Goal: Task Accomplishment & Management: Manage account settings

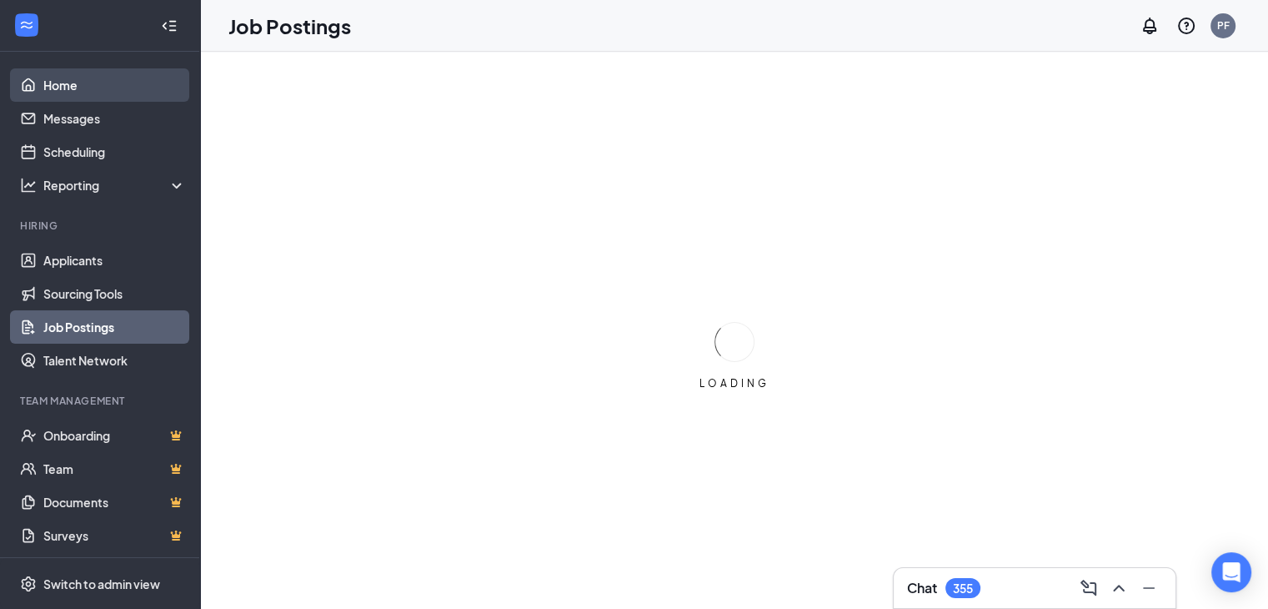
click at [97, 76] on link "Home" at bounding box center [114, 84] width 143 height 33
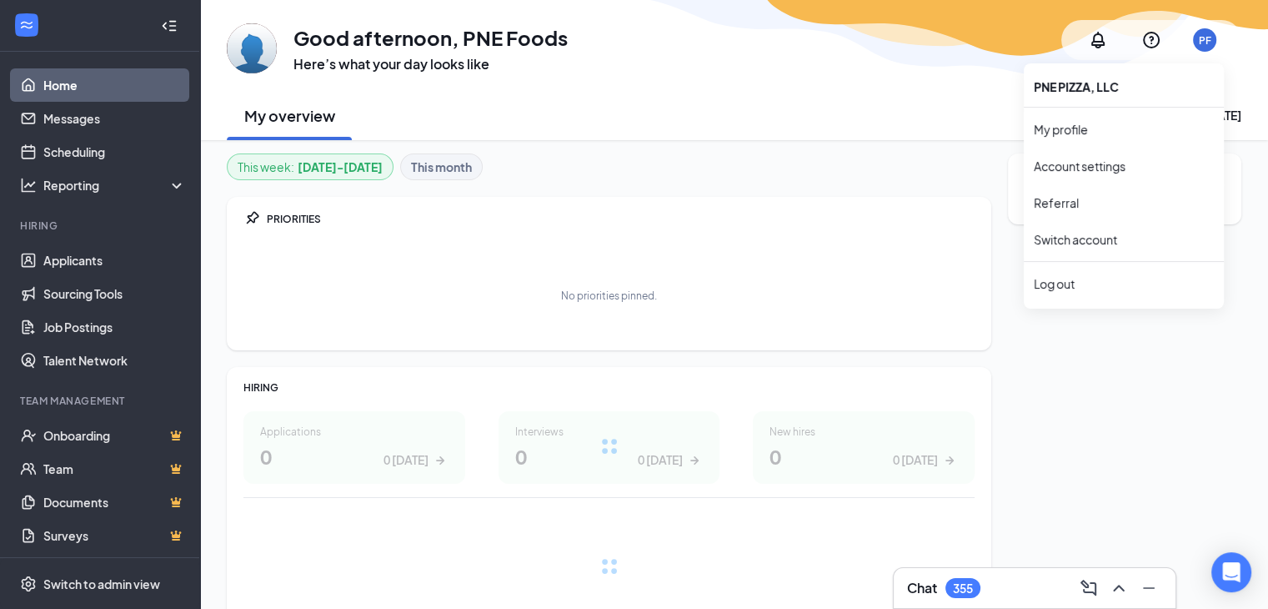
click at [1201, 45] on div "PF" at bounding box center [1205, 40] width 13 height 14
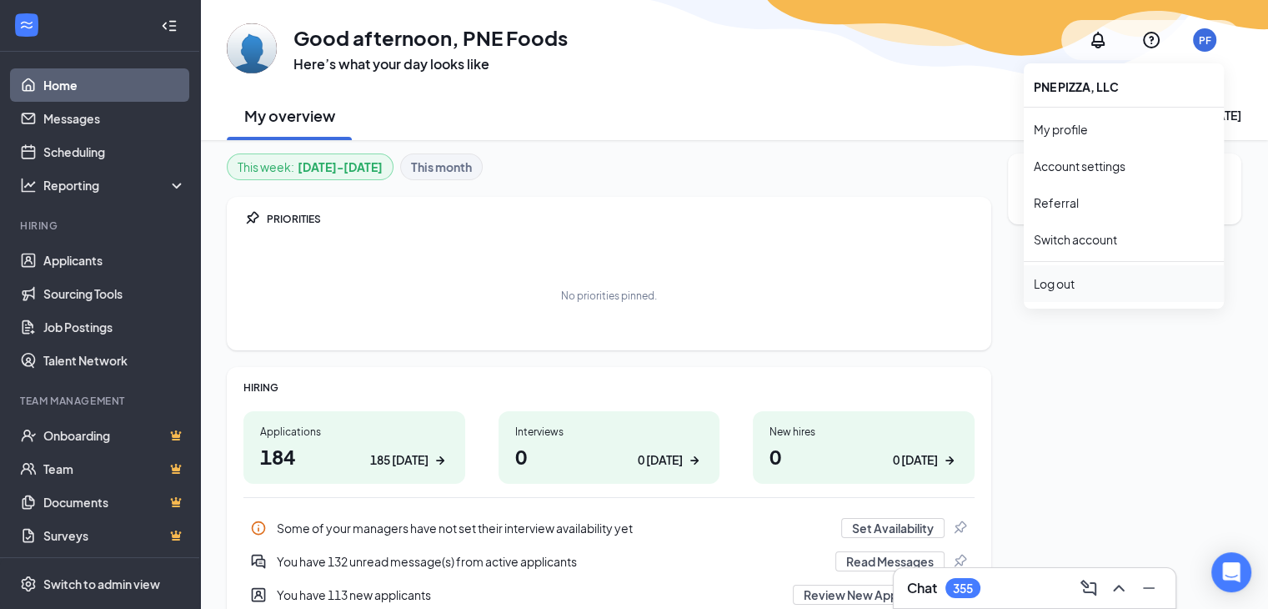
click at [1105, 279] on div "Log out" at bounding box center [1124, 283] width 180 height 17
click at [1041, 282] on div "Log out" at bounding box center [1124, 283] width 180 height 17
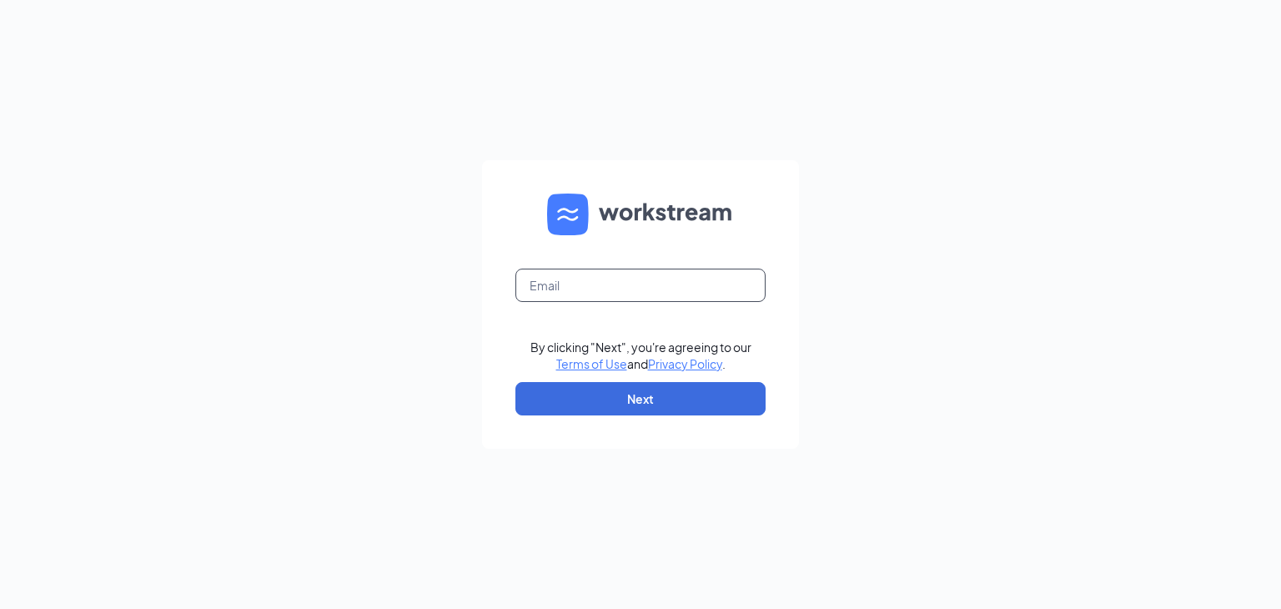
click at [672, 283] on input "text" at bounding box center [640, 285] width 250 height 33
type input "jennifer@pnefoods.com"
click at [648, 404] on button "Next" at bounding box center [640, 398] width 250 height 33
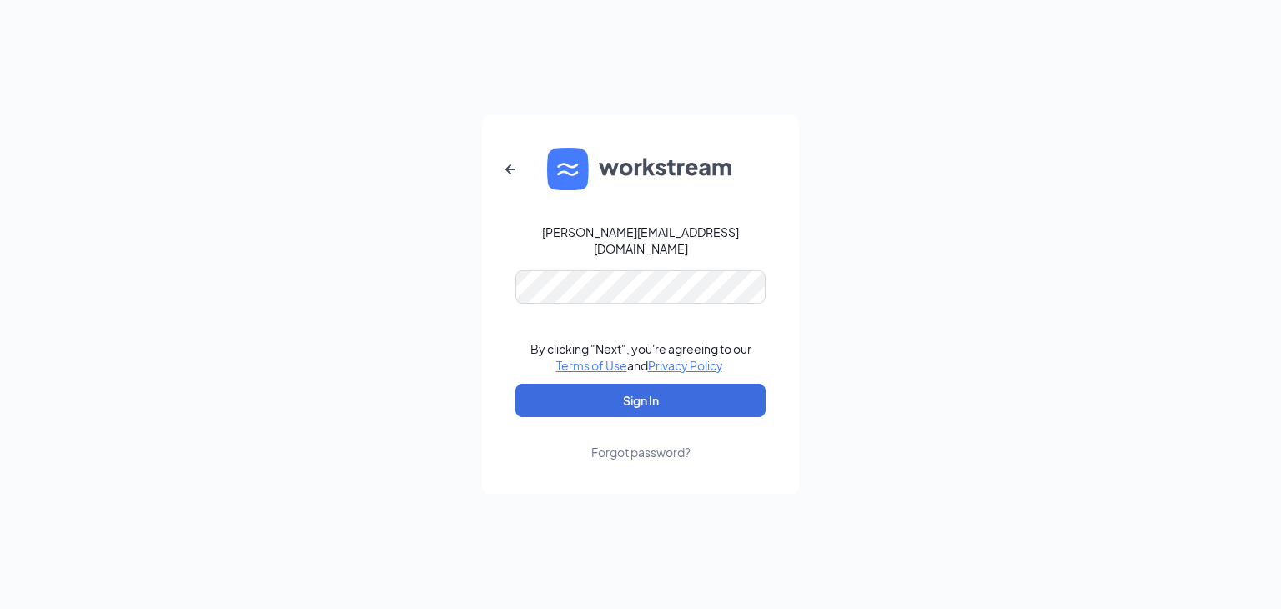
click at [304, 348] on div "jennifer@pnefoods.com By clicking "Next", you're agreeing to our Terms of Use a…" at bounding box center [640, 304] width 1281 height 609
click at [596, 399] on button "Sign In" at bounding box center [640, 400] width 250 height 33
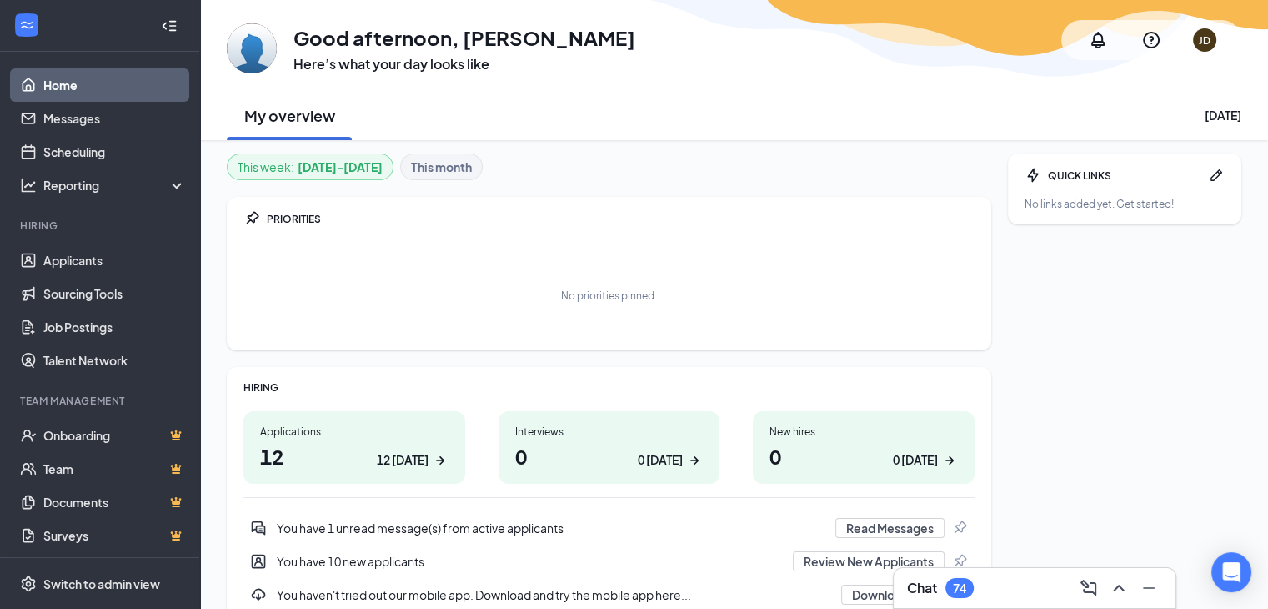
click at [132, 235] on li "Hiring Applicants Sourcing Tools Job Postings Talent Network" at bounding box center [99, 298] width 199 height 158
click at [133, 254] on link "Applicants" at bounding box center [114, 260] width 143 height 33
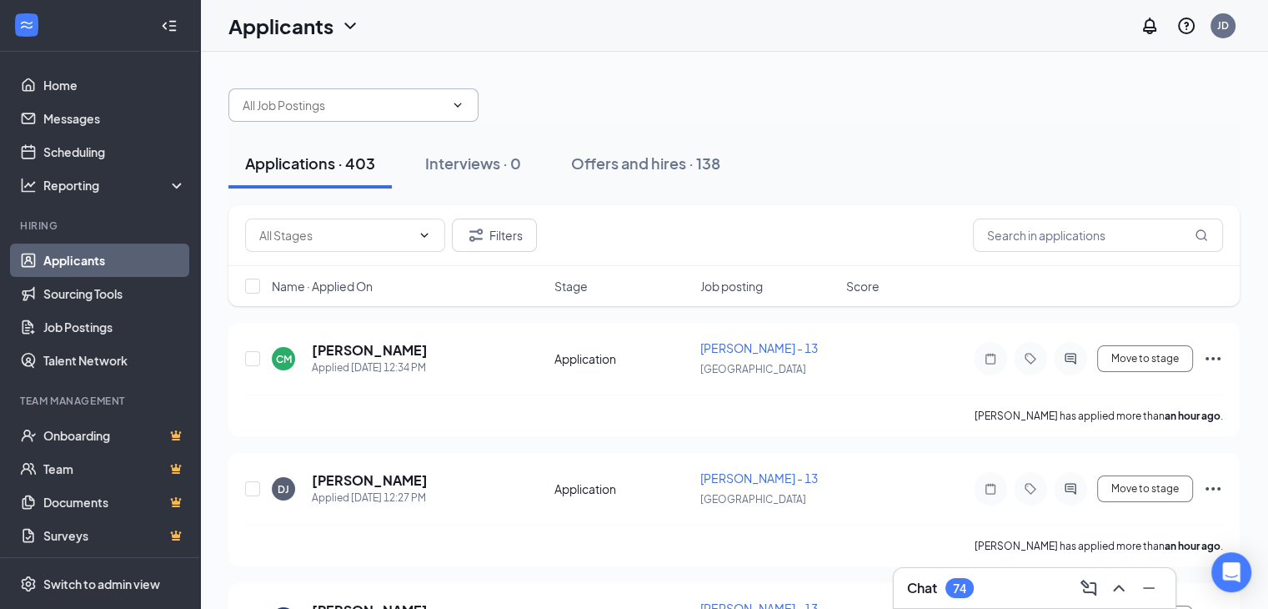
click at [450, 114] on span at bounding box center [354, 104] width 250 height 33
click at [394, 107] on input "text" at bounding box center [344, 105] width 202 height 18
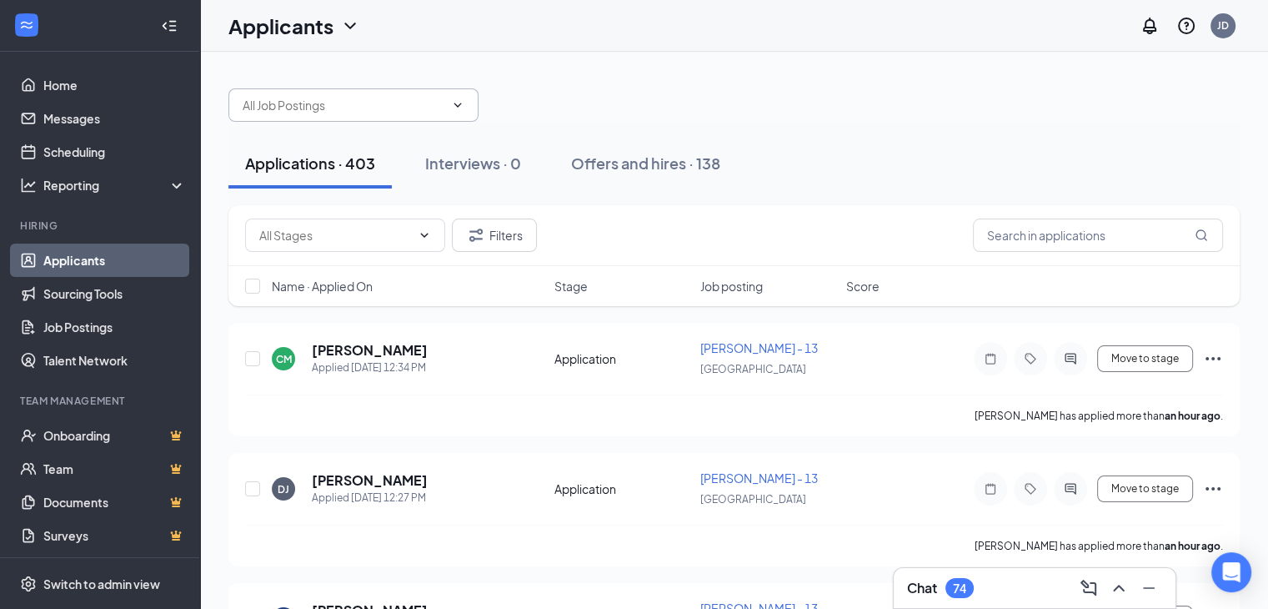
click at [457, 116] on span "GROESBECK -18 (USA) BLVD HAMILTON - 14 (USA) HARRISON - 17 (USA) MAIN HAMILTON …" at bounding box center [354, 104] width 250 height 33
click at [448, 120] on span "GROESBECK -18 (USA) BLVD HAMILTON - 14 (USA) HARRISON - 17 (USA) MAIN HAMILTON …" at bounding box center [354, 104] width 250 height 33
click at [457, 111] on span "GROESBECK -18 (USA) BLVD HAMILTON - 14 (USA) HARRISON - 17 (USA) MAIN HAMILTON …" at bounding box center [354, 104] width 250 height 33
click at [456, 107] on icon "ChevronDown" at bounding box center [457, 104] width 13 height 13
click at [460, 107] on icon "ChevronDown" at bounding box center [457, 104] width 13 height 13
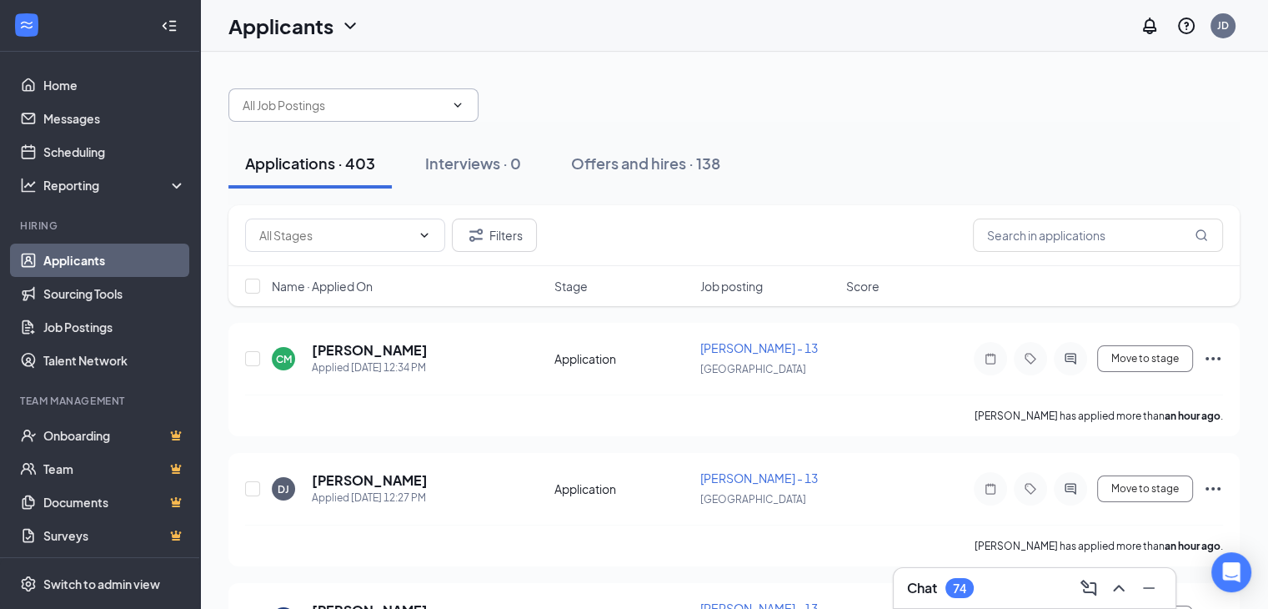
click at [414, 108] on input "text" at bounding box center [344, 105] width 202 height 18
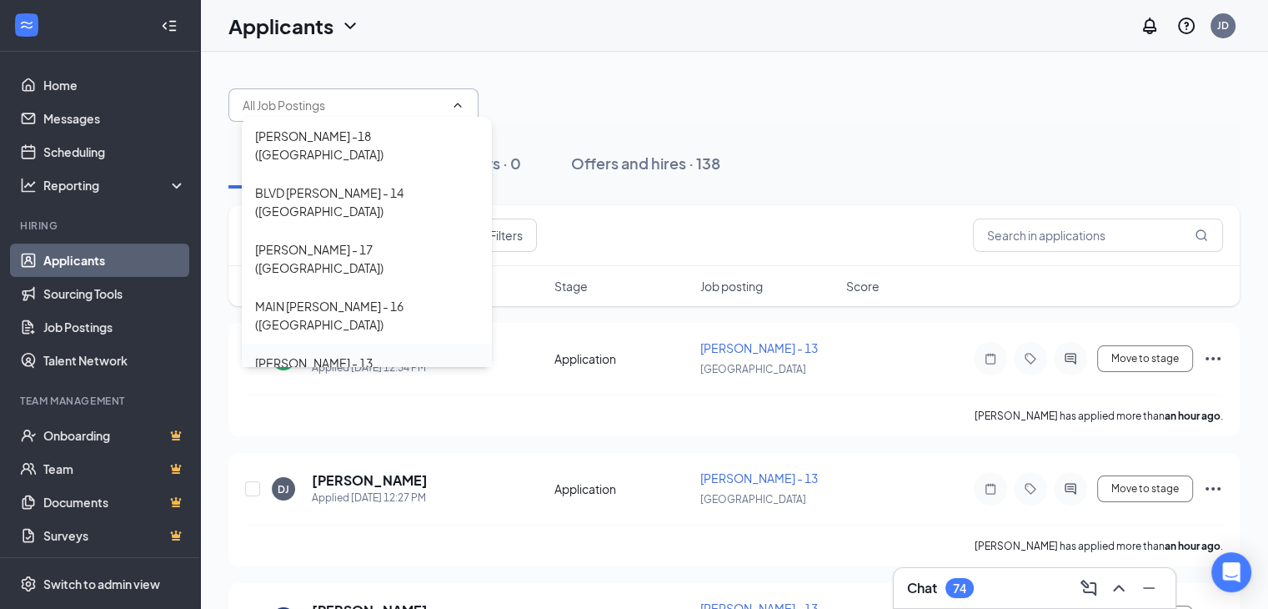
click at [344, 354] on div "ROMBACH - 13 (USA)" at bounding box center [367, 372] width 224 height 37
type input "ROMBACH - 13 (USA)"
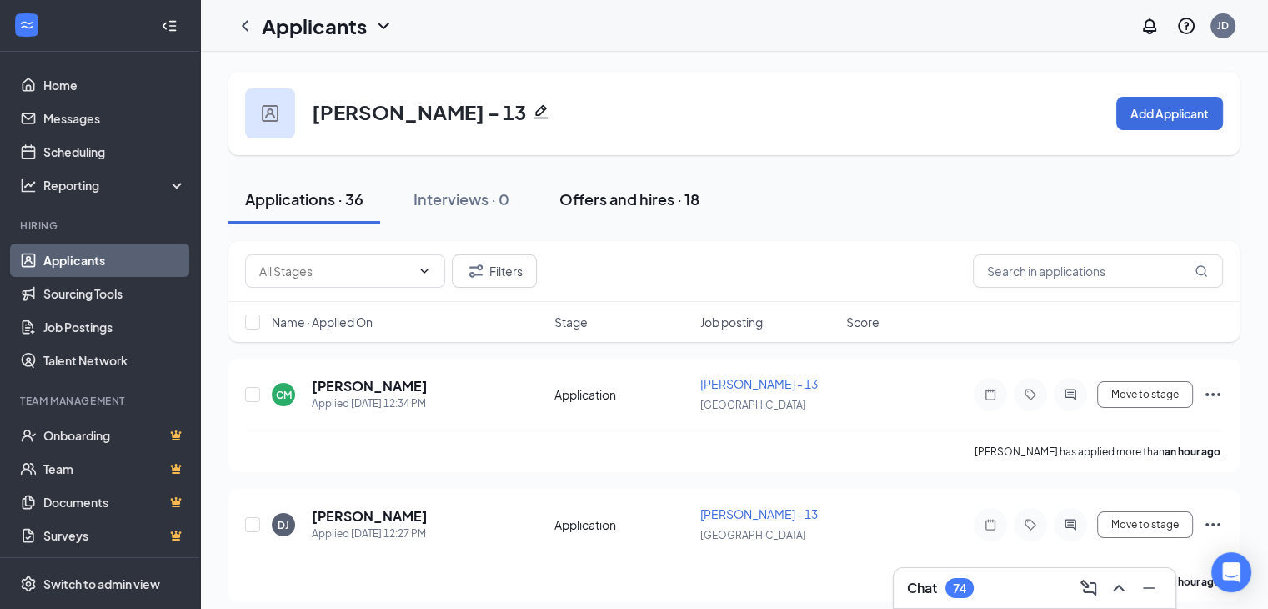
click at [641, 198] on div "Offers and hires · 18" at bounding box center [630, 198] width 140 height 21
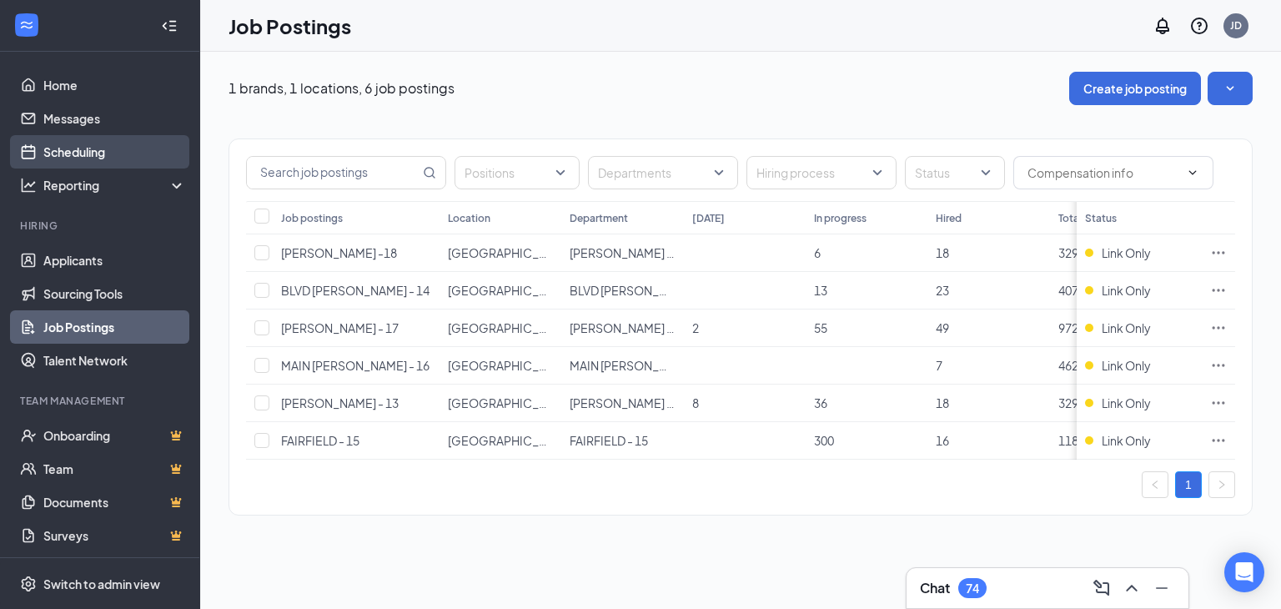
click at [84, 150] on link "Scheduling" at bounding box center [114, 151] width 143 height 33
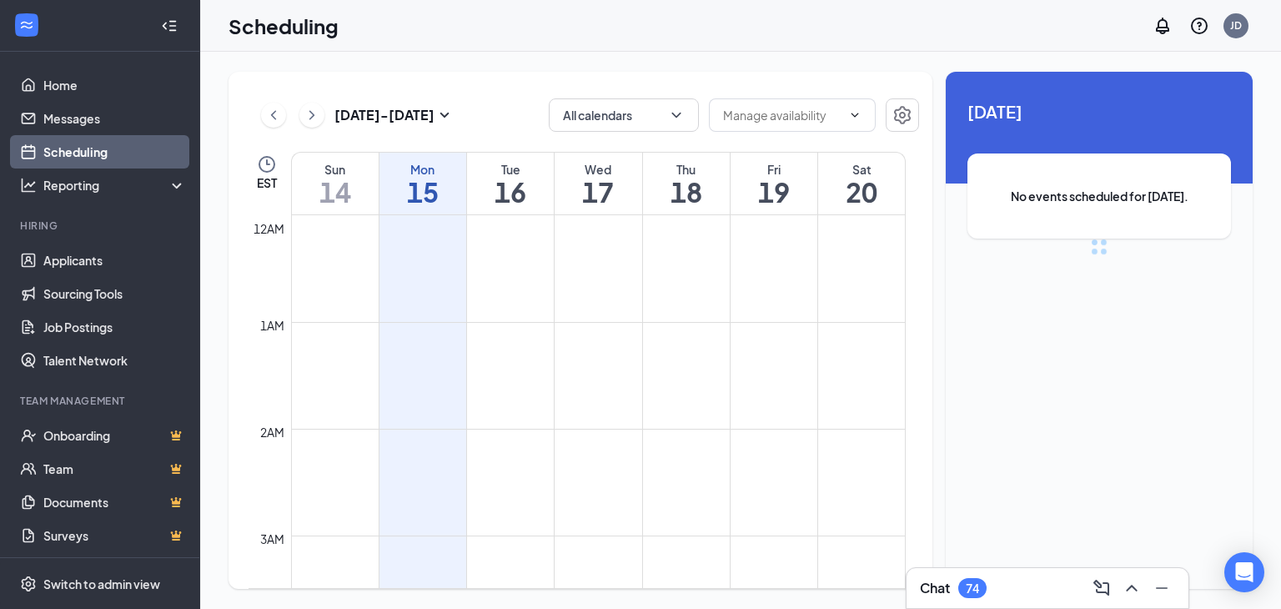
scroll to position [820, 0]
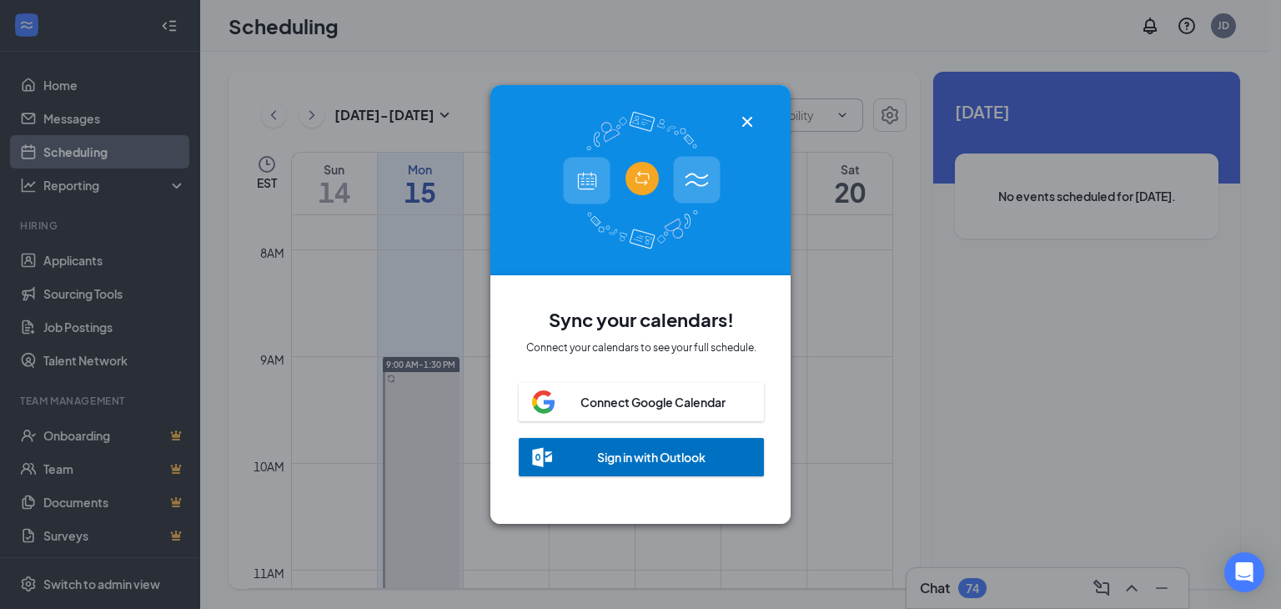
click at [744, 112] on icon "Cross" at bounding box center [747, 122] width 20 height 20
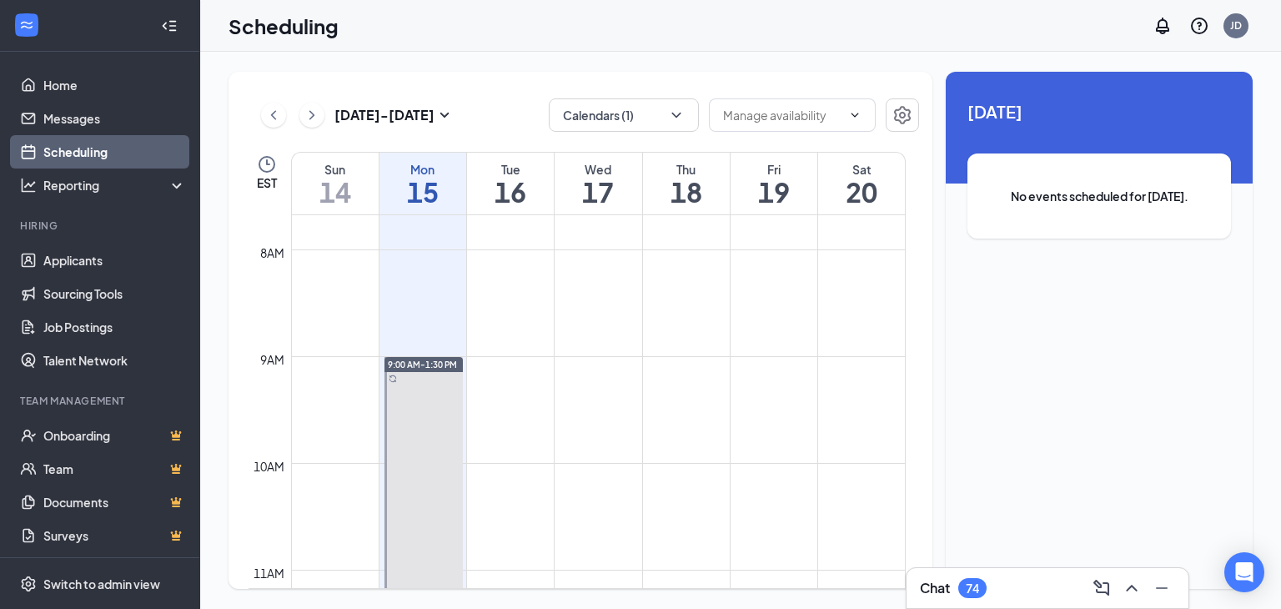
click at [437, 206] on h1 "15" at bounding box center [422, 192] width 87 height 28
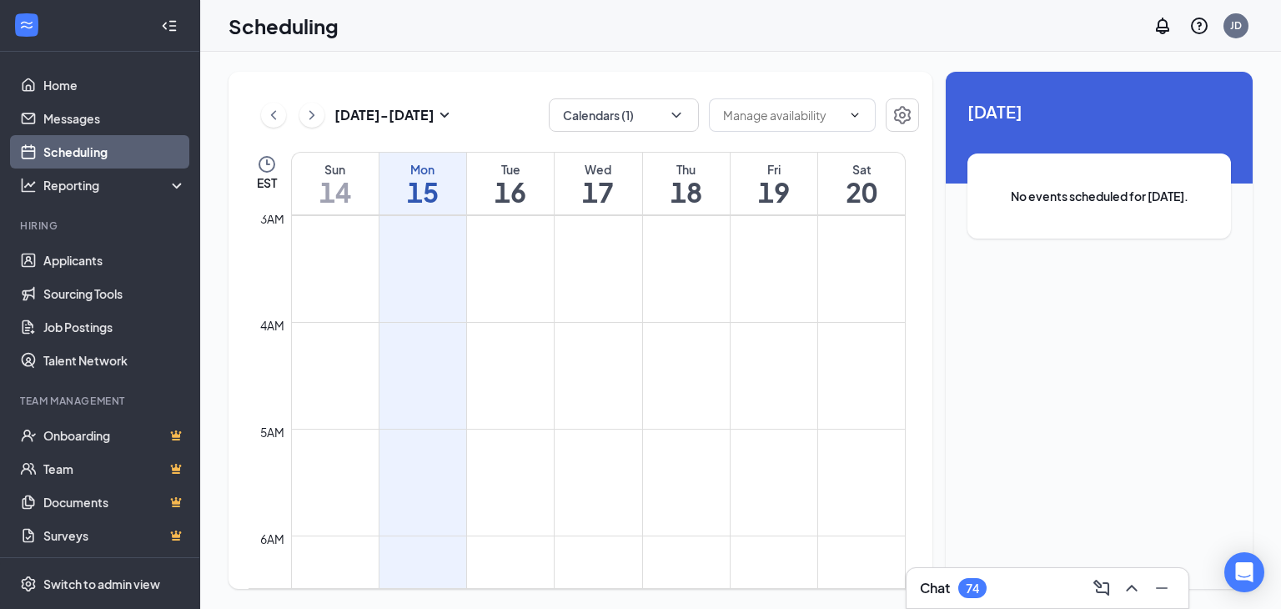
scroll to position [0, 0]
click at [687, 123] on button "Calendars (1)" at bounding box center [624, 114] width 150 height 33
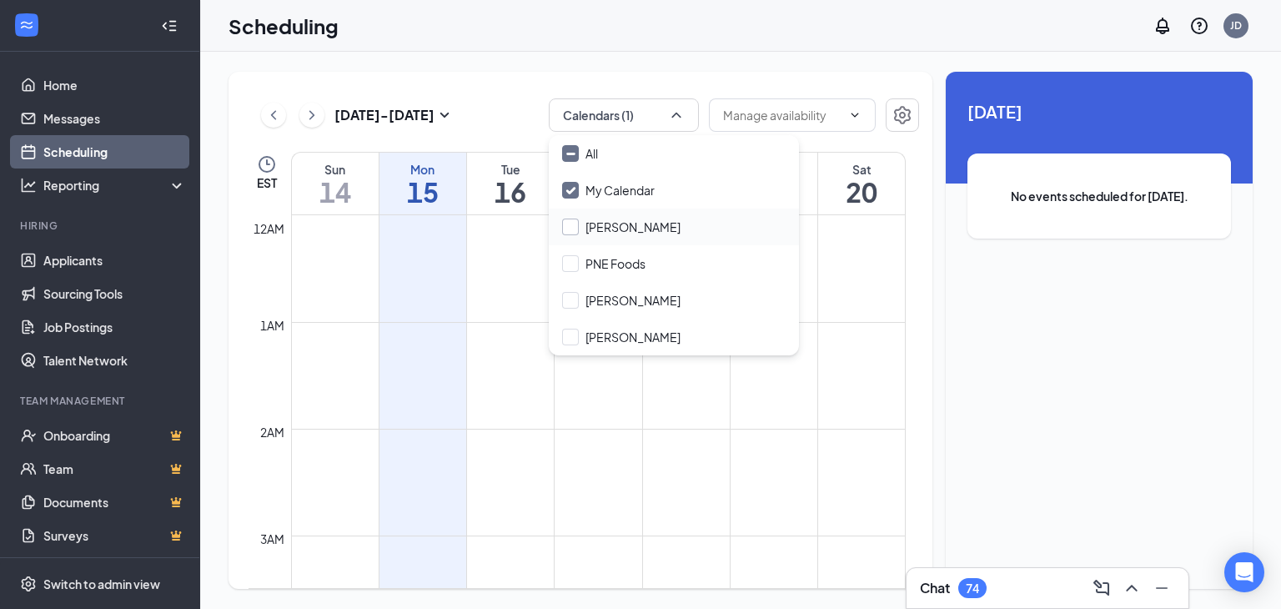
click at [651, 227] on input "Jessica Brown" at bounding box center [621, 227] width 118 height 17
checkbox input "true"
click at [640, 256] on input "PNE Foods" at bounding box center [603, 263] width 83 height 17
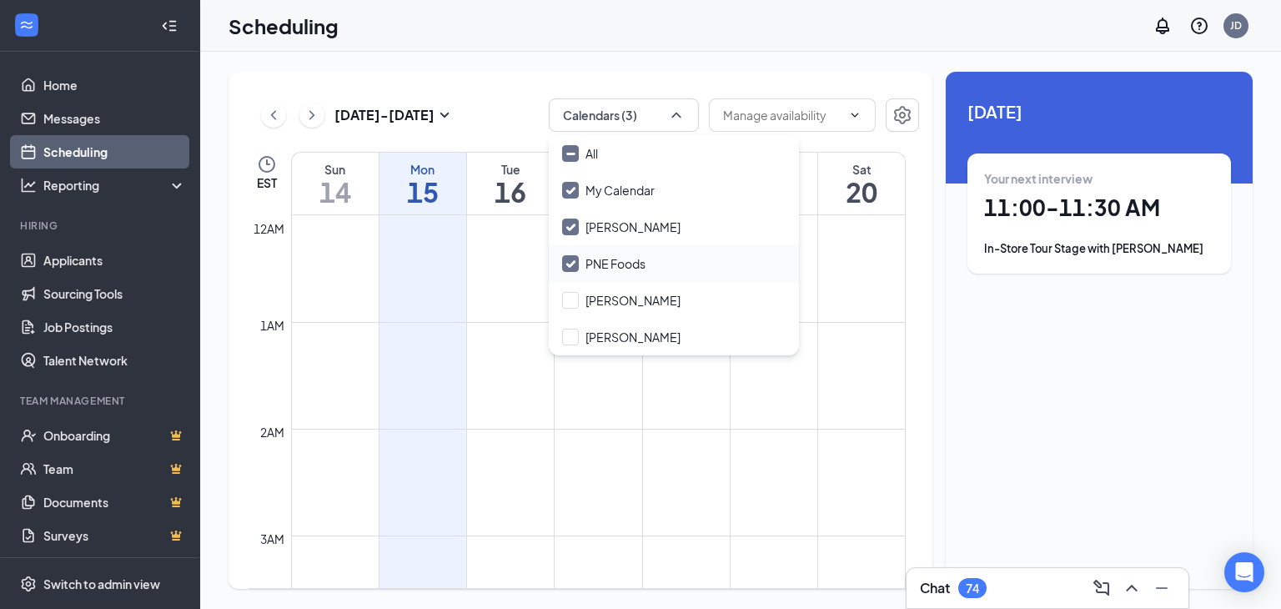
click at [629, 255] on input "PNE Foods" at bounding box center [603, 263] width 83 height 17
checkbox input "false"
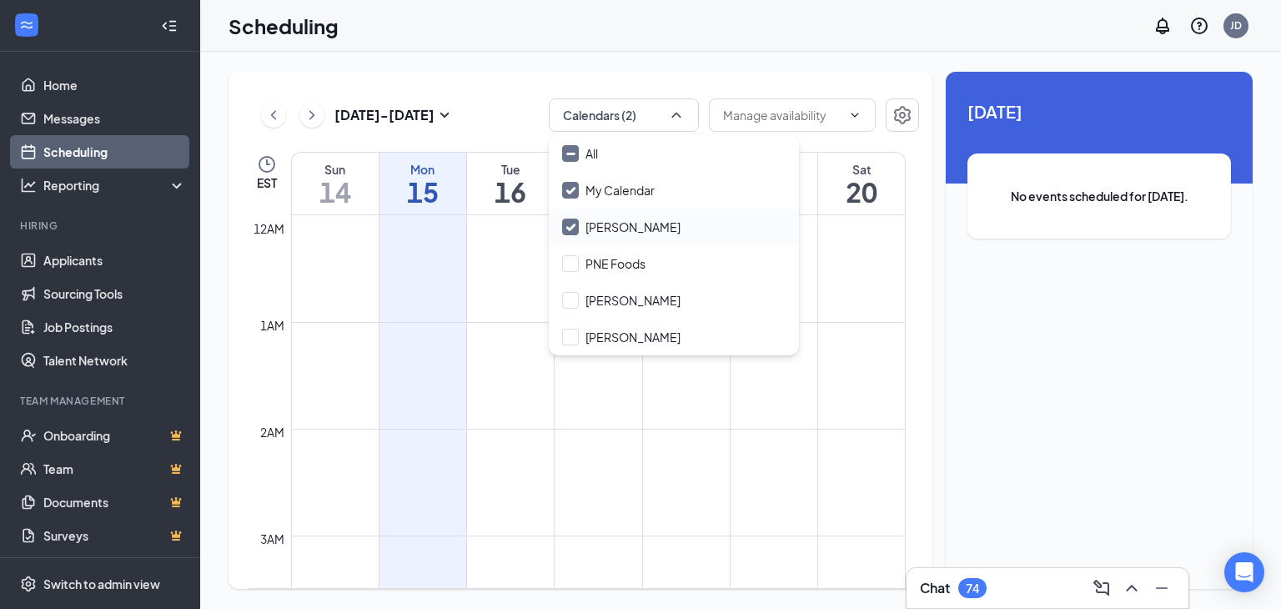
click at [631, 214] on div "[PERSON_NAME]" at bounding box center [674, 226] width 250 height 37
click at [660, 225] on input "[PERSON_NAME]" at bounding box center [621, 227] width 118 height 17
checkbox input "true"
click at [650, 258] on div "PNE Foods" at bounding box center [674, 263] width 250 height 37
checkbox input "true"
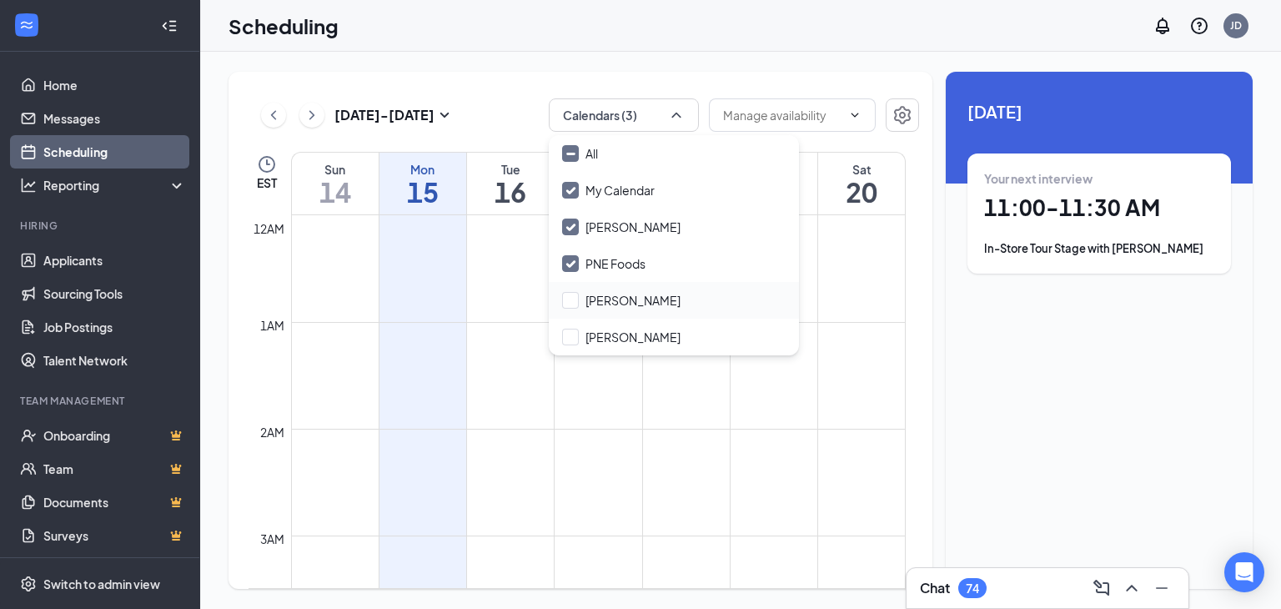
drag, startPoint x: 641, startPoint y: 309, endPoint x: 643, endPoint y: 318, distance: 8.5
click at [642, 309] on div "[PERSON_NAME]" at bounding box center [674, 300] width 250 height 37
checkbox input "true"
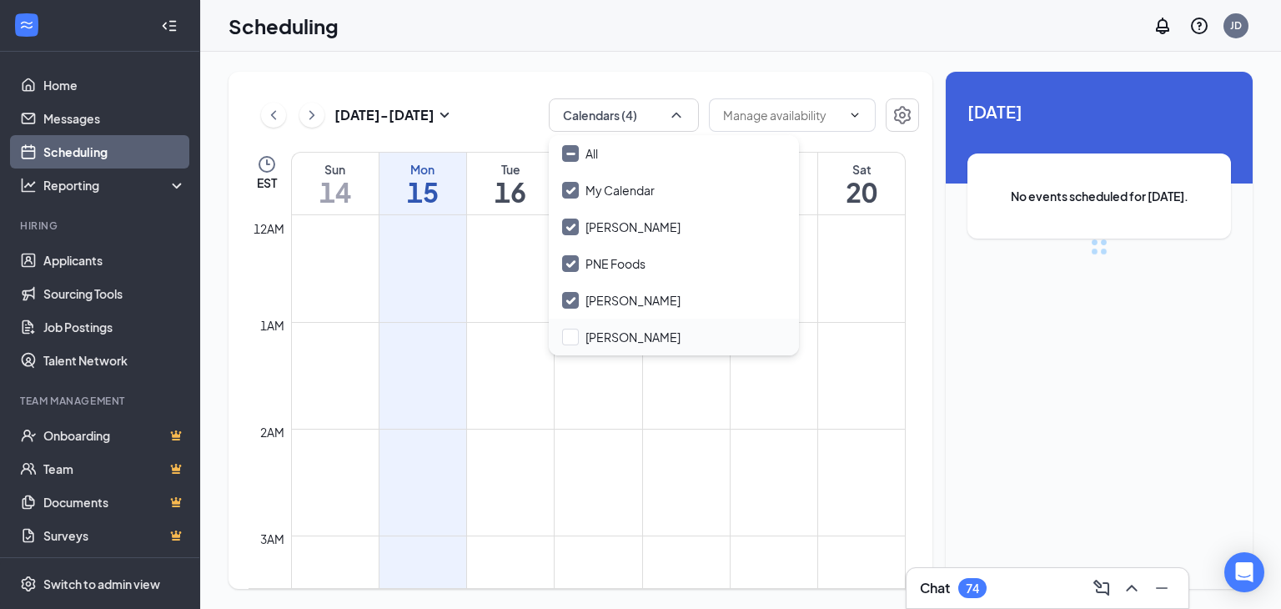
click at [643, 346] on div "[PERSON_NAME]" at bounding box center [674, 337] width 250 height 37
checkbox input "true"
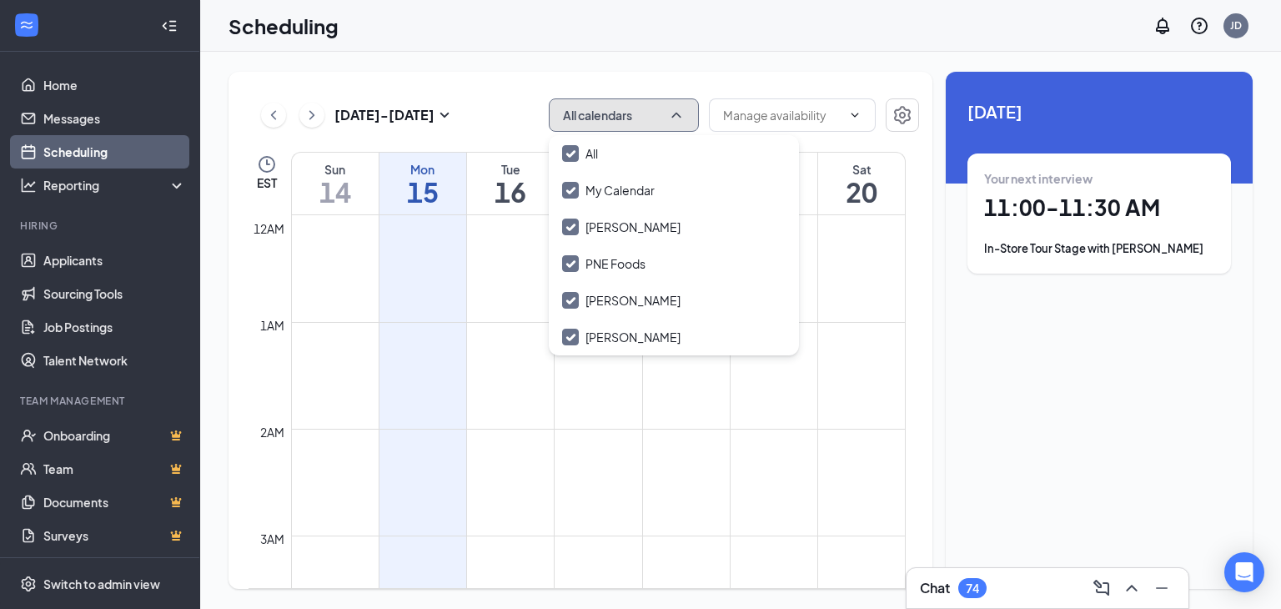
click at [680, 114] on icon "ChevronUp" at bounding box center [676, 115] width 17 height 17
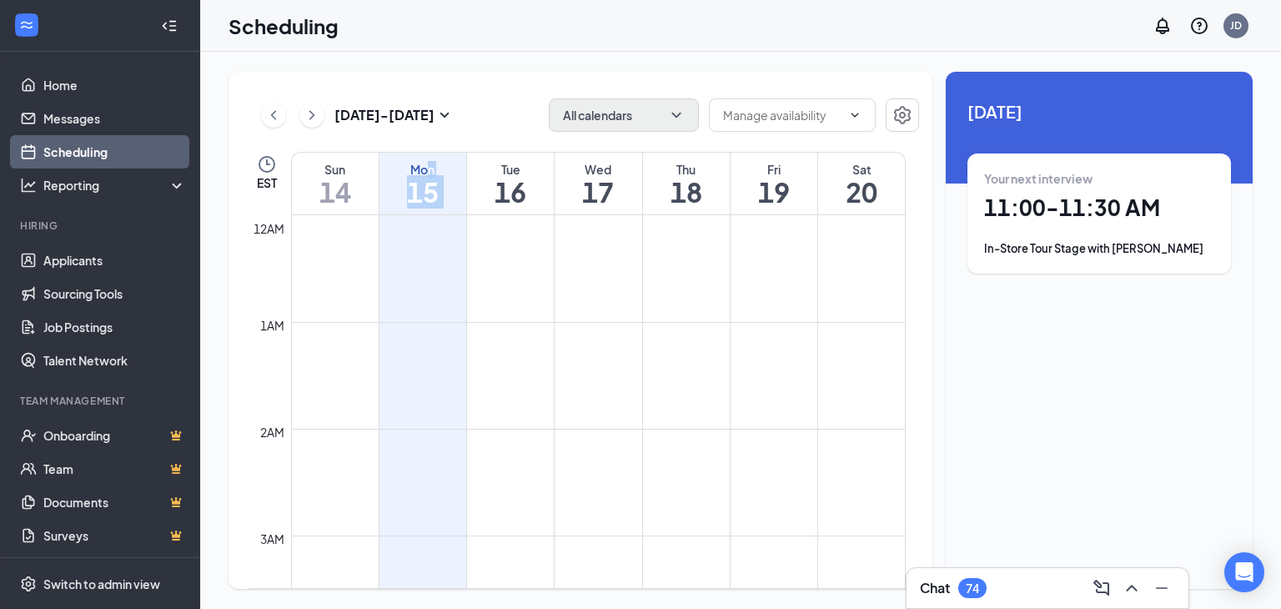
drag, startPoint x: 430, startPoint y: 155, endPoint x: 479, endPoint y: 158, distance: 48.4
click at [479, 158] on tr "Sun 14 Mon 15 Tue 16 Wed 17 Thu 18 Fri 19 Sat 20" at bounding box center [577, 183] width 657 height 63
click at [421, 196] on h1 "15" at bounding box center [422, 192] width 87 height 28
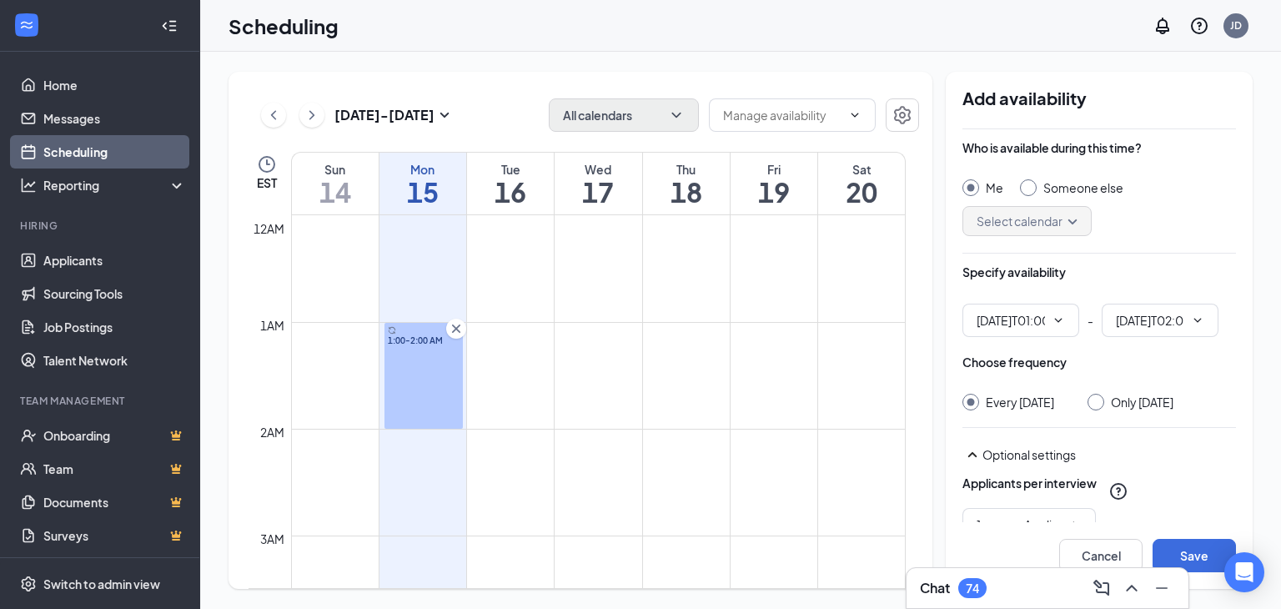
type input "01:00 AM"
type input "02:00 AM"
drag, startPoint x: 440, startPoint y: 368, endPoint x: 419, endPoint y: 499, distance: 132.5
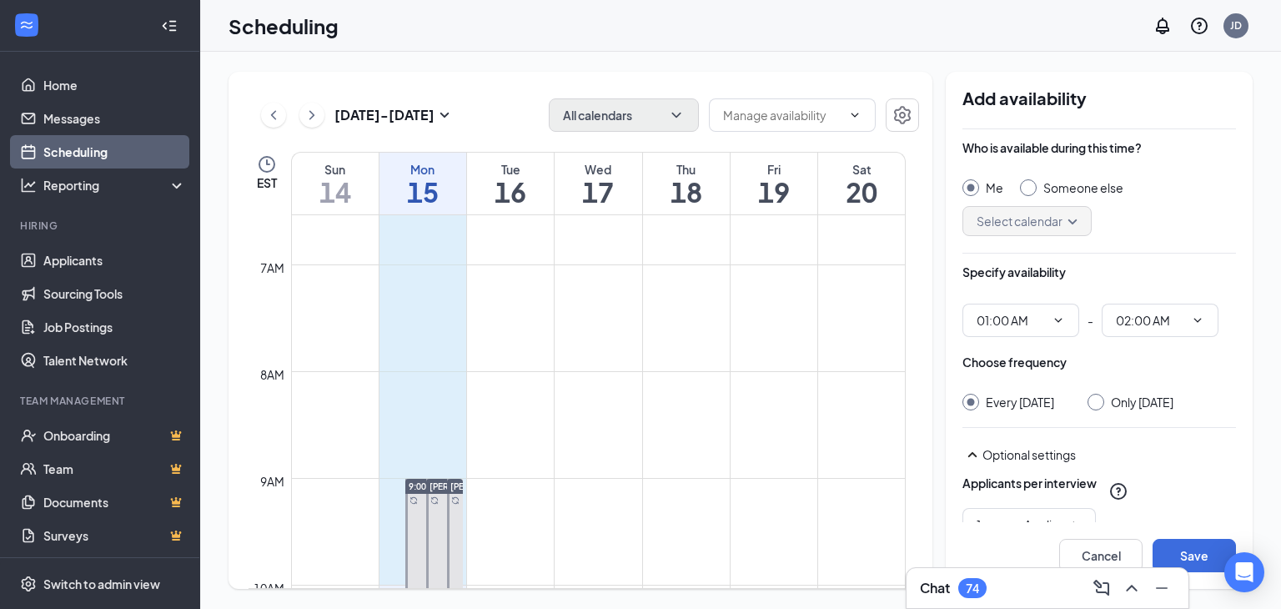
scroll to position [707, 0]
drag, startPoint x: 413, startPoint y: 465, endPoint x: 402, endPoint y: 515, distance: 51.2
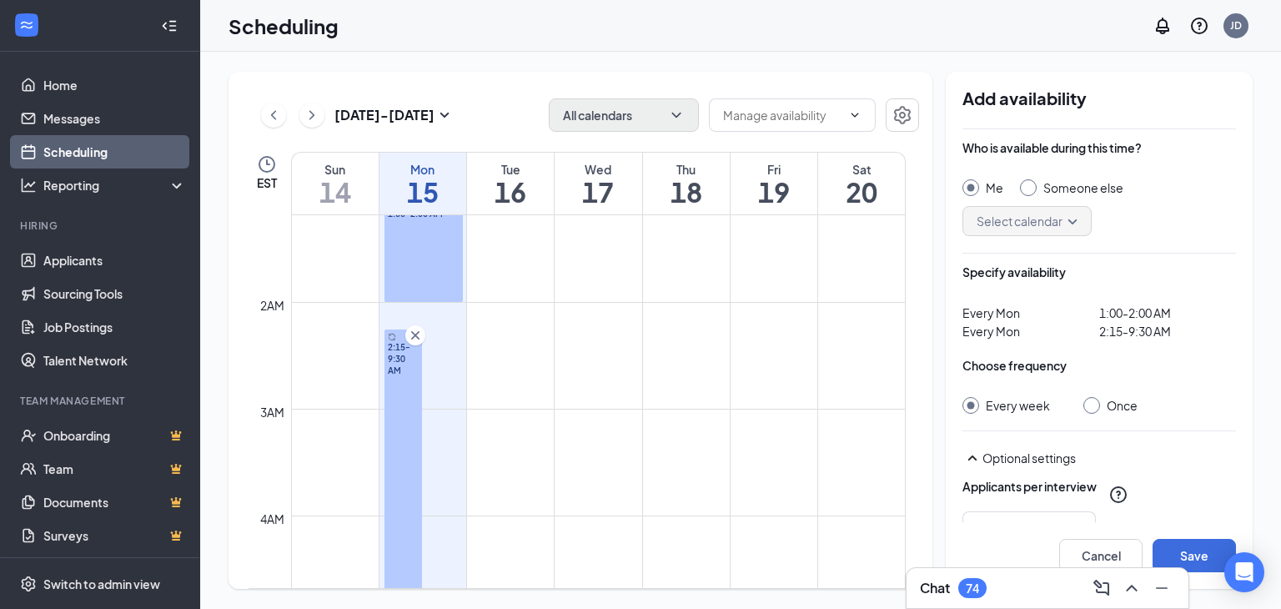
scroll to position [0, 0]
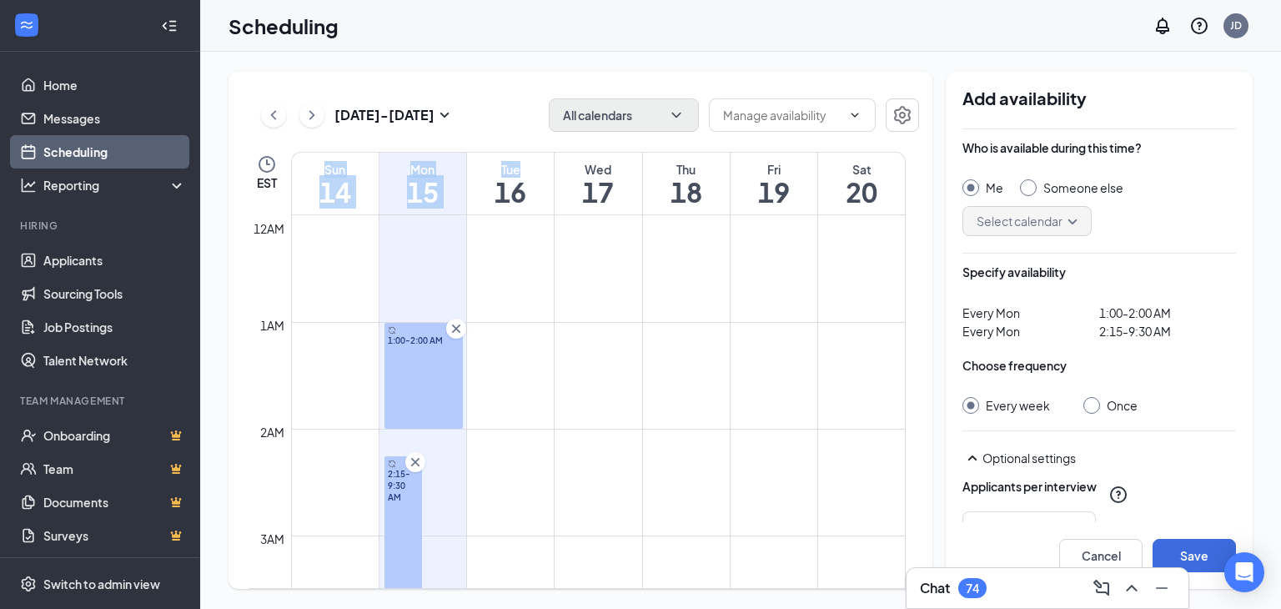
drag, startPoint x: 457, startPoint y: 151, endPoint x: 542, endPoint y: 156, distance: 85.2
click at [542, 156] on div "Sep 14 - Sep 20 All calendars EST Sun 14 Mon 15 Tue 16 Wed 17 Thu 18 Fri 19 Sat…" at bounding box center [581, 330] width 704 height 517
click at [501, 185] on h1 "16" at bounding box center [510, 192] width 87 height 28
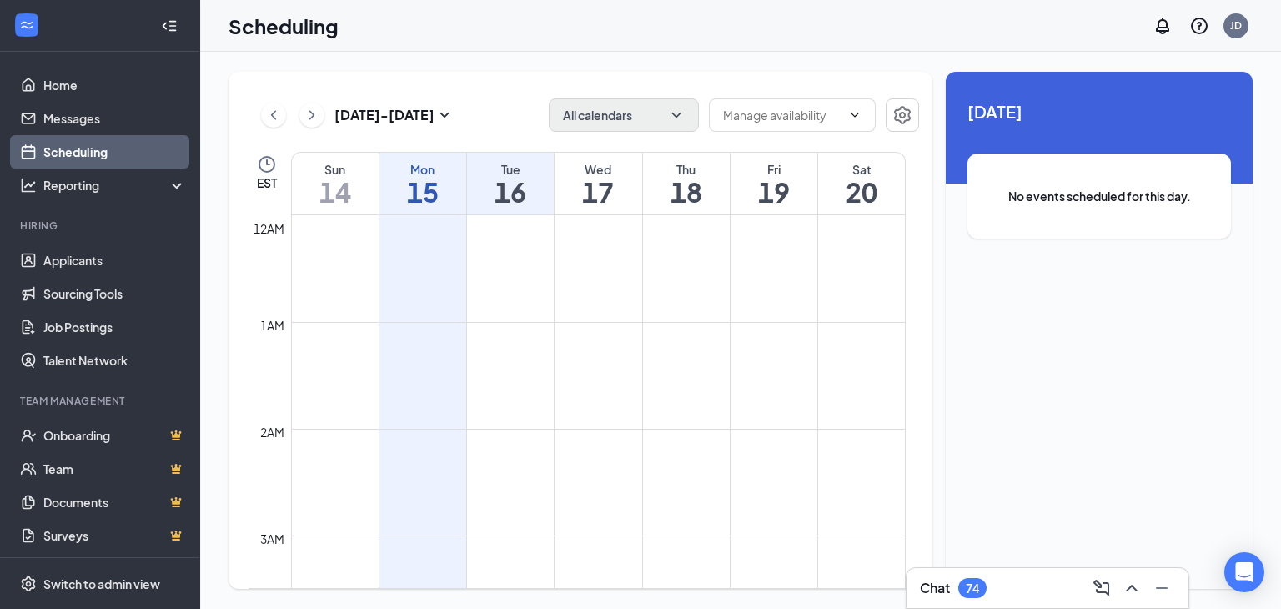
click at [586, 188] on h1 "17" at bounding box center [598, 192] width 87 height 28
drag, startPoint x: 485, startPoint y: 184, endPoint x: 540, endPoint y: 187, distance: 54.3
click at [540, 187] on h1 "16" at bounding box center [510, 192] width 87 height 28
drag, startPoint x: 440, startPoint y: 162, endPoint x: 610, endPoint y: 173, distance: 171.4
click at [610, 173] on tr "Sun 14 Mon 15 Tue 16 Wed 17 Thu 18 Fri 19 Sat 20" at bounding box center [577, 183] width 657 height 63
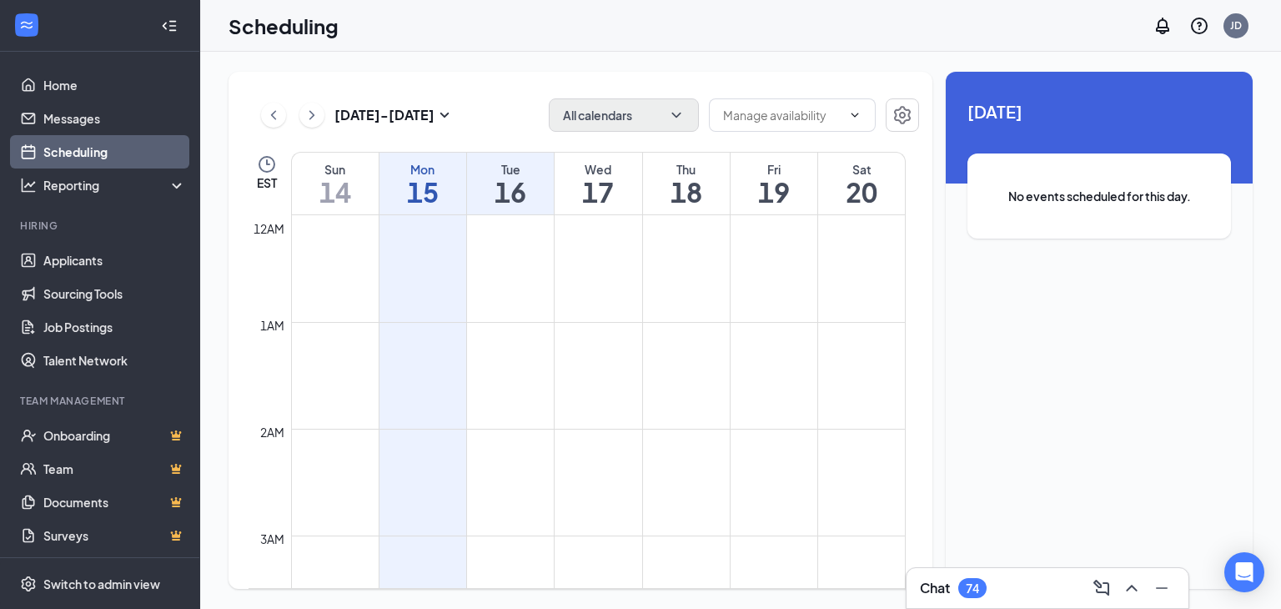
click at [558, 217] on td at bounding box center [598, 228] width 615 height 27
click at [535, 198] on h1 "16" at bounding box center [510, 192] width 87 height 28
drag, startPoint x: 548, startPoint y: 195, endPoint x: 628, endPoint y: 198, distance: 80.1
click at [628, 197] on tr "Sun 14 Mon 15 Tue 16 Wed 17 Thu 18 Fri 19 Sat 20" at bounding box center [577, 183] width 657 height 63
drag, startPoint x: 543, startPoint y: 159, endPoint x: 566, endPoint y: 165, distance: 24.1
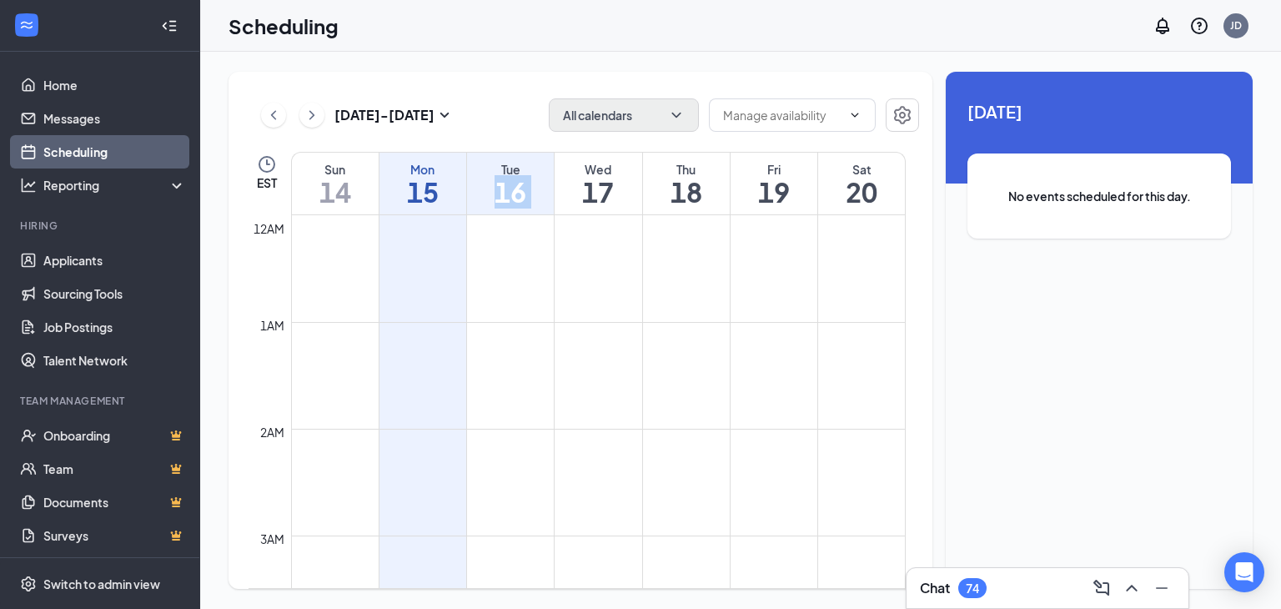
click at [574, 163] on tr "Sun 14 Mon 15 Tue 16 Wed 17 Thu 18 Fri 19 Sat 20" at bounding box center [577, 183] width 657 height 63
click at [477, 164] on div "Tue" at bounding box center [510, 169] width 87 height 17
click at [453, 161] on div "Mon" at bounding box center [422, 169] width 87 height 17
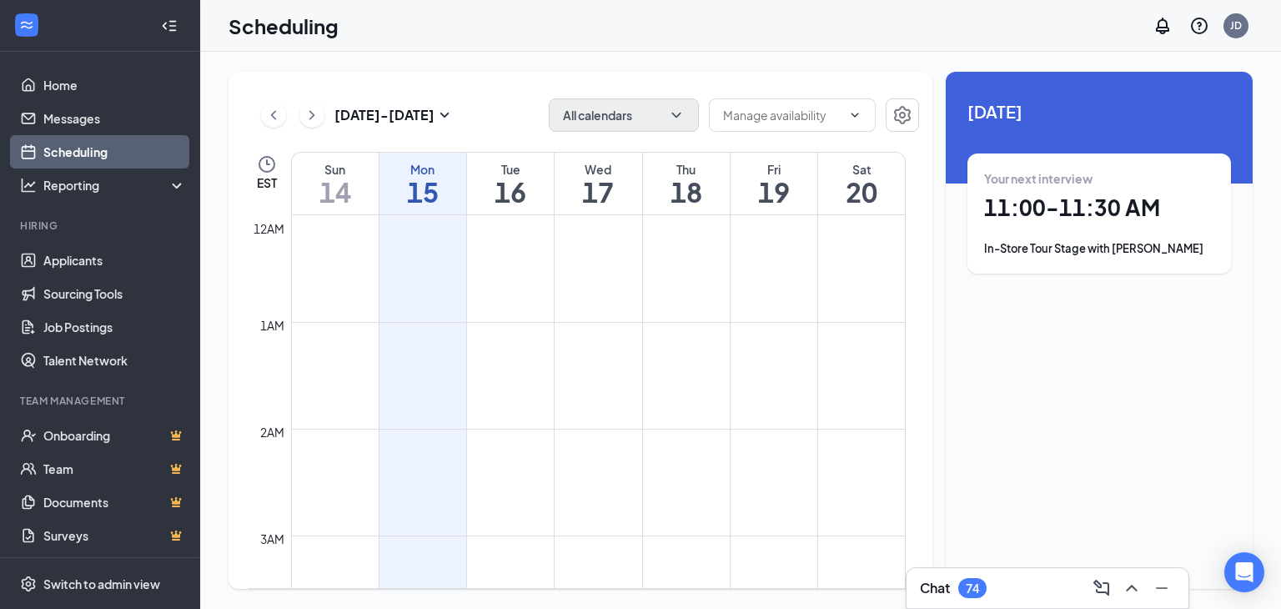
click at [548, 161] on div "Tue" at bounding box center [510, 169] width 87 height 17
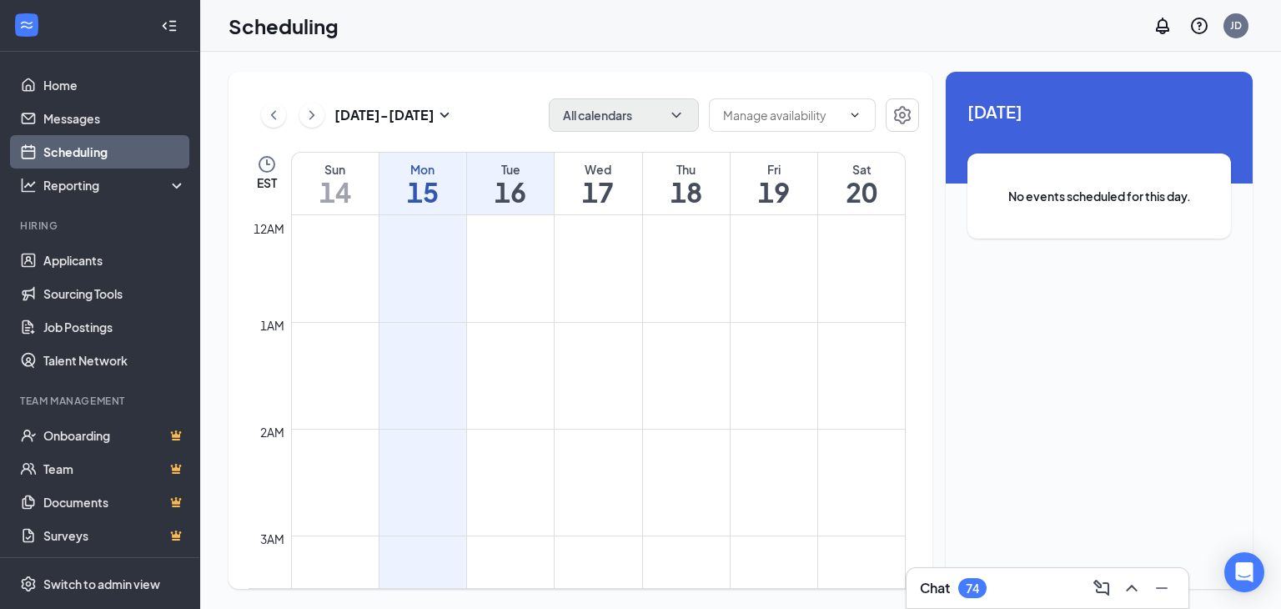
click at [567, 171] on div "Wed" at bounding box center [598, 169] width 87 height 17
click at [547, 173] on div "Tue" at bounding box center [510, 169] width 87 height 17
drag, startPoint x: 550, startPoint y: 168, endPoint x: 570, endPoint y: 168, distance: 20.9
click at [570, 168] on tr "Sun 14 Mon 15 Tue 16 Wed 17 Thu 18 Fri 19 Sat 20" at bounding box center [577, 183] width 657 height 63
click at [555, 158] on div "Wed 17" at bounding box center [598, 184] width 87 height 62
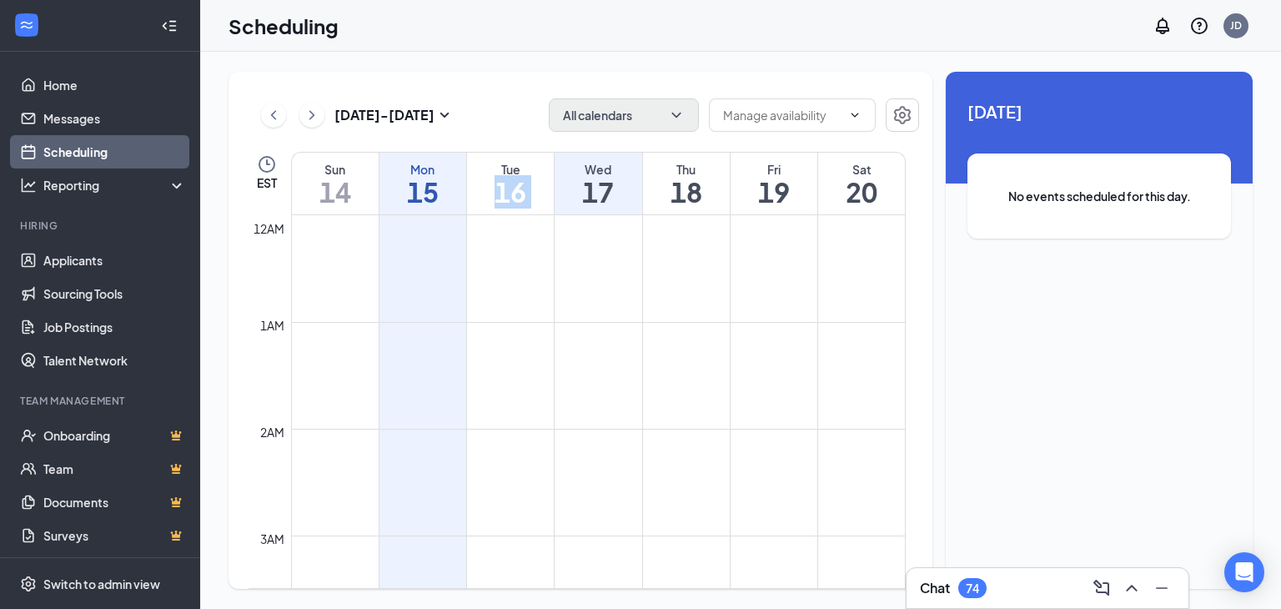
drag, startPoint x: 540, startPoint y: 158, endPoint x: 555, endPoint y: 157, distance: 14.2
click at [555, 157] on tr "Sun 14 Mon 15 Tue 16 Wed 17 Thu 18 Fri 19 Sat 20" at bounding box center [577, 183] width 657 height 63
click at [534, 158] on div "Tue 16" at bounding box center [510, 184] width 87 height 62
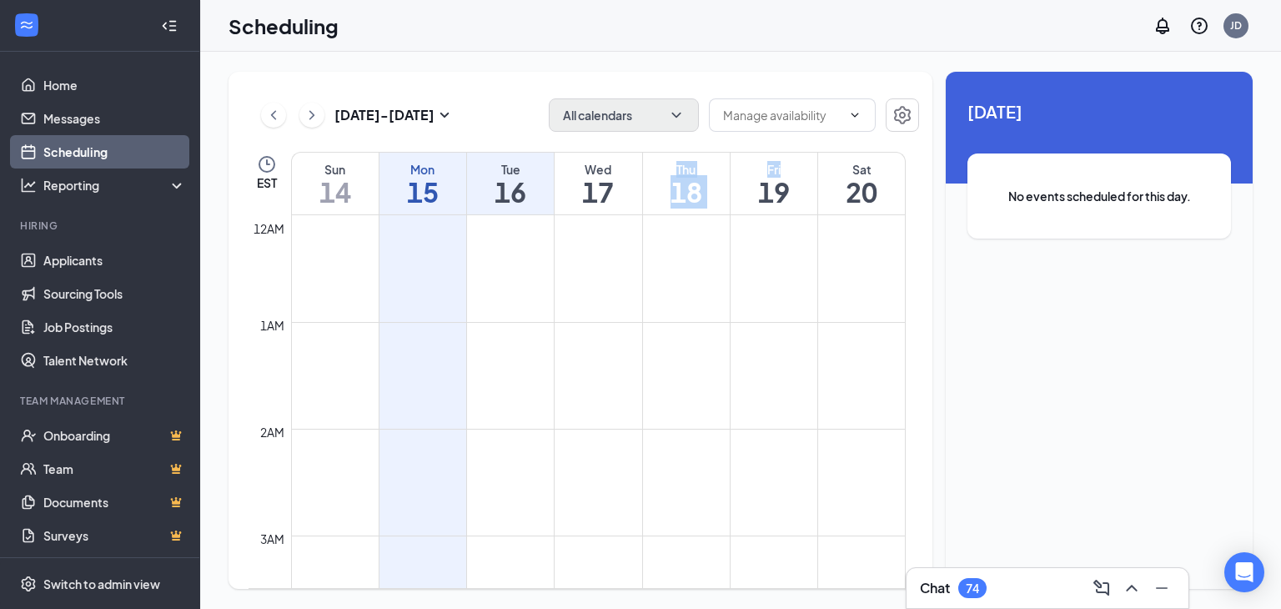
drag, startPoint x: 803, startPoint y: 168, endPoint x: 633, endPoint y: 203, distance: 173.7
click at [640, 171] on tr "Sun 14 Mon 15 Tue 16 Wed 17 Thu 18 Fri 19 Sat 20" at bounding box center [577, 183] width 657 height 63
click at [624, 226] on td at bounding box center [598, 228] width 615 height 27
click at [528, 257] on td at bounding box center [598, 255] width 615 height 27
click at [540, 162] on div "Tue" at bounding box center [510, 169] width 87 height 17
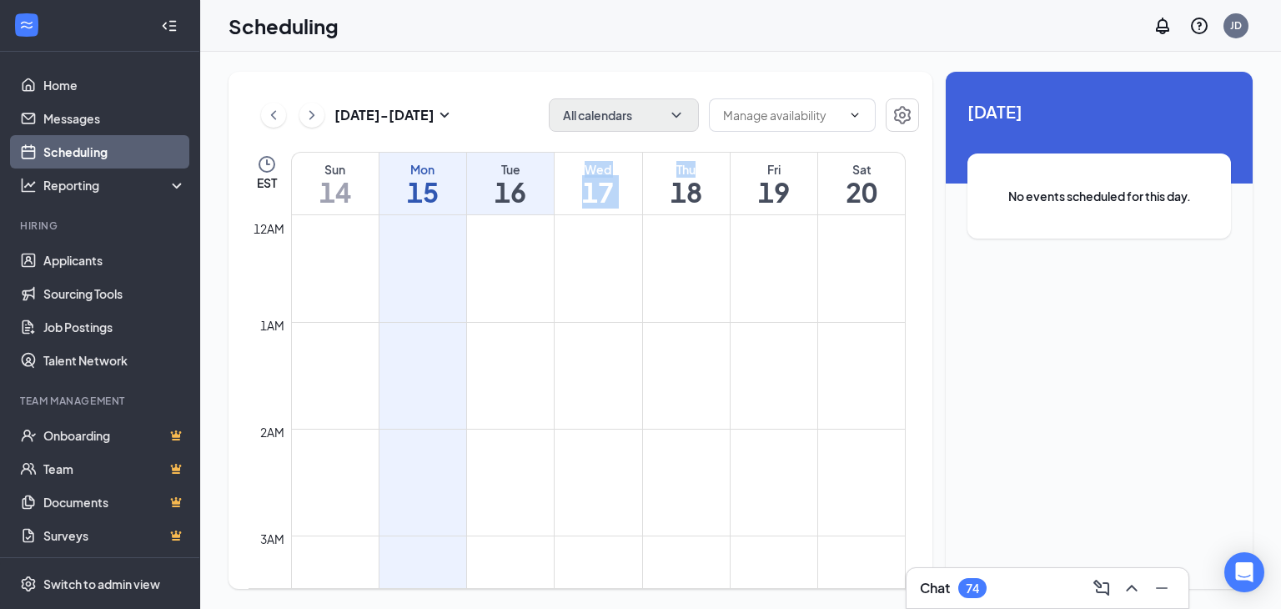
drag, startPoint x: 579, startPoint y: 164, endPoint x: 698, endPoint y: 166, distance: 119.3
click at [698, 166] on tr "Sun 14 Mon 15 Tue 16 Wed 17 Thu 18 Fri 19 Sat 20" at bounding box center [577, 183] width 657 height 63
click at [576, 200] on h1 "17" at bounding box center [598, 192] width 87 height 28
click at [522, 178] on h1 "16" at bounding box center [510, 192] width 87 height 28
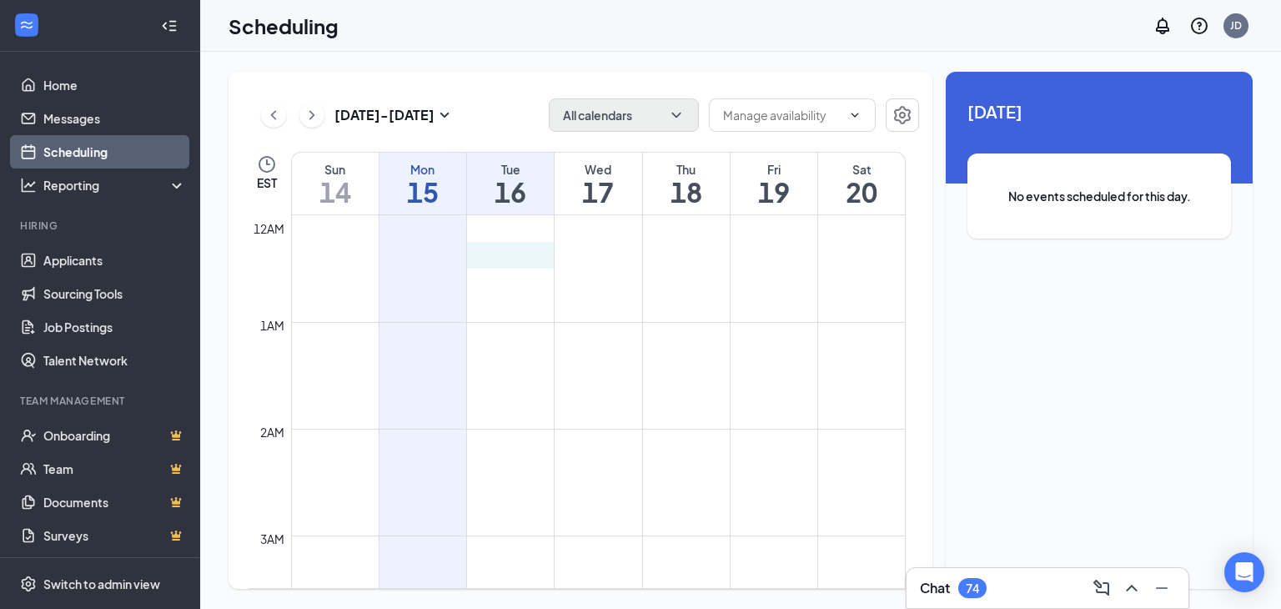
drag, startPoint x: 536, startPoint y: 242, endPoint x: 520, endPoint y: 255, distance: 20.7
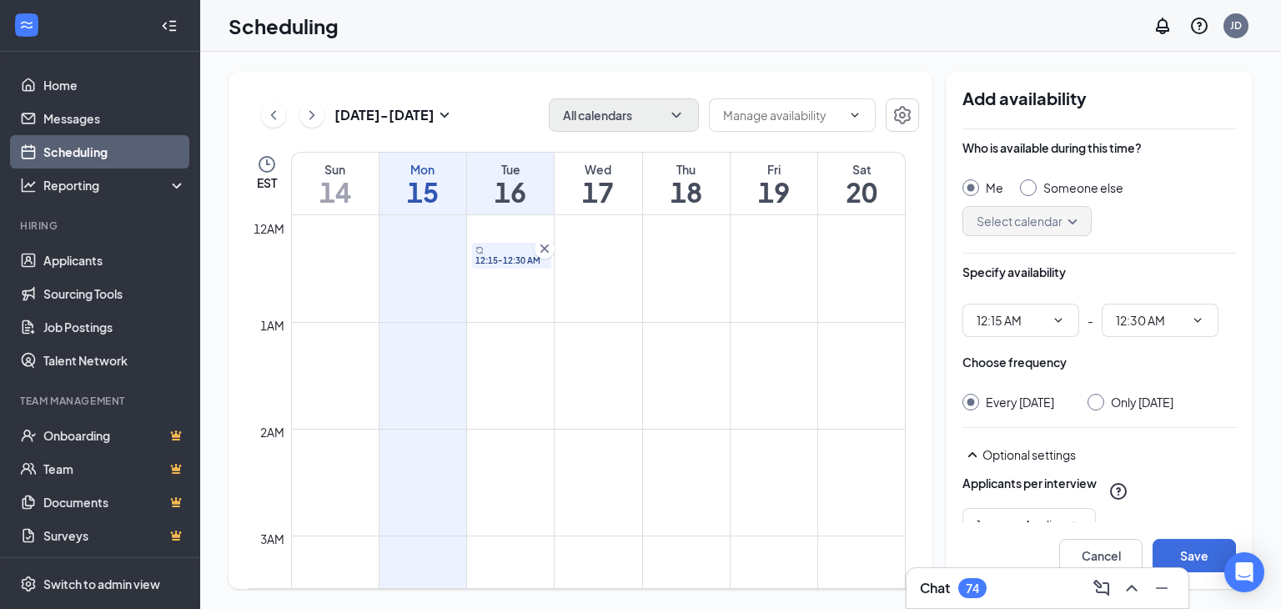
click at [437, 257] on td at bounding box center [598, 255] width 615 height 27
click at [543, 249] on icon "Cross" at bounding box center [544, 248] width 8 height 8
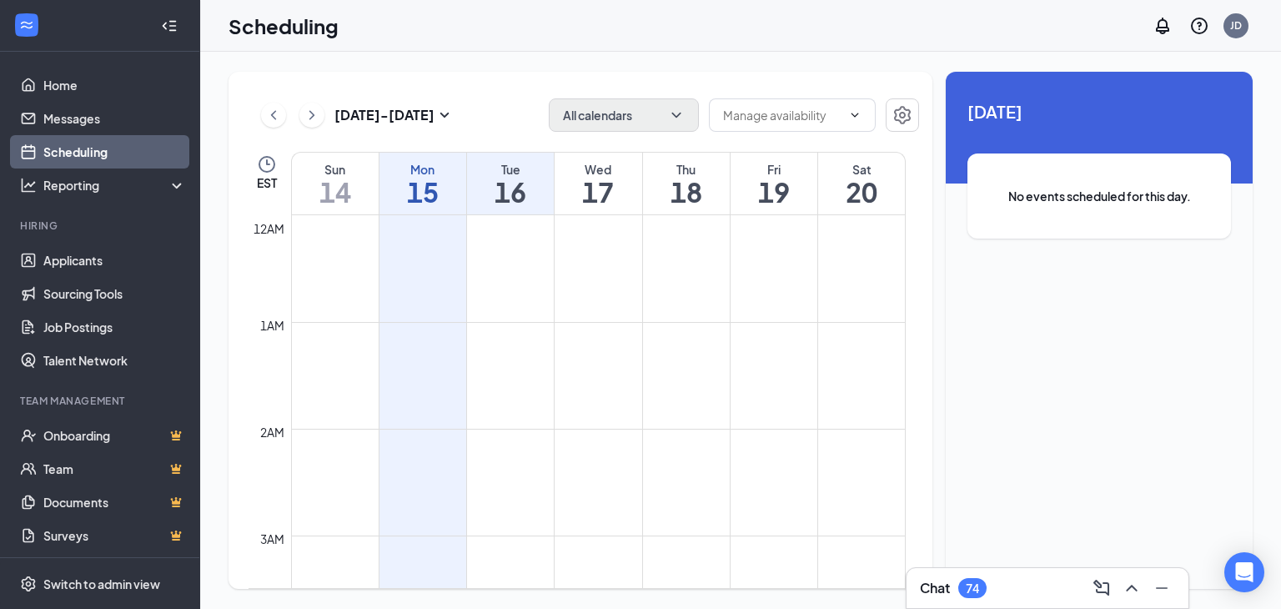
click at [433, 264] on td at bounding box center [598, 255] width 615 height 27
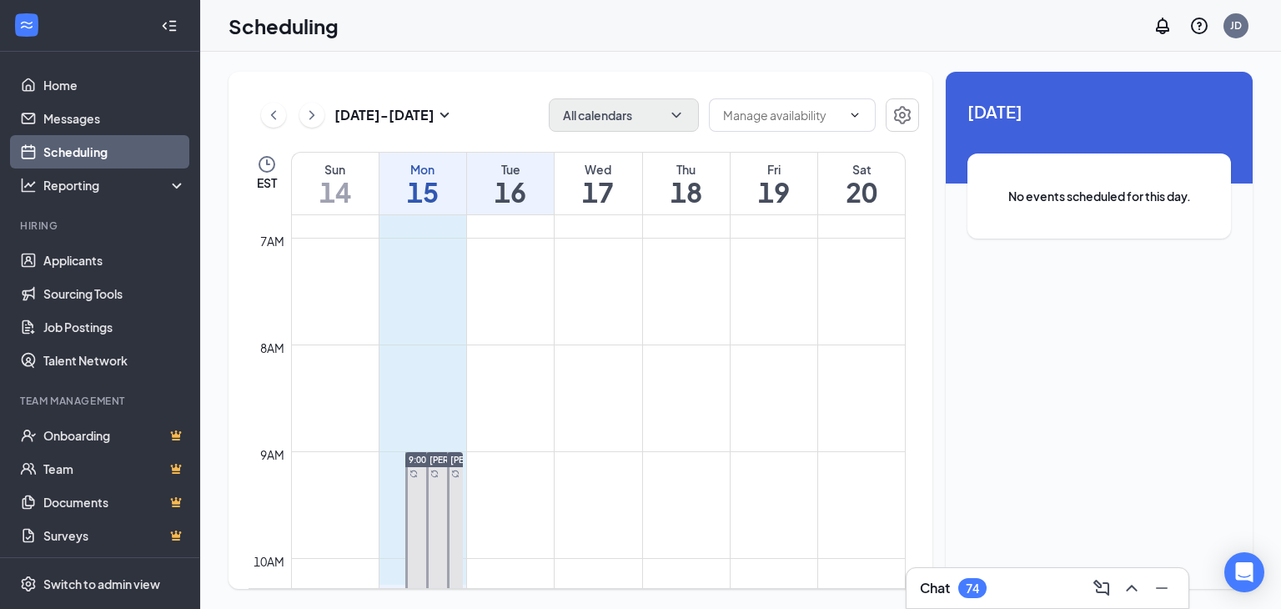
scroll to position [726, 0]
drag, startPoint x: 399, startPoint y: 369, endPoint x: 405, endPoint y: 500, distance: 131.1
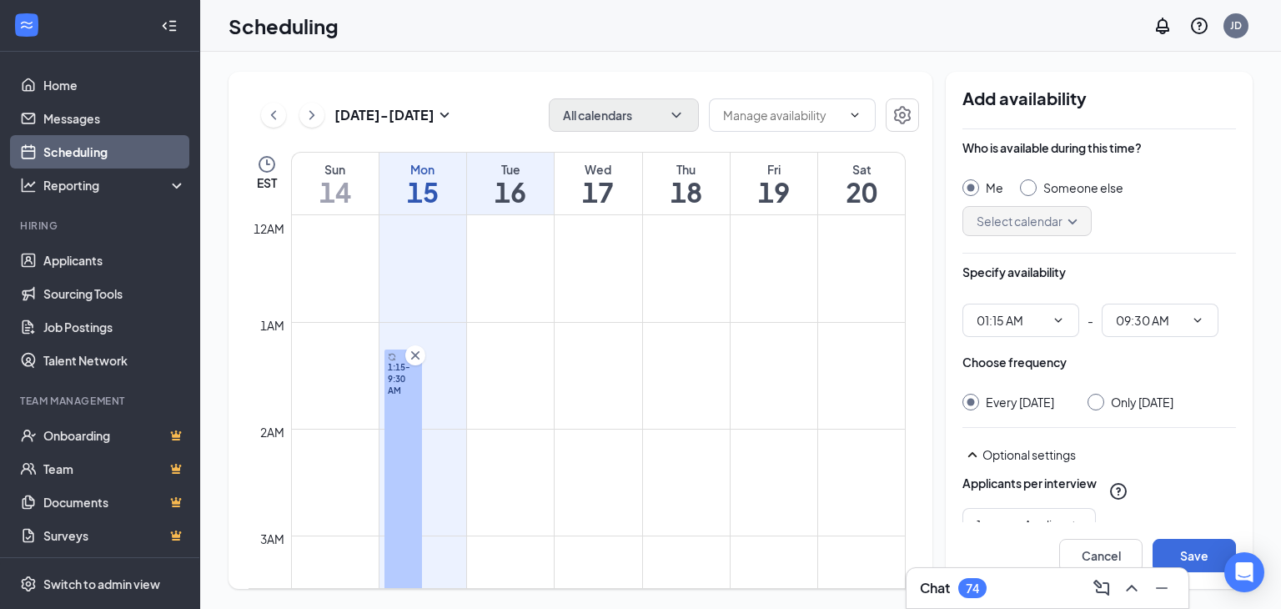
click at [490, 254] on td at bounding box center [598, 255] width 615 height 27
drag, startPoint x: 518, startPoint y: 244, endPoint x: 514, endPoint y: 230, distance: 14.0
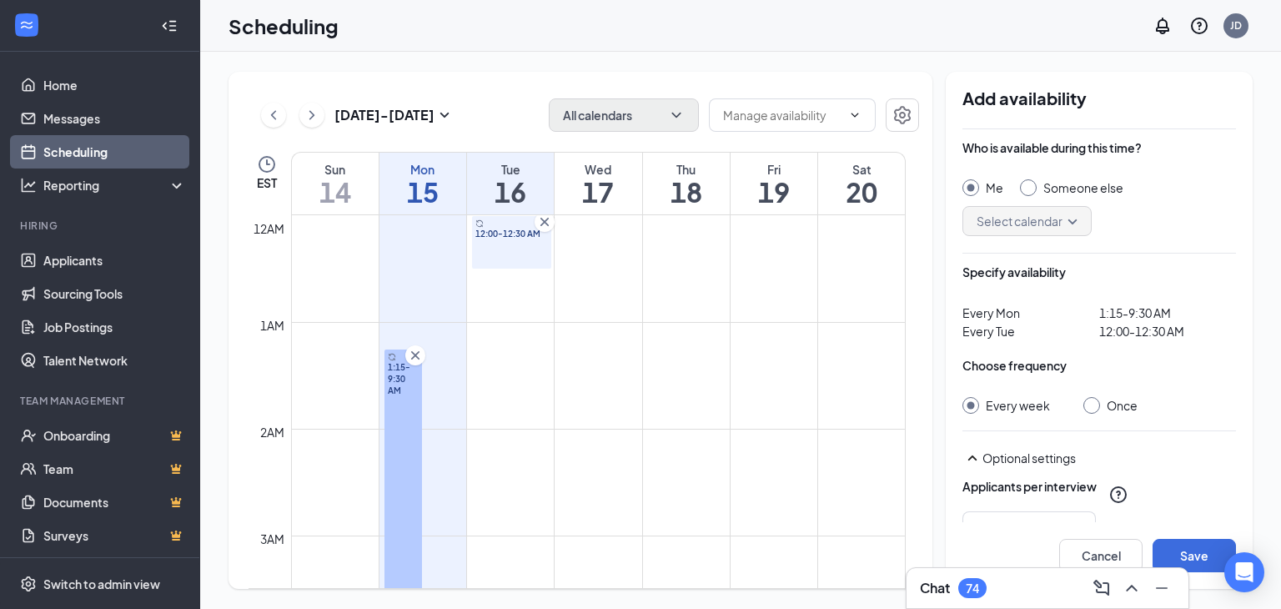
drag, startPoint x: 541, startPoint y: 219, endPoint x: 538, endPoint y: 252, distance: 32.7
click at [542, 219] on icon "Cross" at bounding box center [544, 222] width 8 height 8
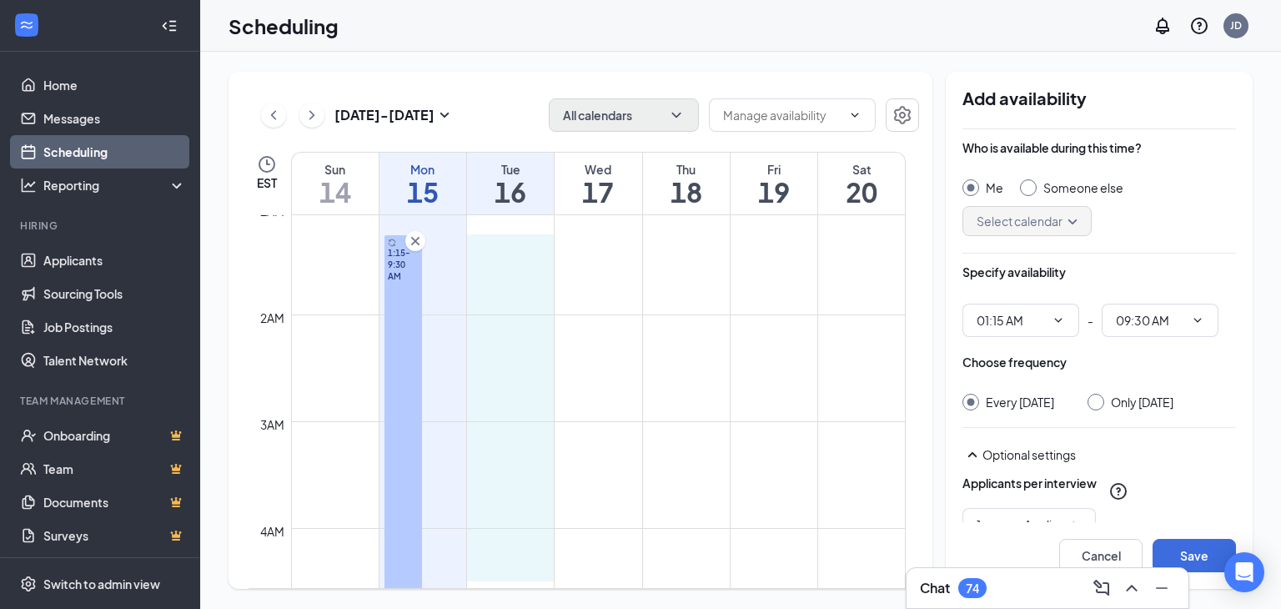
drag, startPoint x: 538, startPoint y: 360, endPoint x: 518, endPoint y: 571, distance: 211.9
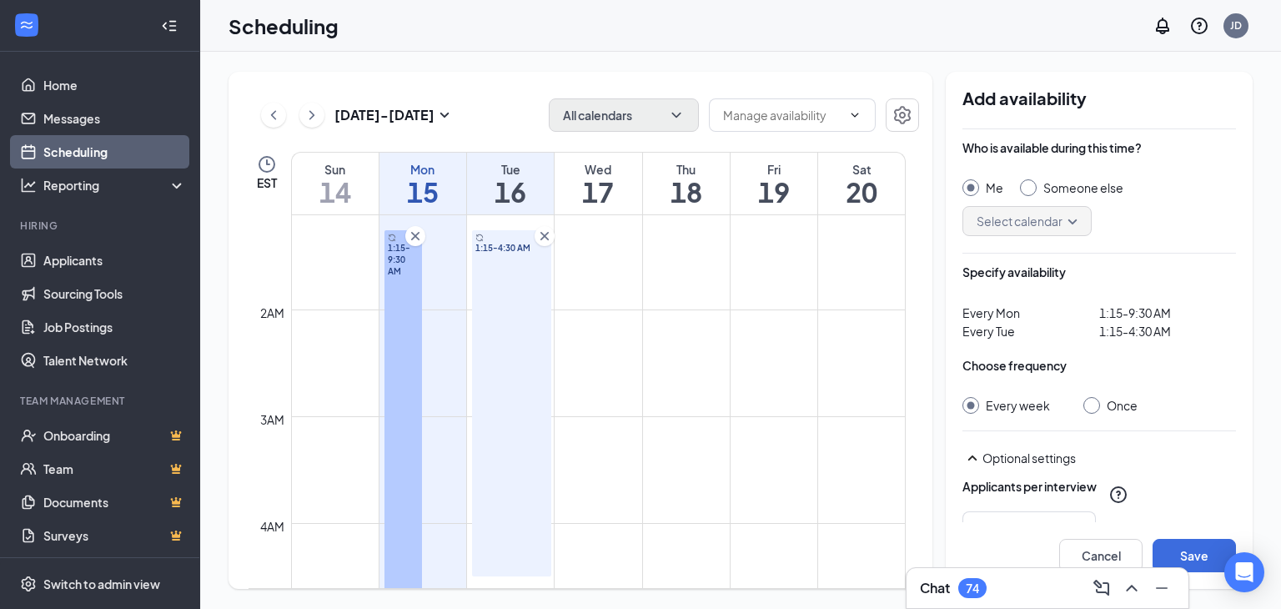
click at [411, 231] on icon "Cross" at bounding box center [415, 236] width 17 height 17
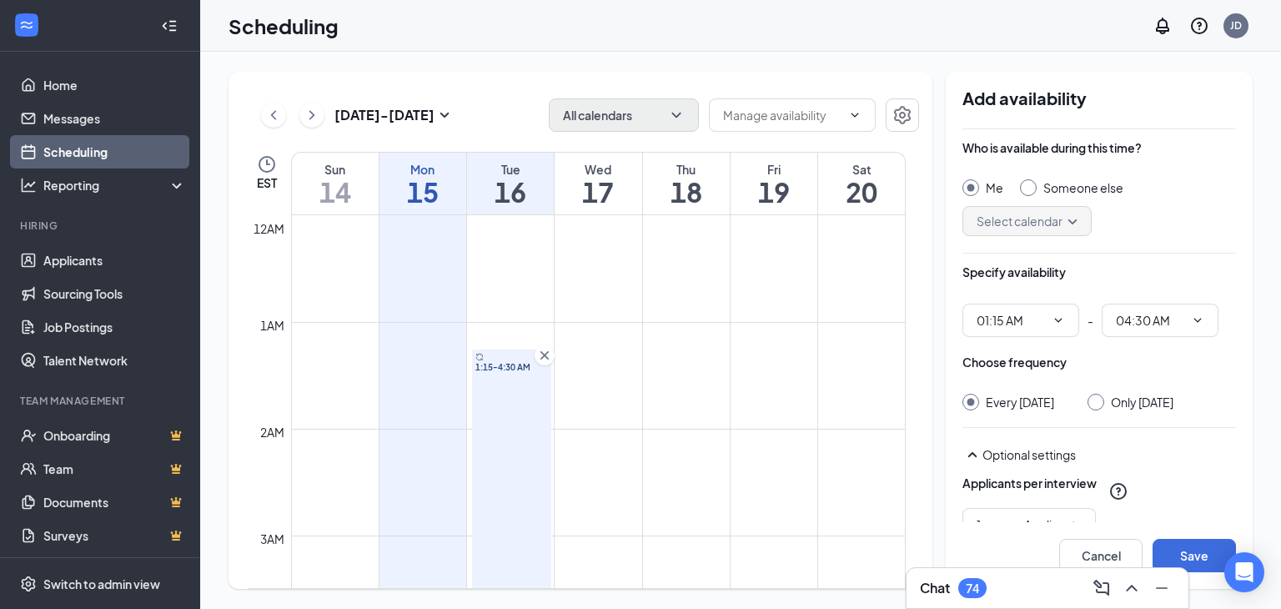
scroll to position [0, 0]
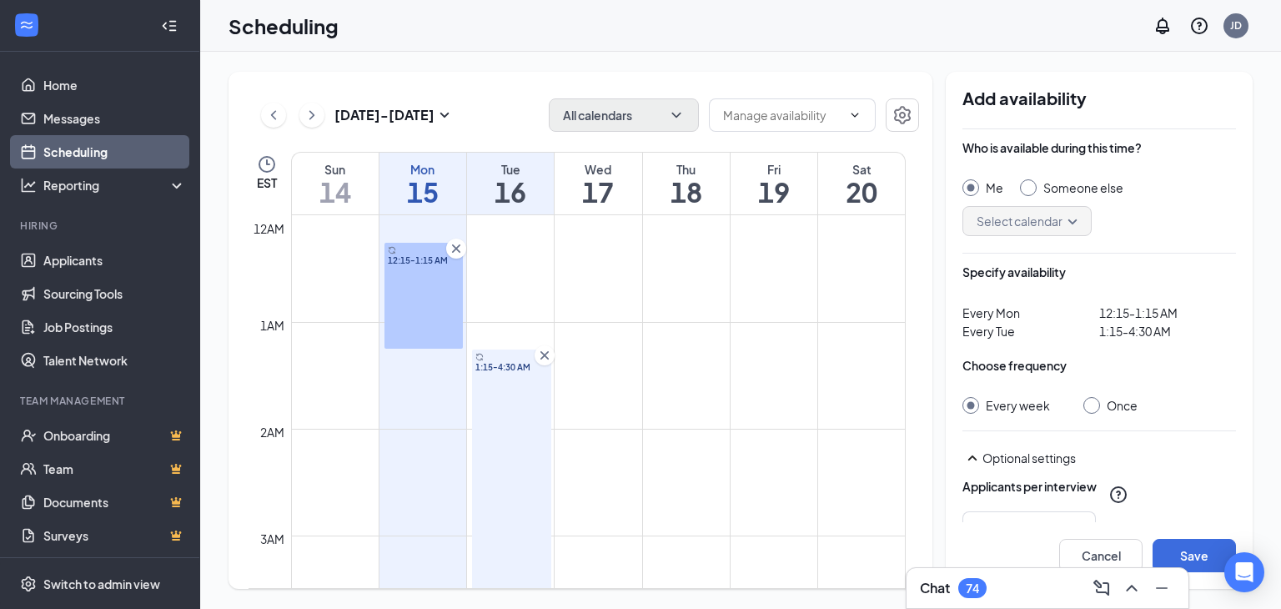
click at [450, 247] on icon "Cross" at bounding box center [456, 248] width 17 height 17
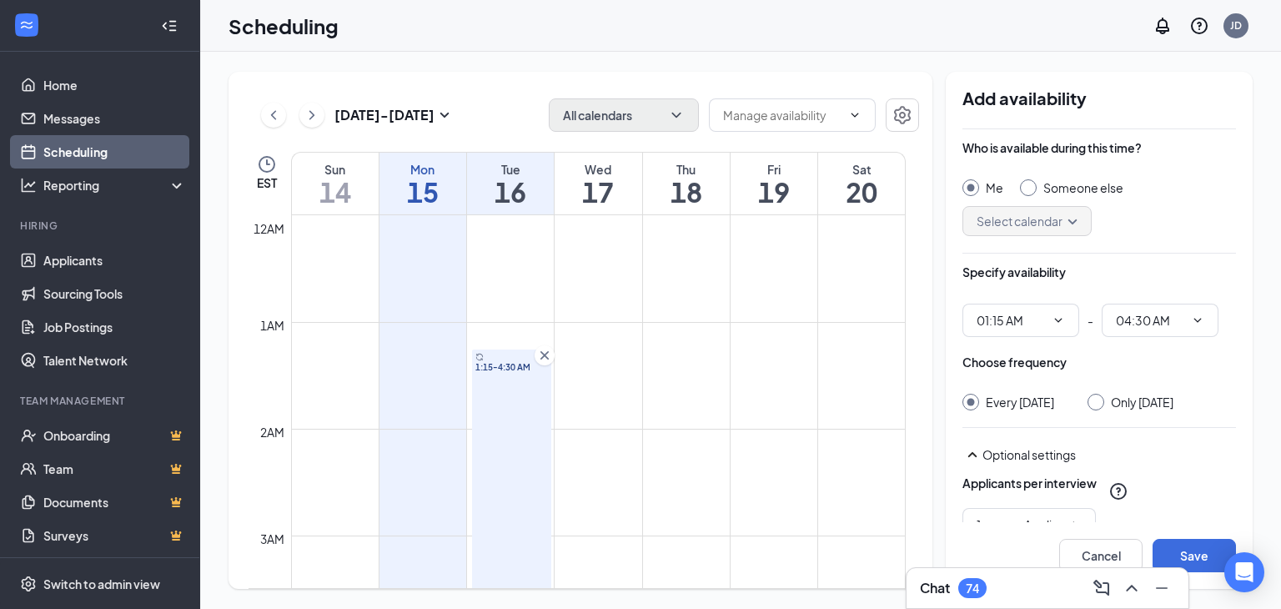
click at [543, 354] on icon "Cross" at bounding box center [544, 355] width 8 height 8
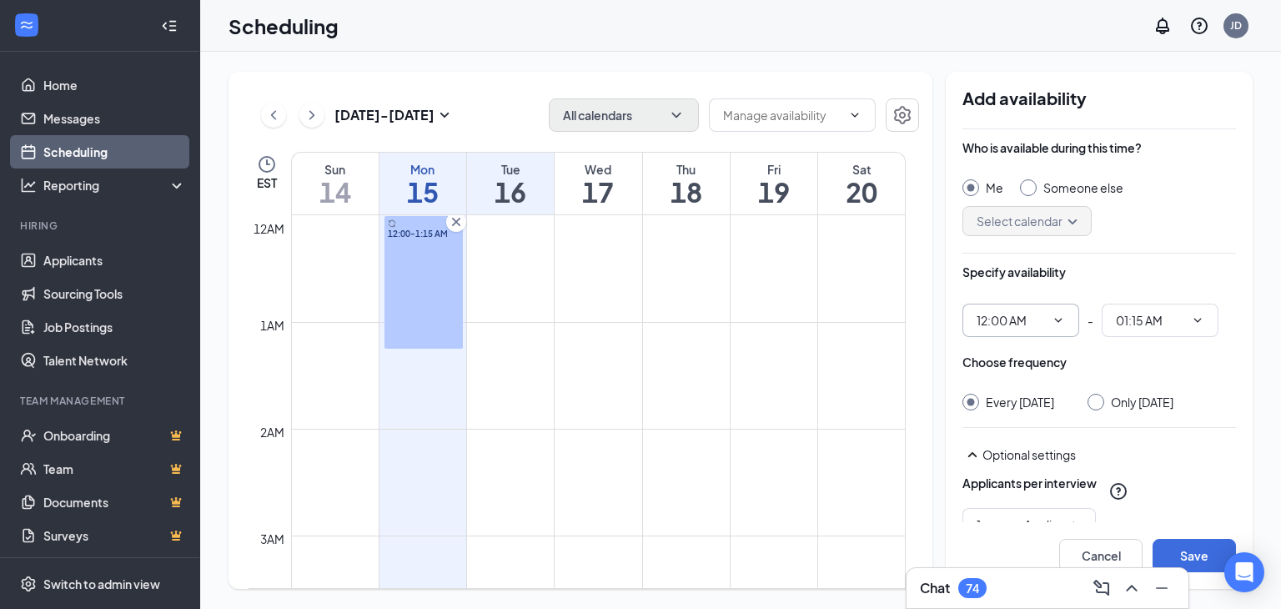
click at [1057, 318] on icon "ChevronDown" at bounding box center [1058, 320] width 13 height 13
click at [1020, 320] on input "12:00 AM" at bounding box center [1011, 320] width 68 height 18
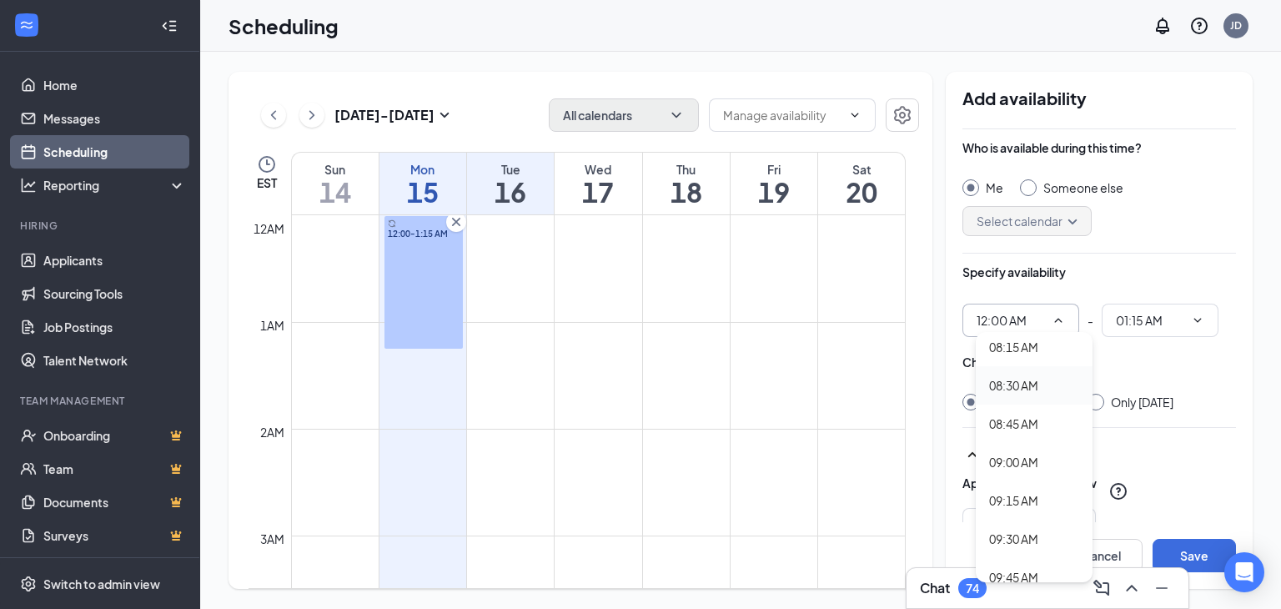
scroll to position [1334, 0]
click at [1017, 400] on div "09:00 AM" at bounding box center [1013, 398] width 49 height 18
type input "09:00 AM"
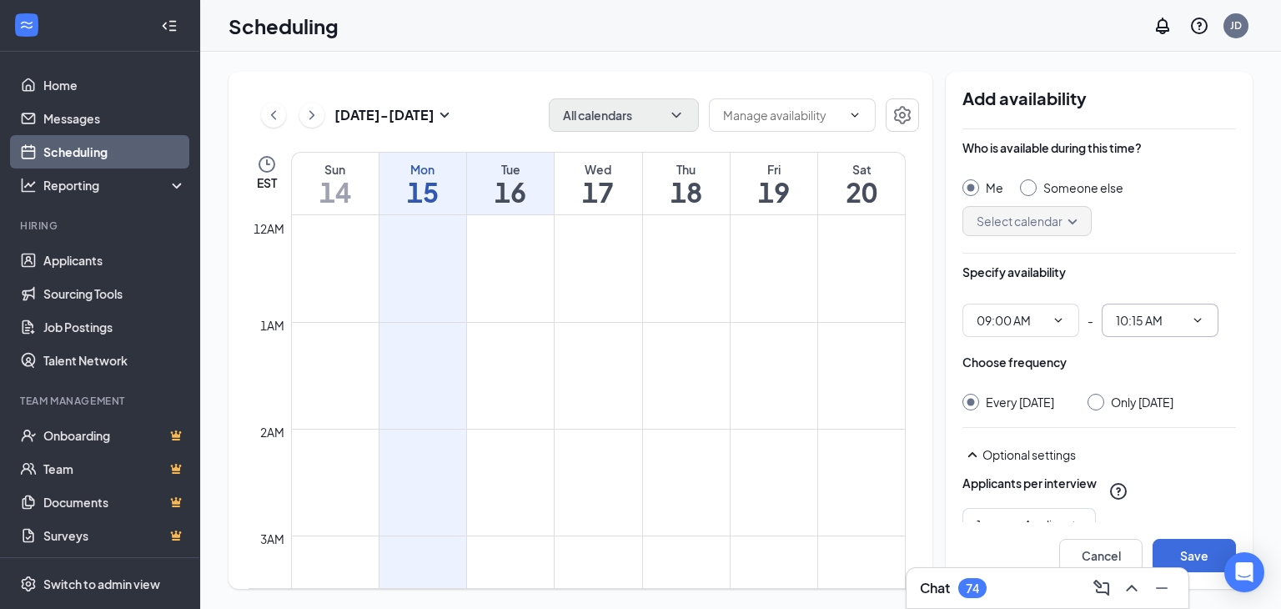
click at [1138, 331] on span "10:15 AM" at bounding box center [1160, 320] width 117 height 33
click at [1147, 325] on input "10:15 AM" at bounding box center [1150, 320] width 68 height 18
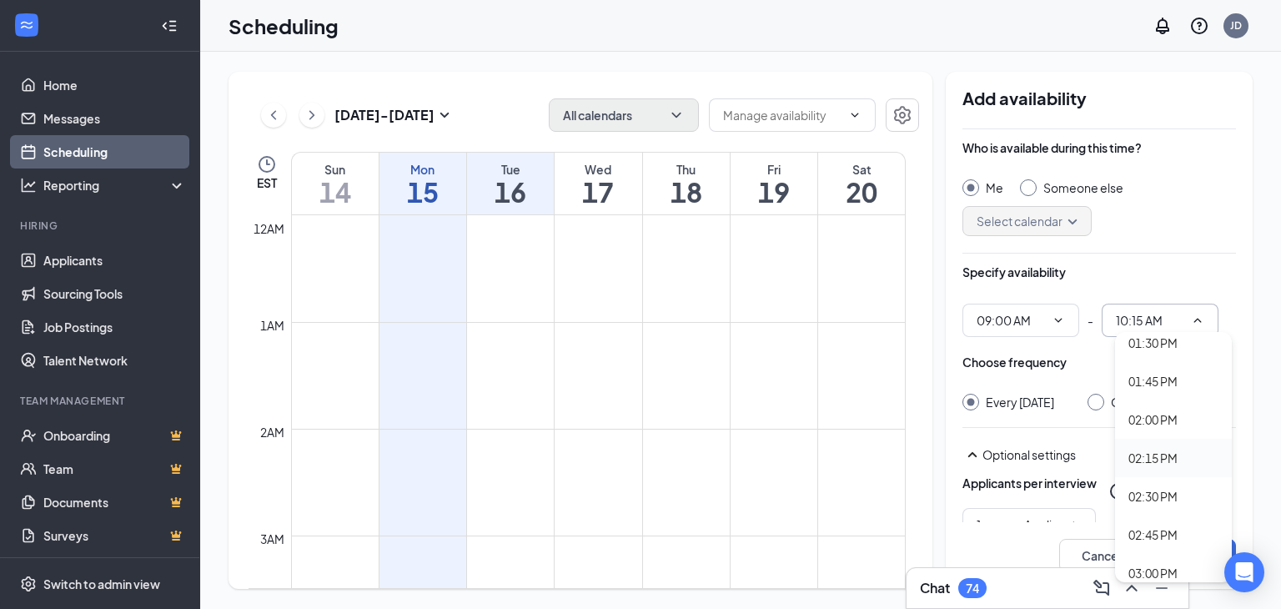
scroll to position [2002, 0]
click at [1157, 389] on div "01:30 PM" at bounding box center [1152, 383] width 49 height 18
type input "01:30 PM"
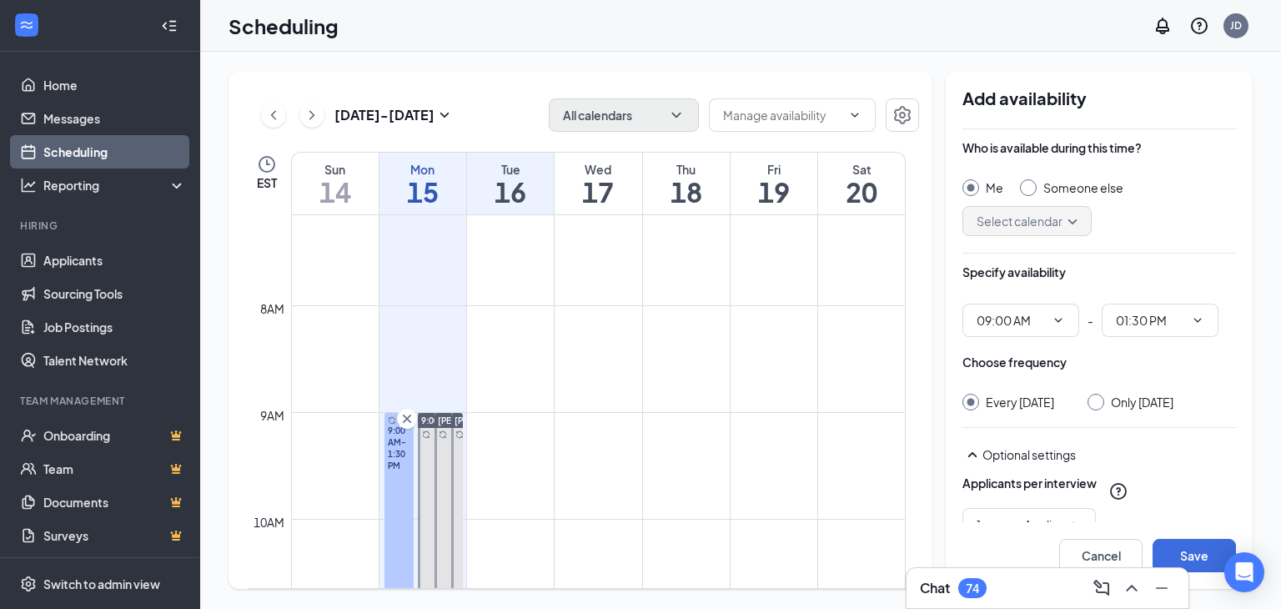
scroll to position [751, 0]
click at [410, 431] on icon "Cross" at bounding box center [407, 432] width 17 height 17
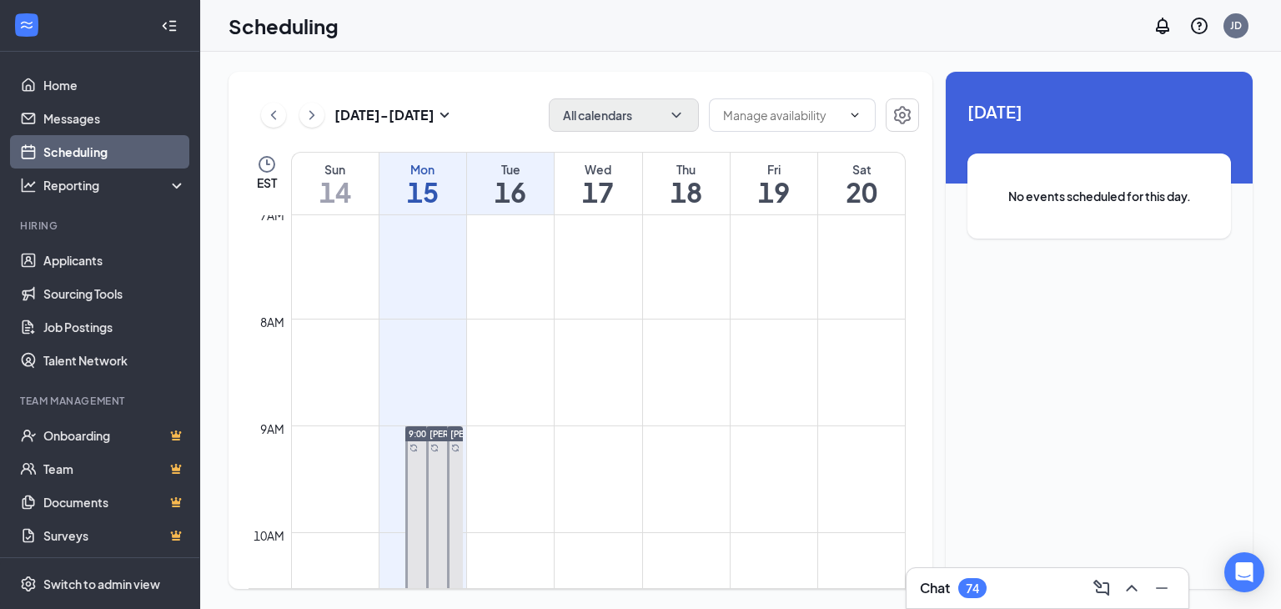
click at [417, 431] on span "9:00 AM-1:30 PM" at bounding box center [443, 434] width 69 height 12
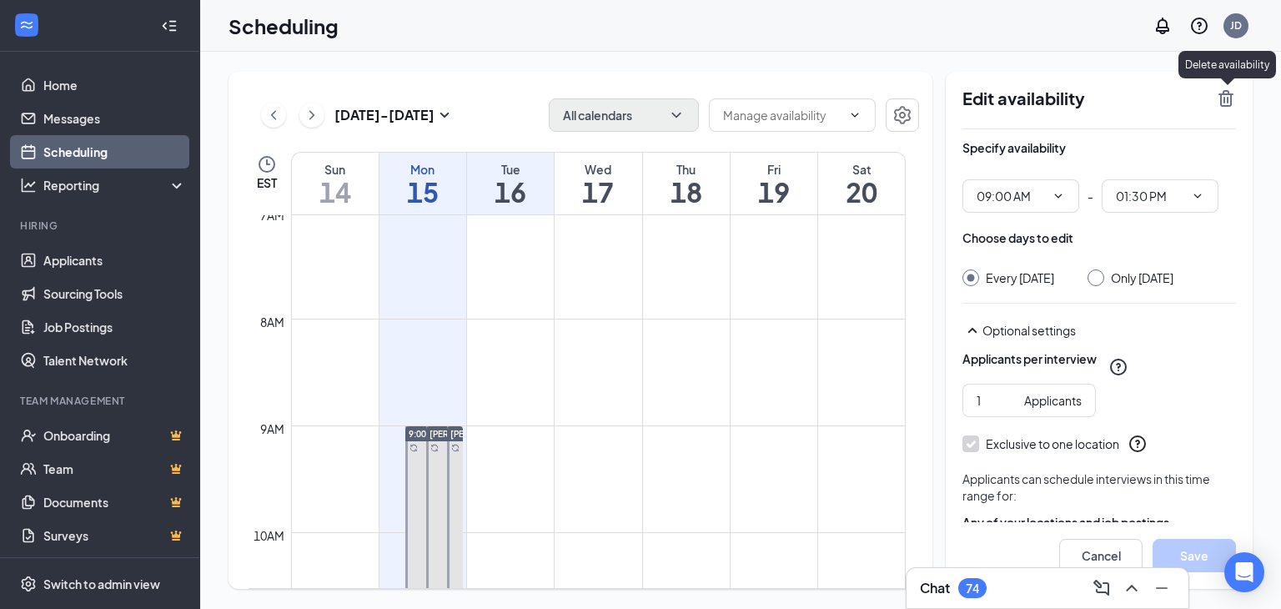
click at [1219, 101] on icon "TrashOutline" at bounding box center [1226, 98] width 20 height 20
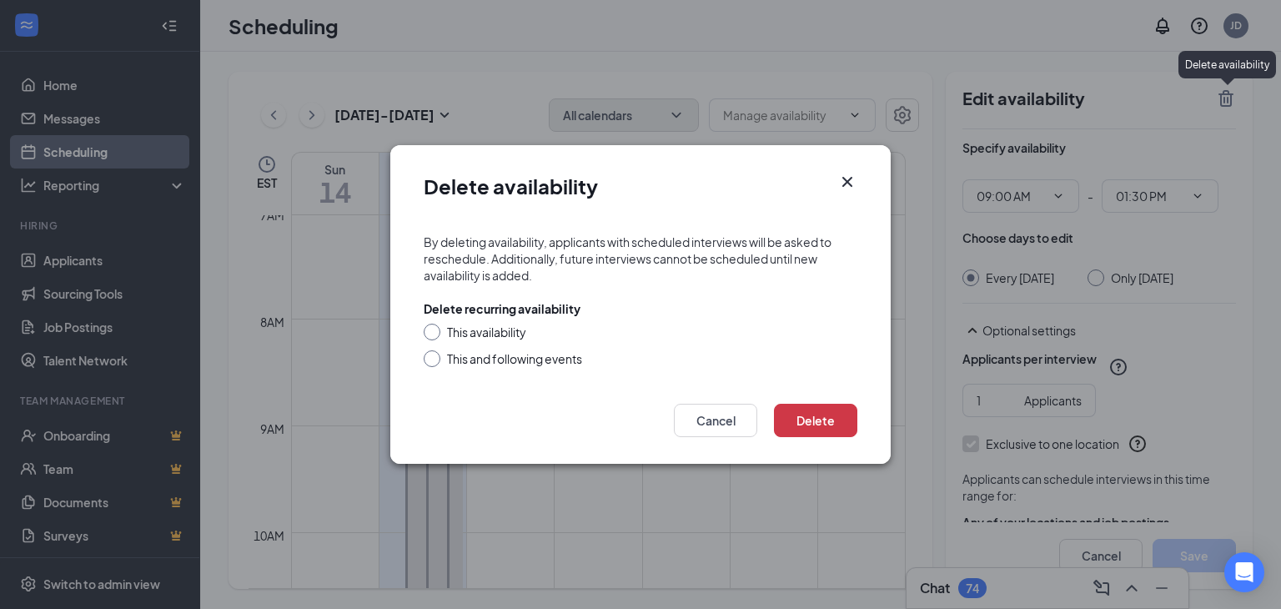
click at [425, 357] on input "This and following events" at bounding box center [430, 356] width 12 height 12
radio input "true"
click at [813, 426] on button "Delete" at bounding box center [815, 420] width 83 height 33
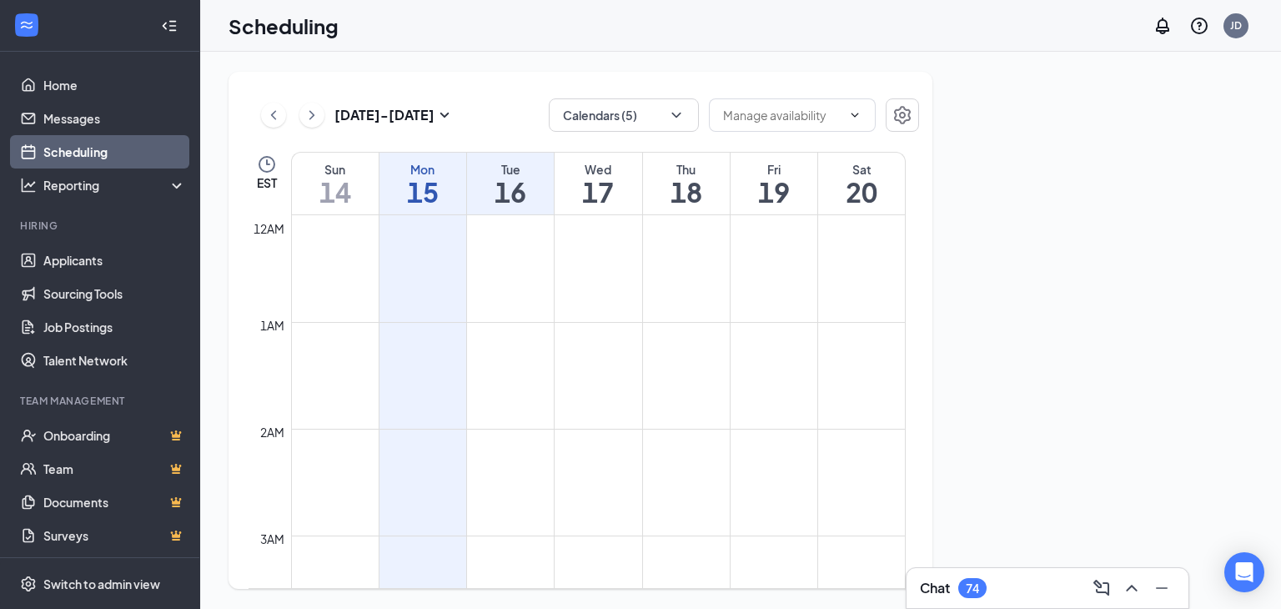
scroll to position [820, 0]
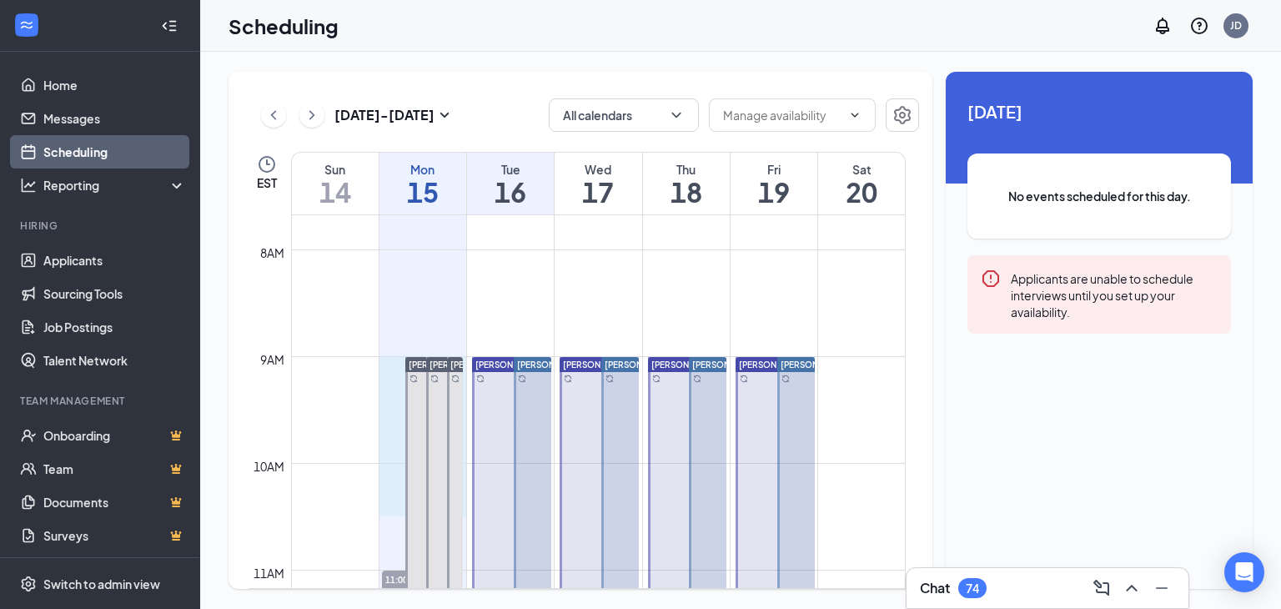
drag, startPoint x: 388, startPoint y: 369, endPoint x: 394, endPoint y: 490, distance: 121.1
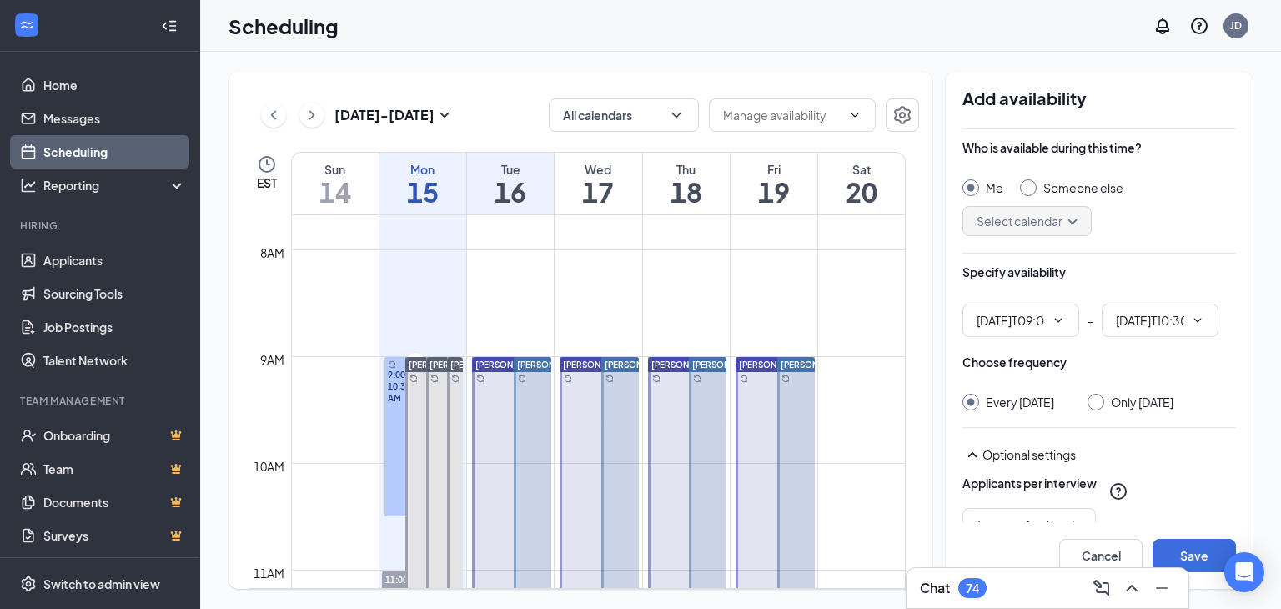
type input "09:00 AM"
click at [1042, 318] on input "09:00 AM" at bounding box center [1011, 320] width 68 height 18
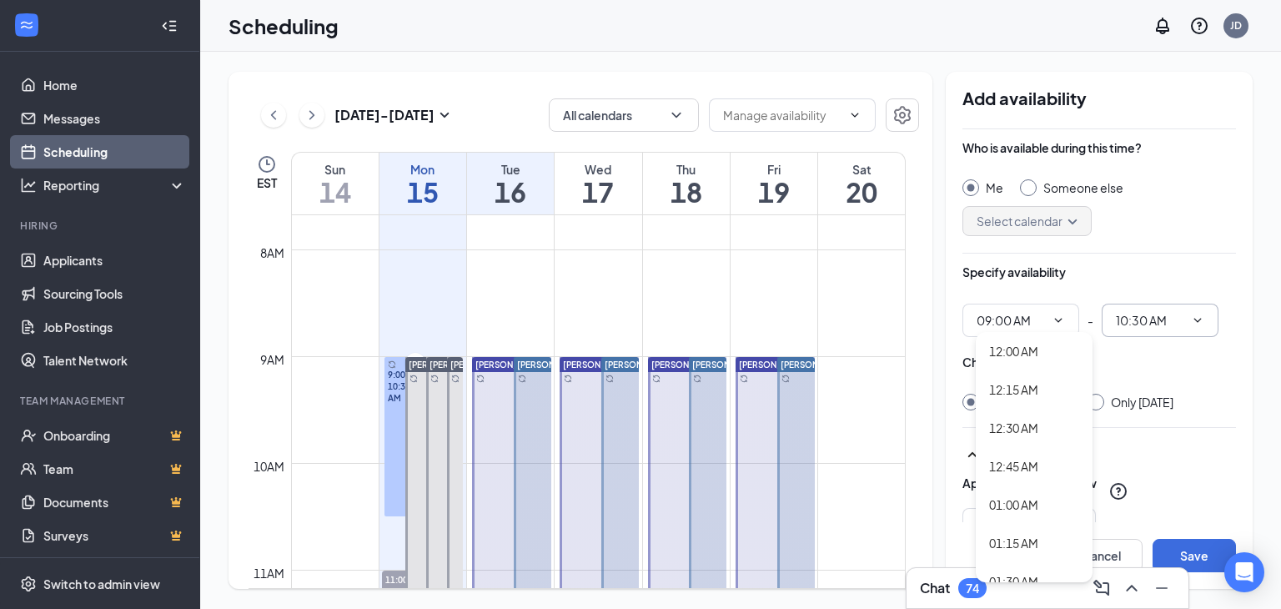
click at [1148, 321] on input "10:30 AM" at bounding box center [1150, 320] width 68 height 18
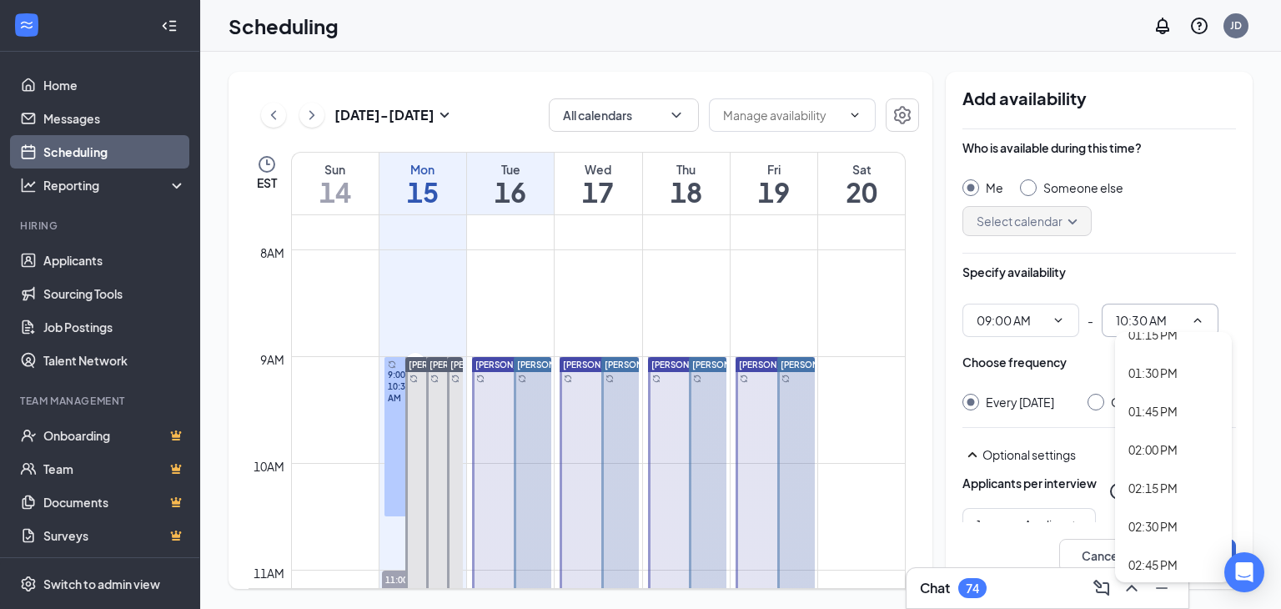
scroll to position [2002, 0]
click at [1144, 386] on div "01:30 PM" at bounding box center [1152, 383] width 49 height 18
type input "01:30 PM"
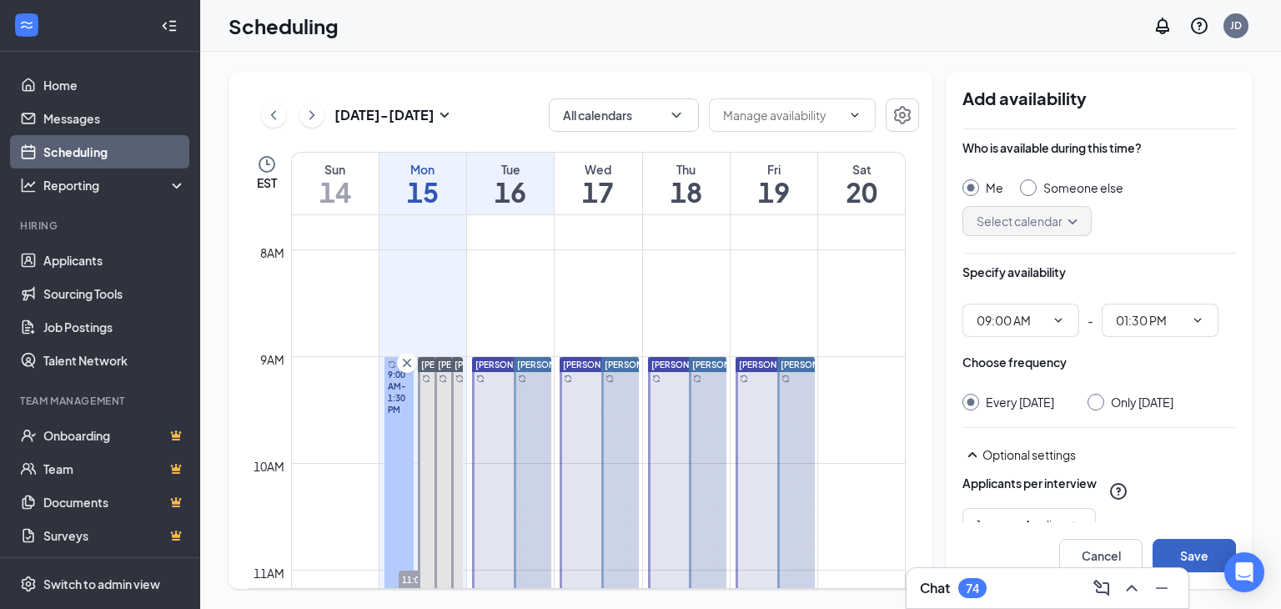
click at [1191, 558] on button "Save" at bounding box center [1194, 555] width 83 height 33
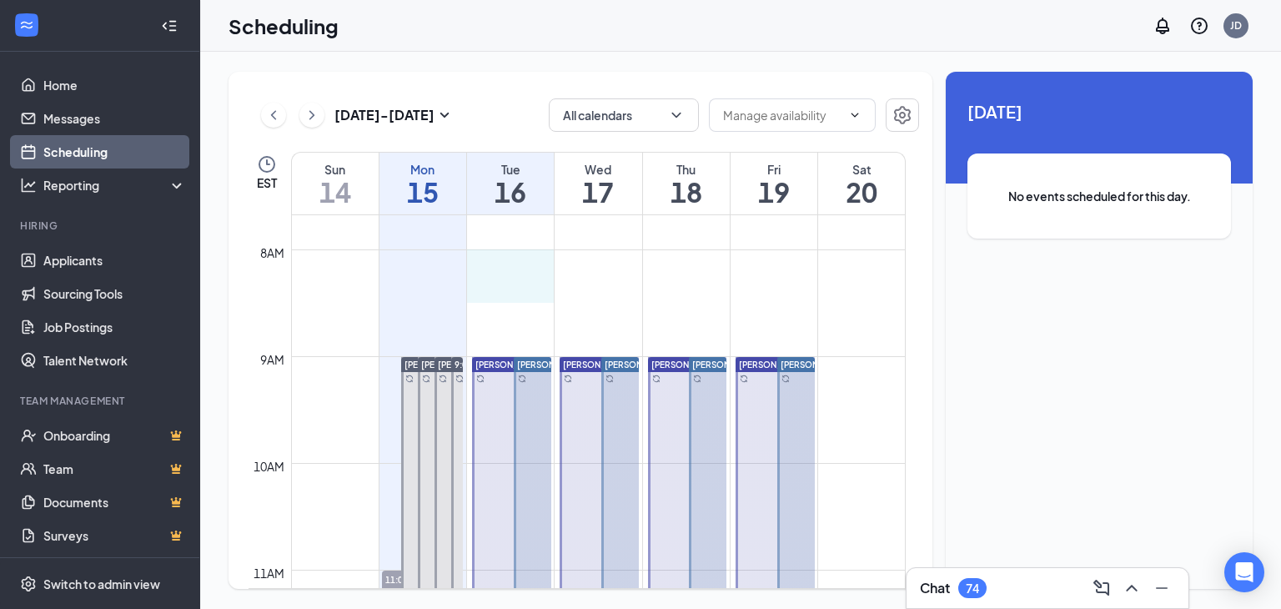
drag, startPoint x: 510, startPoint y: 251, endPoint x: 514, endPoint y: 278, distance: 26.9
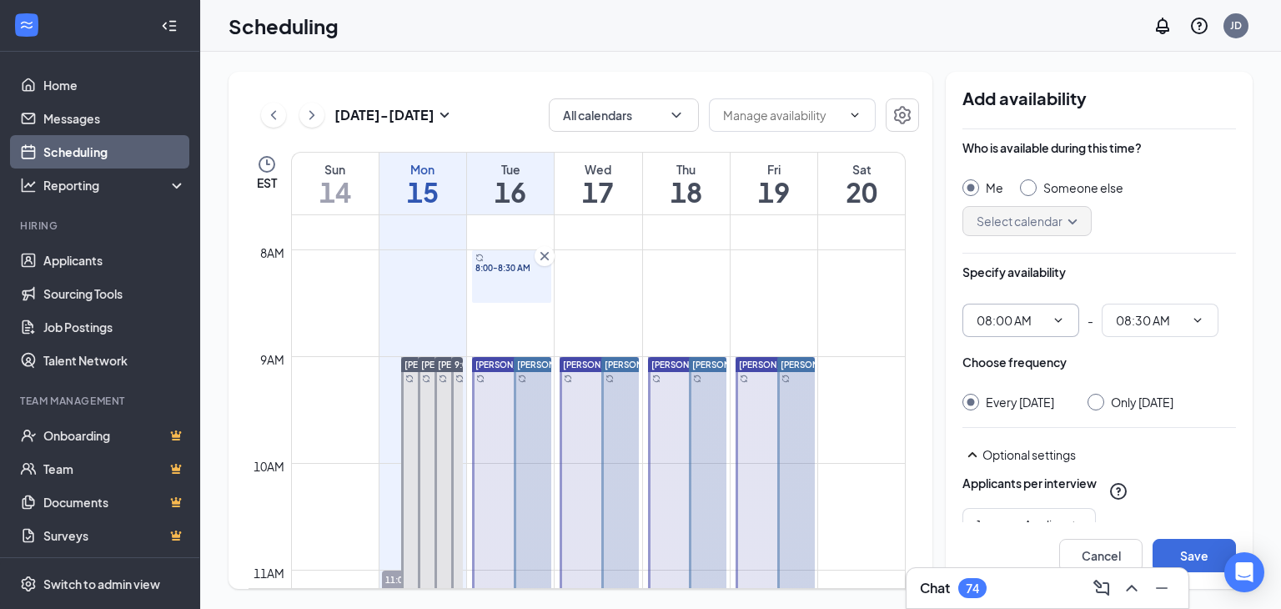
click at [1027, 322] on input "08:00 AM" at bounding box center [1011, 320] width 68 height 18
click at [1021, 477] on div "09:00 AM" at bounding box center [1013, 481] width 49 height 18
type input "09:00 AM"
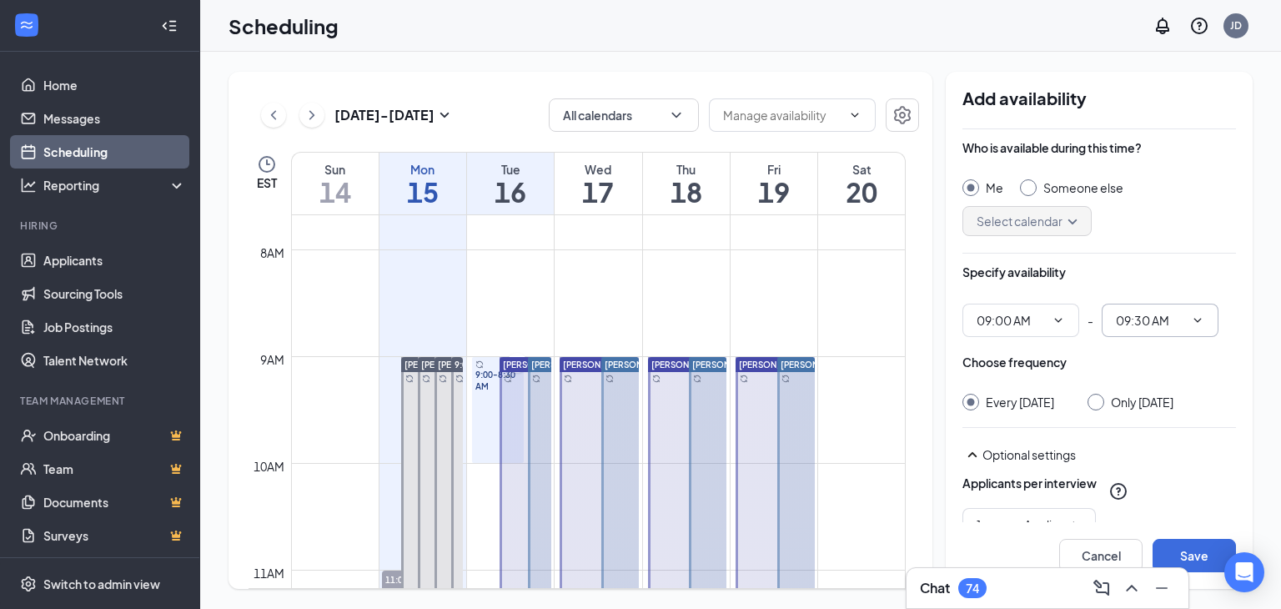
click at [1118, 330] on span "09:30 AM" at bounding box center [1160, 320] width 117 height 33
click at [1137, 326] on input "09:30 AM" at bounding box center [1150, 320] width 68 height 18
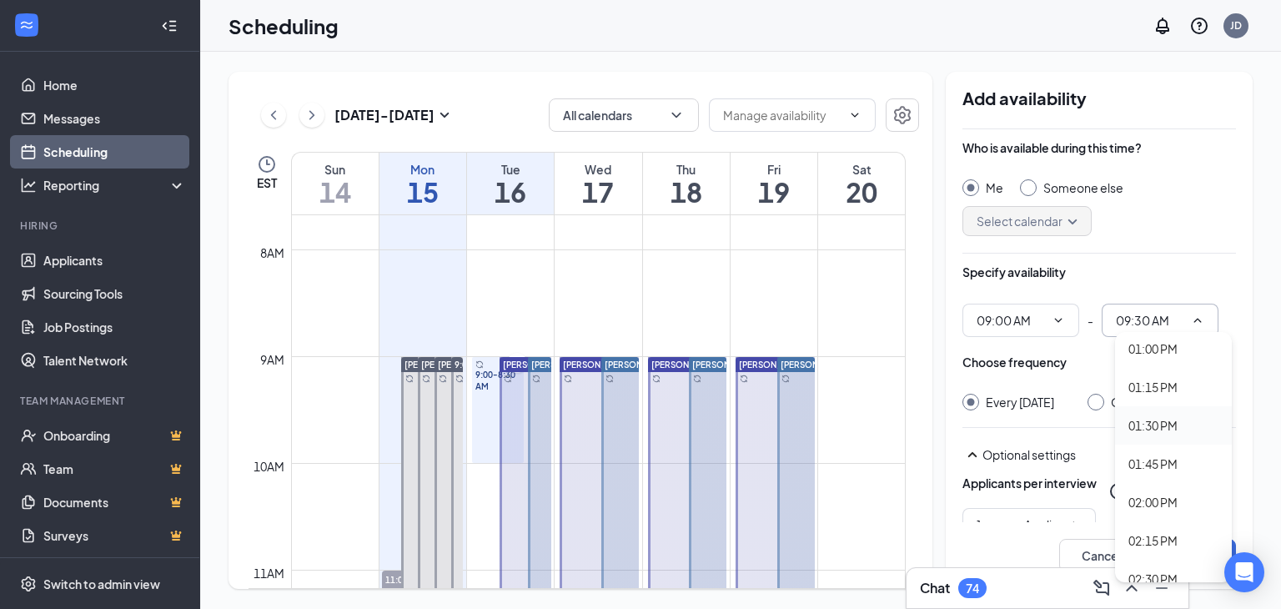
click at [1133, 426] on div "01:30 PM" at bounding box center [1152, 425] width 49 height 18
type input "01:30 PM"
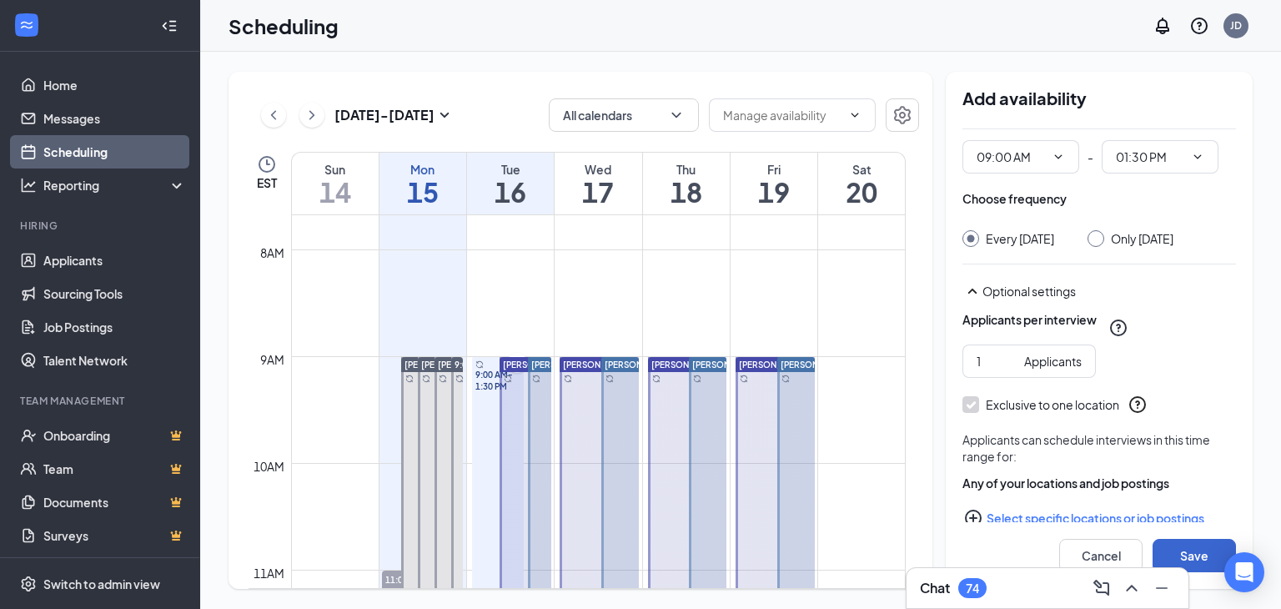
scroll to position [167, 0]
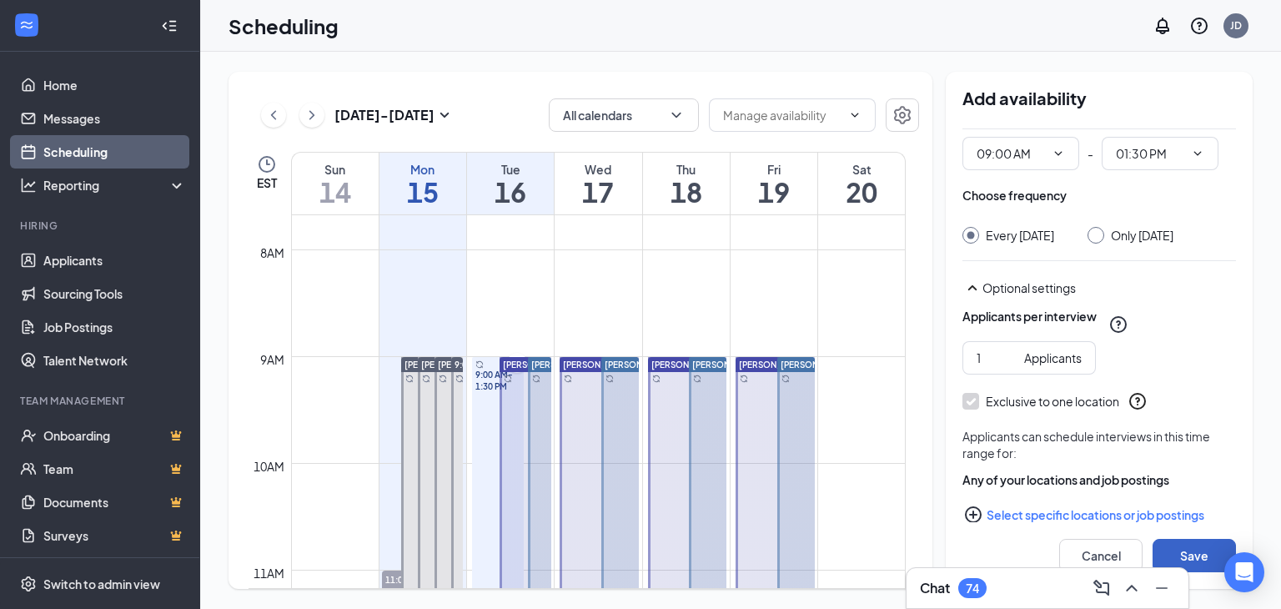
click at [1203, 550] on button "Save" at bounding box center [1194, 555] width 83 height 33
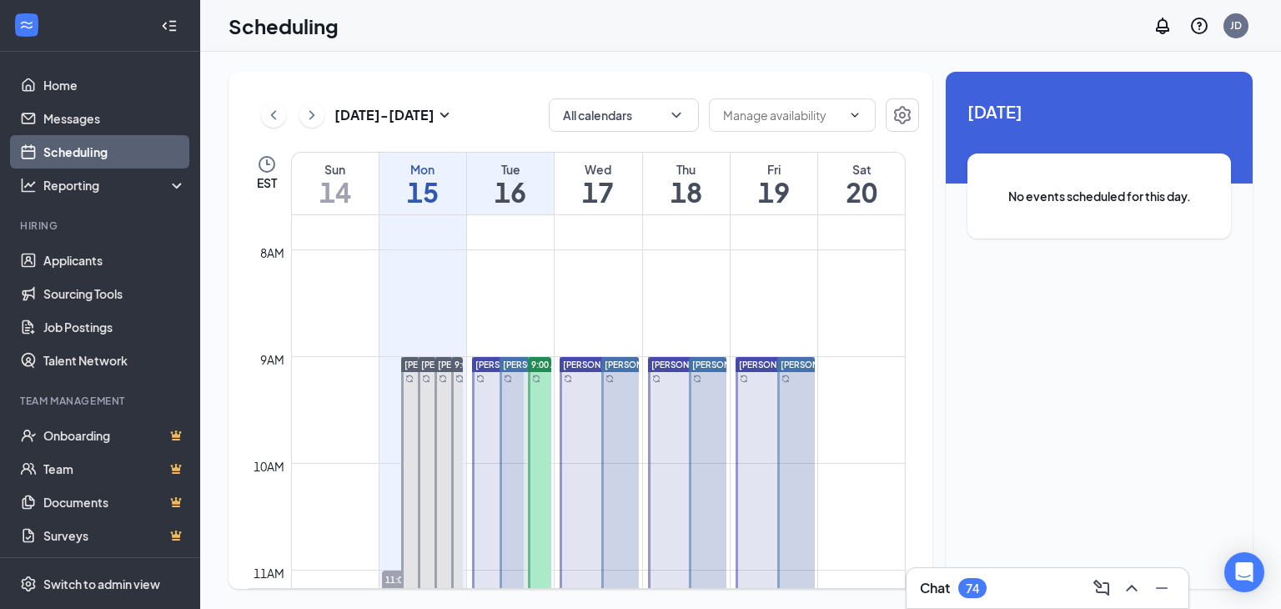
click at [510, 396] on div at bounding box center [525, 597] width 51 height 480
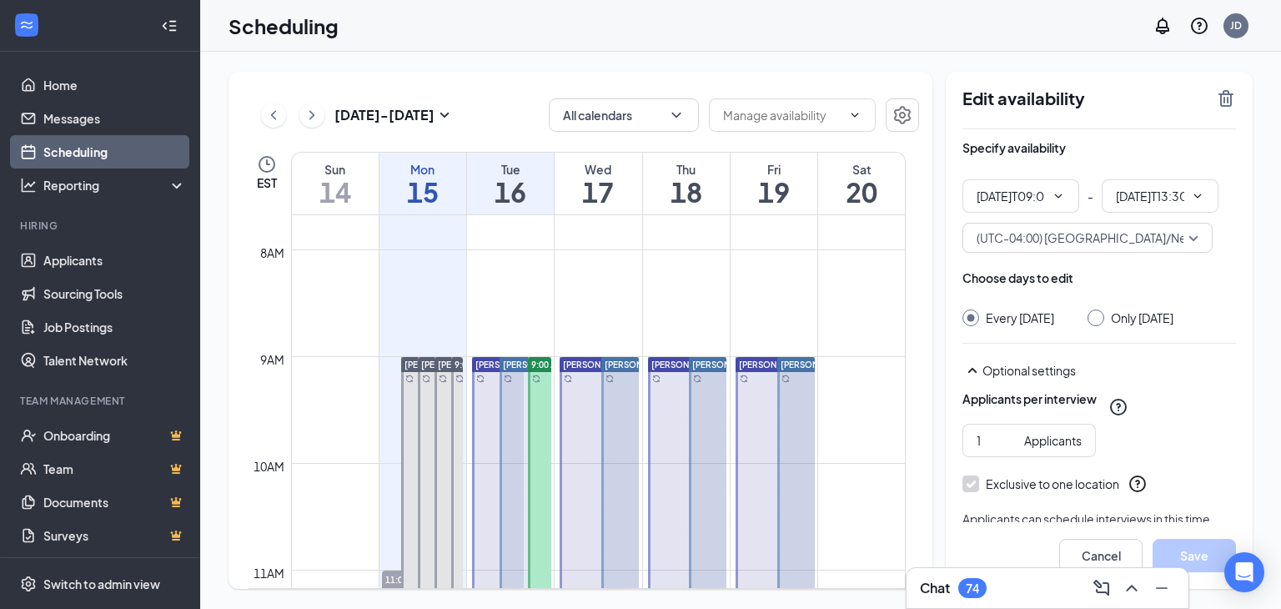
type input "09:00 AM"
type input "01:30 PM"
click at [534, 401] on div at bounding box center [539, 597] width 23 height 480
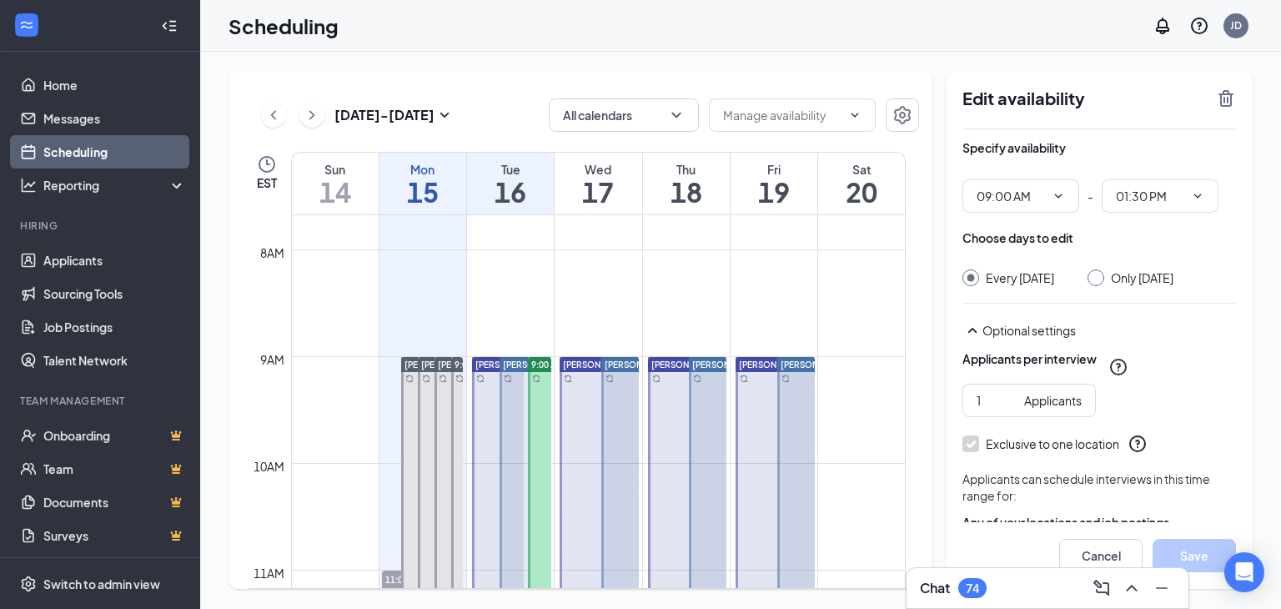
click at [542, 361] on span "9:00 AM-1:30 PM" at bounding box center [565, 365] width 69 height 12
click at [982, 279] on div "Every [DATE]" at bounding box center [1008, 277] width 92 height 17
click at [1044, 239] on div "Choose days to edit" at bounding box center [1017, 237] width 111 height 17
click at [498, 406] on div "[PERSON_NAME]" at bounding box center [523, 596] width 55 height 480
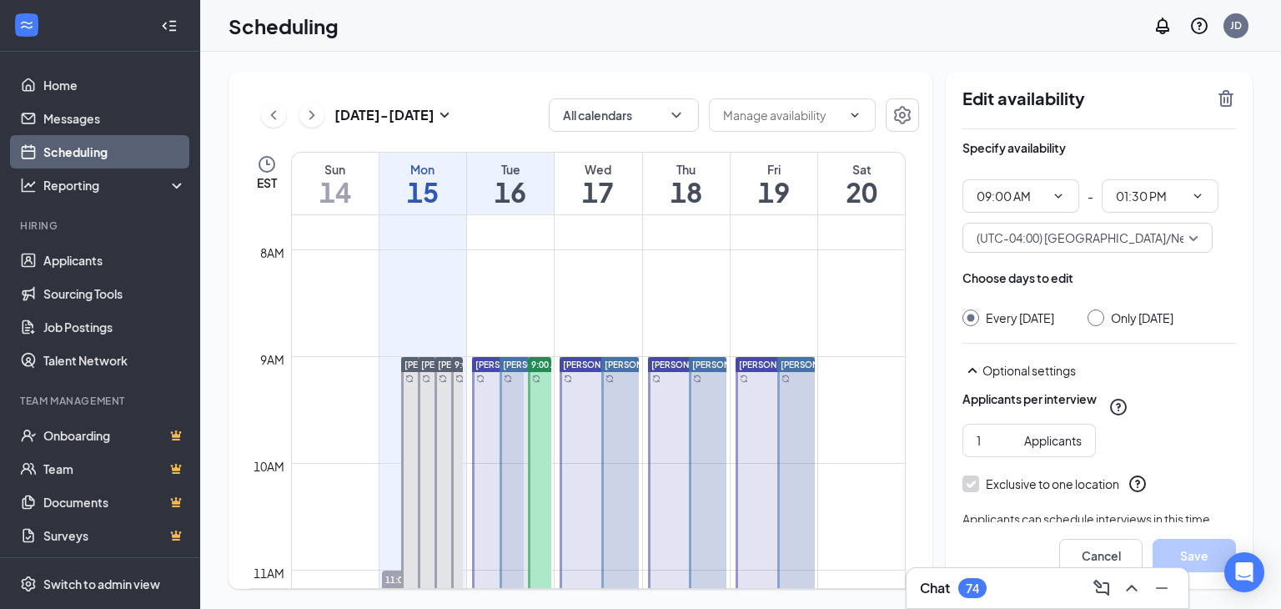
click at [540, 417] on div at bounding box center [539, 597] width 23 height 480
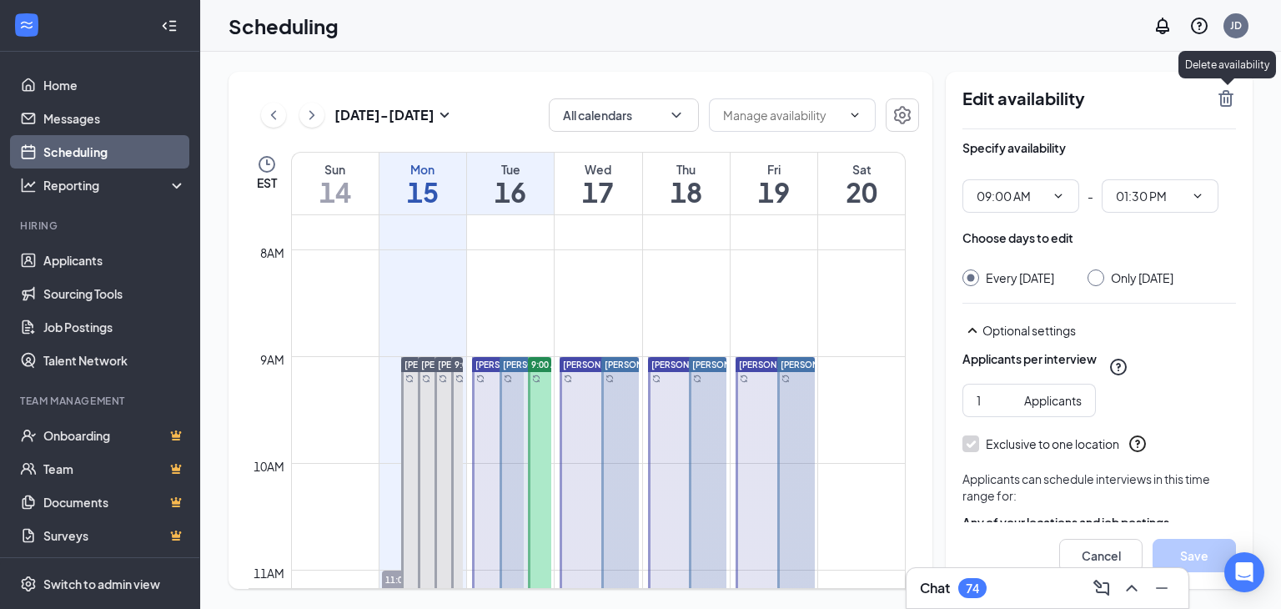
click at [1227, 97] on icon "TrashOutline" at bounding box center [1226, 98] width 20 height 20
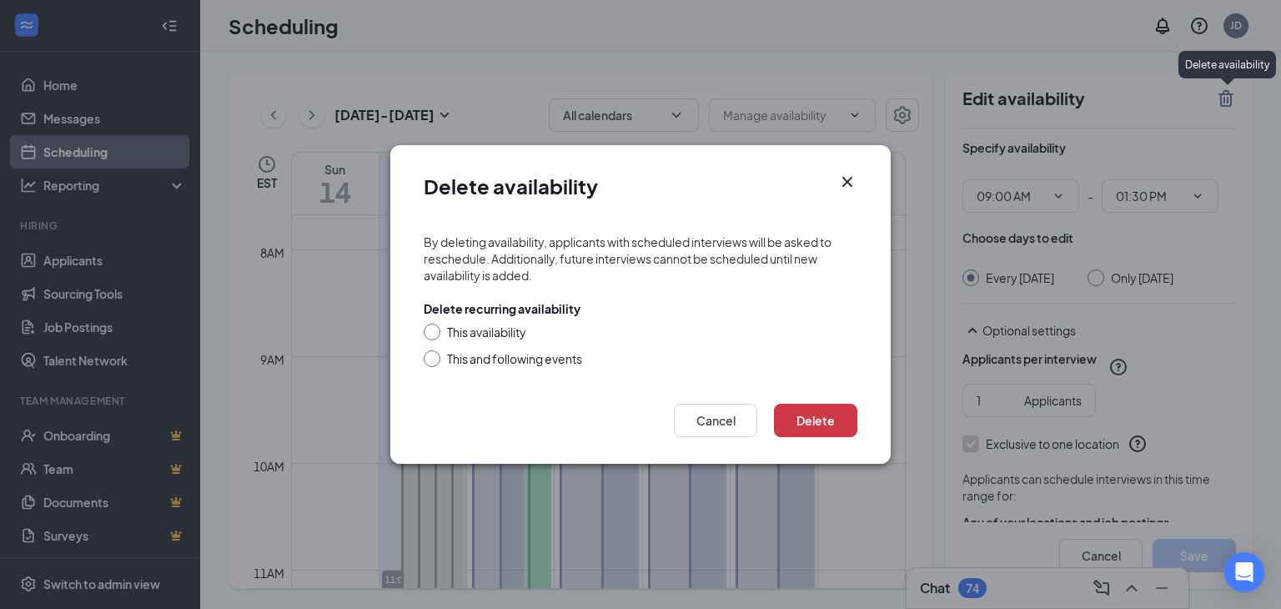
click at [498, 329] on div "This availability" at bounding box center [486, 332] width 79 height 17
click at [435, 329] on input "This availability" at bounding box center [430, 330] width 12 height 12
radio input "true"
click at [824, 428] on button "Delete" at bounding box center [815, 420] width 83 height 33
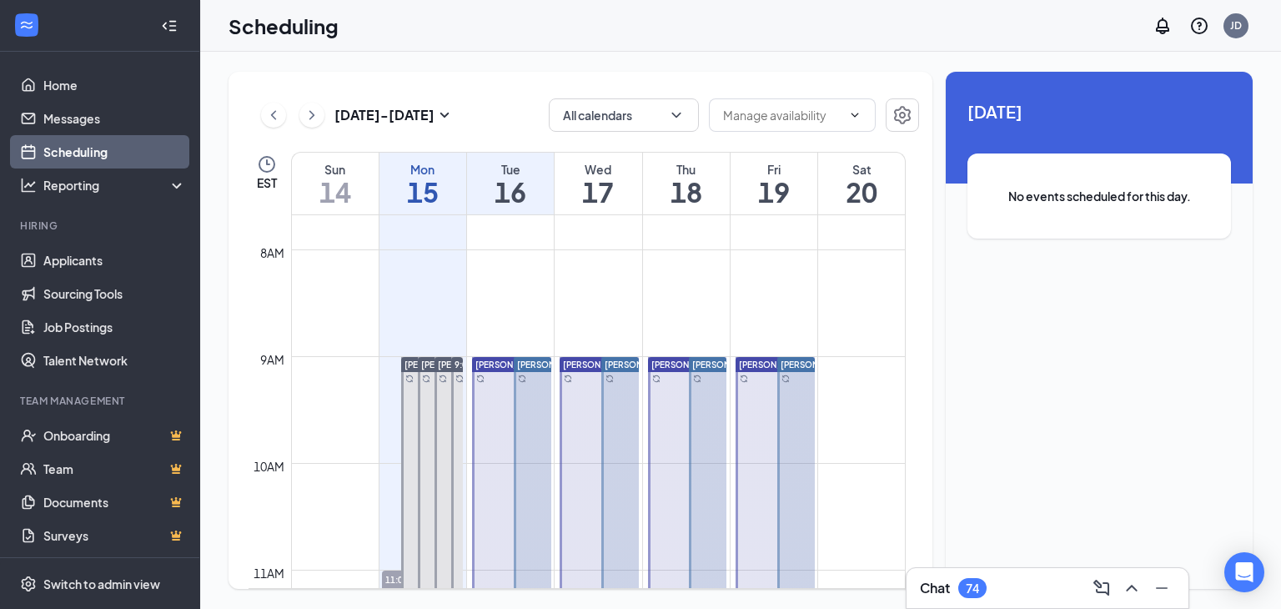
click at [545, 323] on td at bounding box center [598, 316] width 615 height 27
click at [590, 319] on td at bounding box center [598, 316] width 615 height 27
click at [506, 237] on td at bounding box center [598, 236] width 615 height 27
drag, startPoint x: 508, startPoint y: 281, endPoint x: 494, endPoint y: 371, distance: 91.2
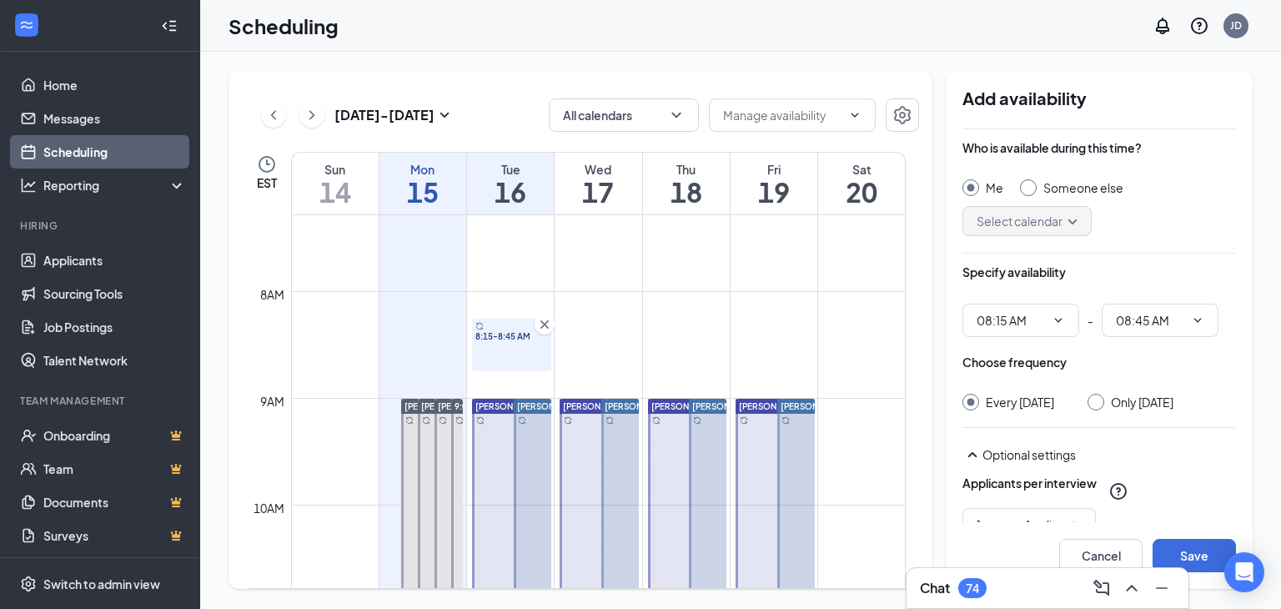
scroll to position [736, 0]
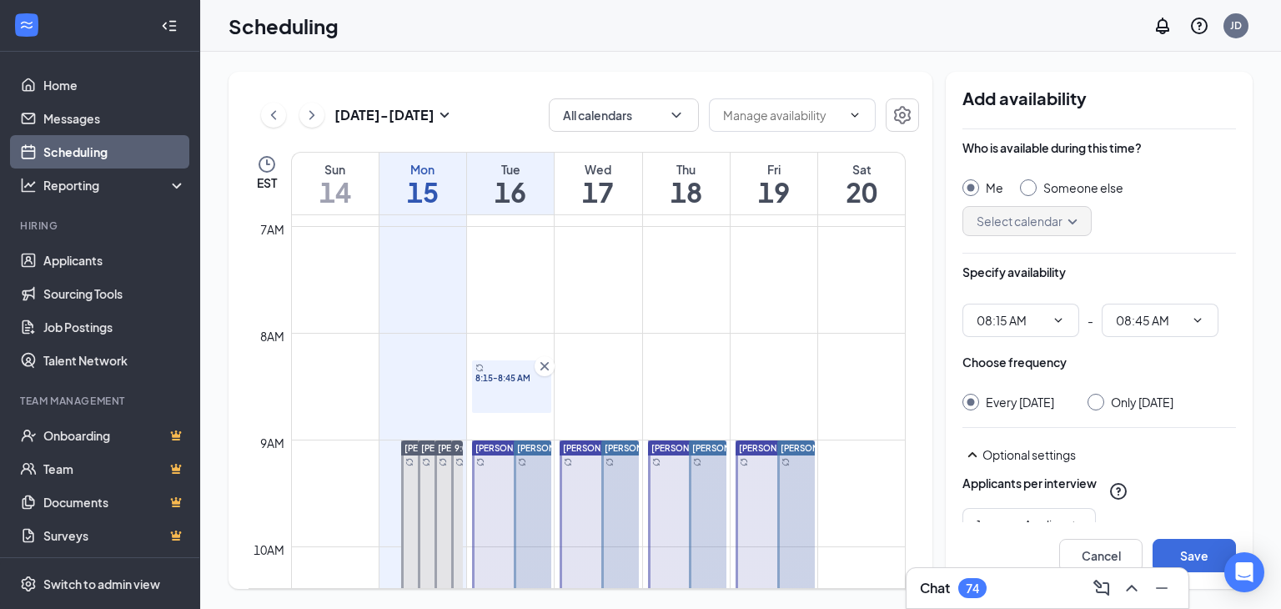
click at [540, 363] on icon "Cross" at bounding box center [544, 366] width 8 height 8
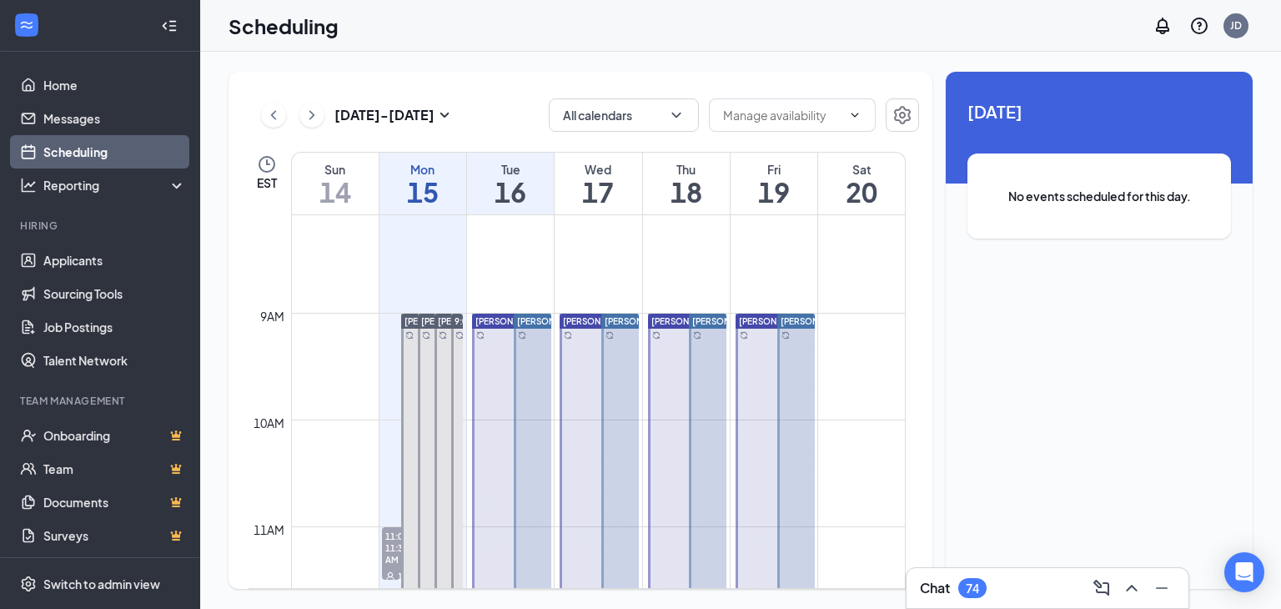
scroll to position [834, 0]
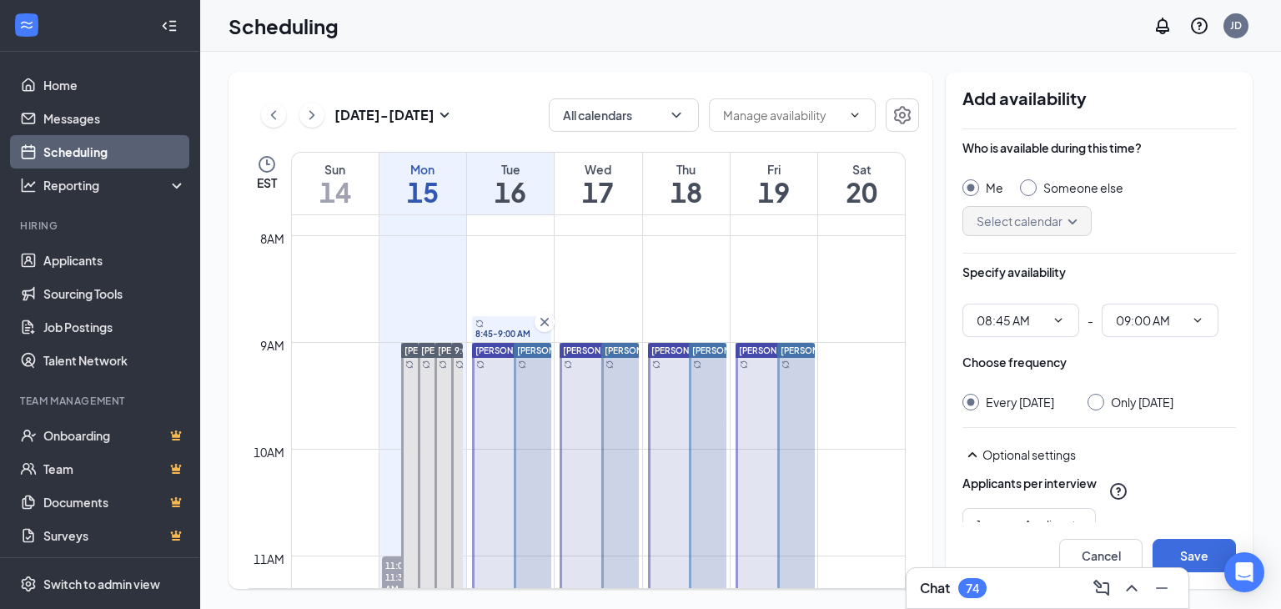
click at [1027, 190] on input "Someone else" at bounding box center [1026, 185] width 12 height 12
radio input "true"
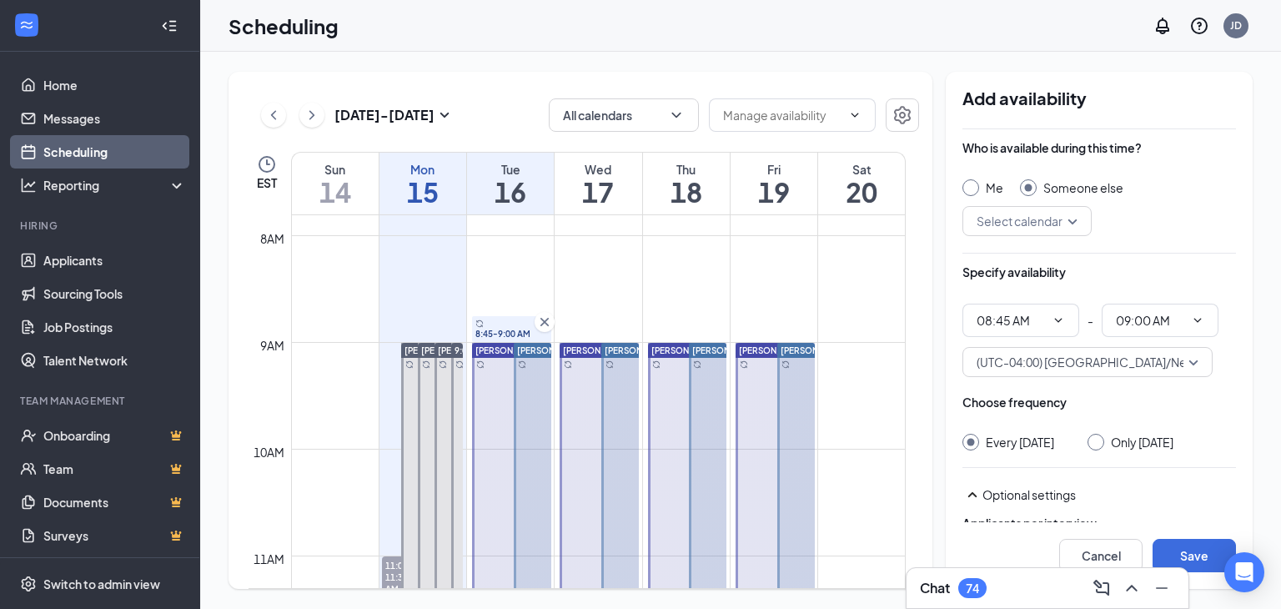
click at [1031, 214] on input "search" at bounding box center [1021, 221] width 98 height 28
click at [967, 184] on input "Me" at bounding box center [968, 185] width 12 height 12
radio input "true"
radio input "false"
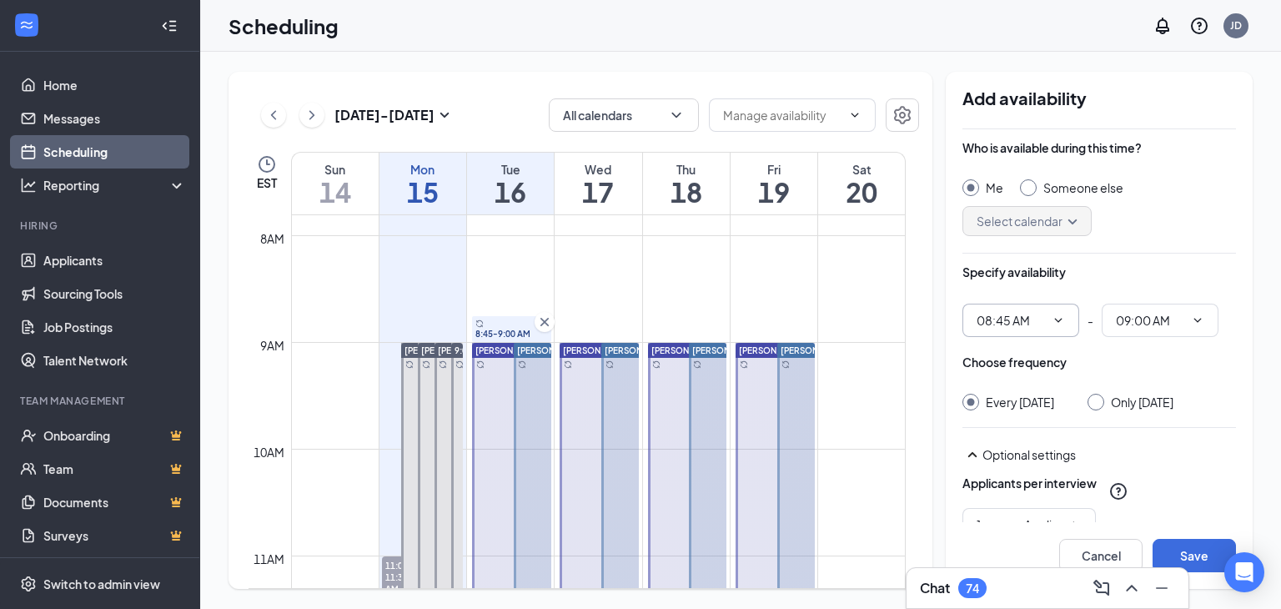
click at [1017, 330] on span "08:45 AM" at bounding box center [1020, 320] width 117 height 33
click at [1061, 319] on icon "ChevronDown" at bounding box center [1059, 320] width 8 height 4
click at [1036, 326] on input "08:45 AM" at bounding box center [1011, 320] width 68 height 18
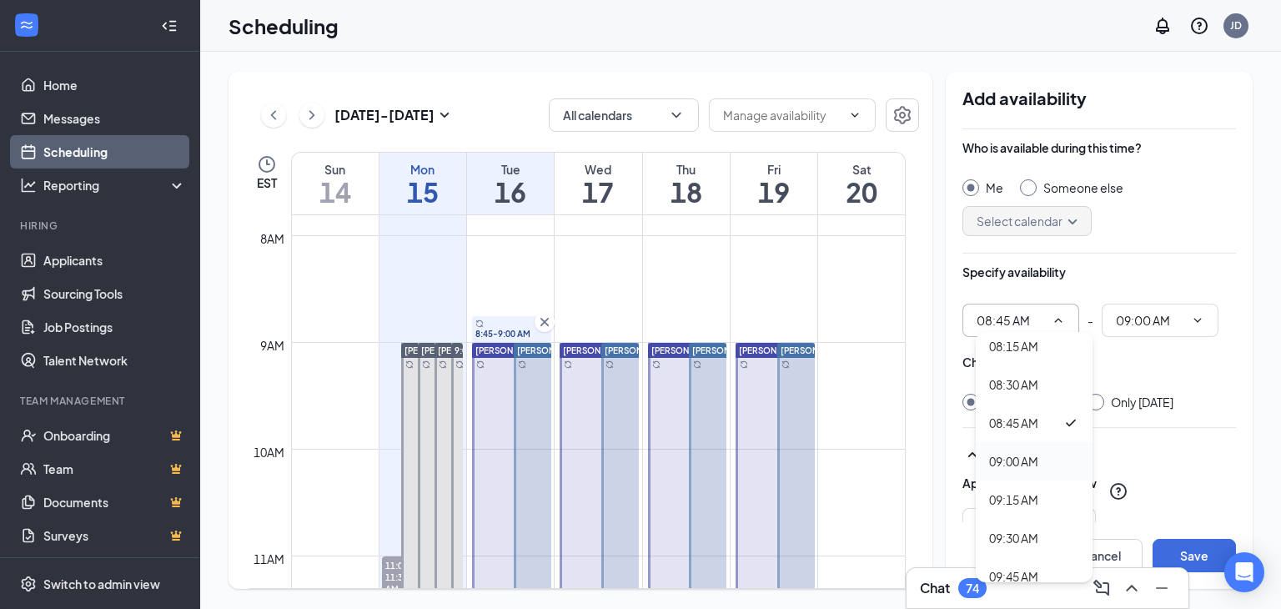
click at [1038, 461] on div "09:00 AM" at bounding box center [1013, 461] width 49 height 18
type input "09:00 AM"
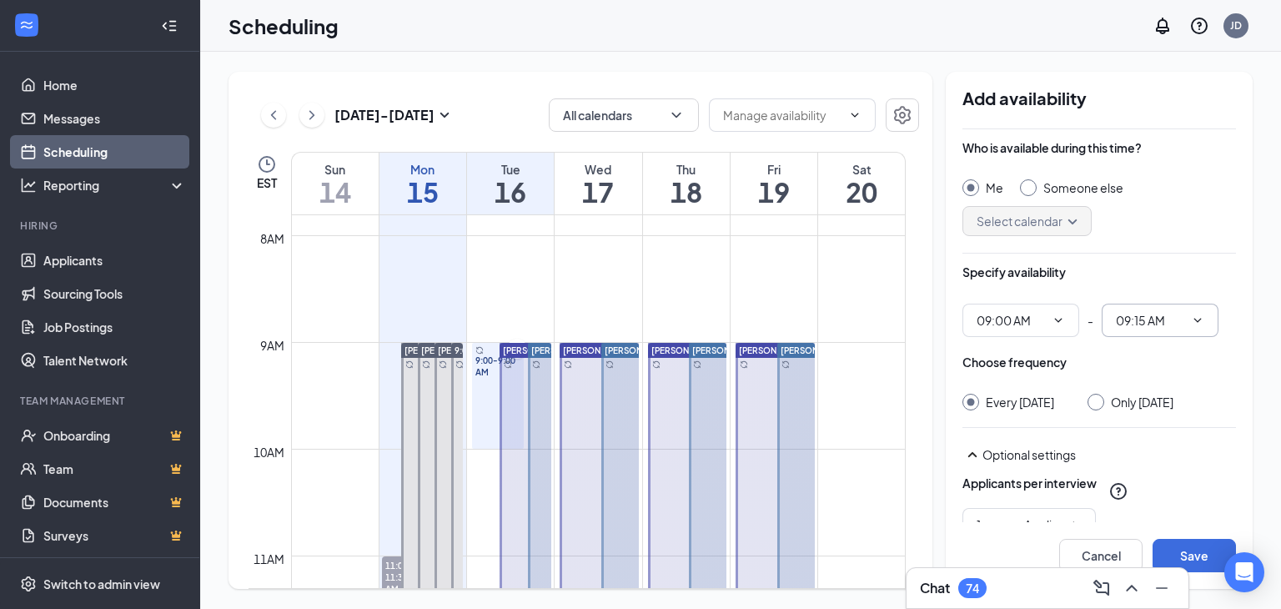
click at [1150, 332] on span "09:15 AM" at bounding box center [1160, 320] width 117 height 33
click at [1196, 319] on icon "ChevronDown" at bounding box center [1198, 320] width 8 height 4
click at [1201, 328] on span "09:15 AM" at bounding box center [1160, 320] width 117 height 33
click at [1200, 324] on icon "ChevronDown" at bounding box center [1197, 320] width 13 height 13
click at [1199, 318] on icon "ChevronDown" at bounding box center [1197, 320] width 13 height 13
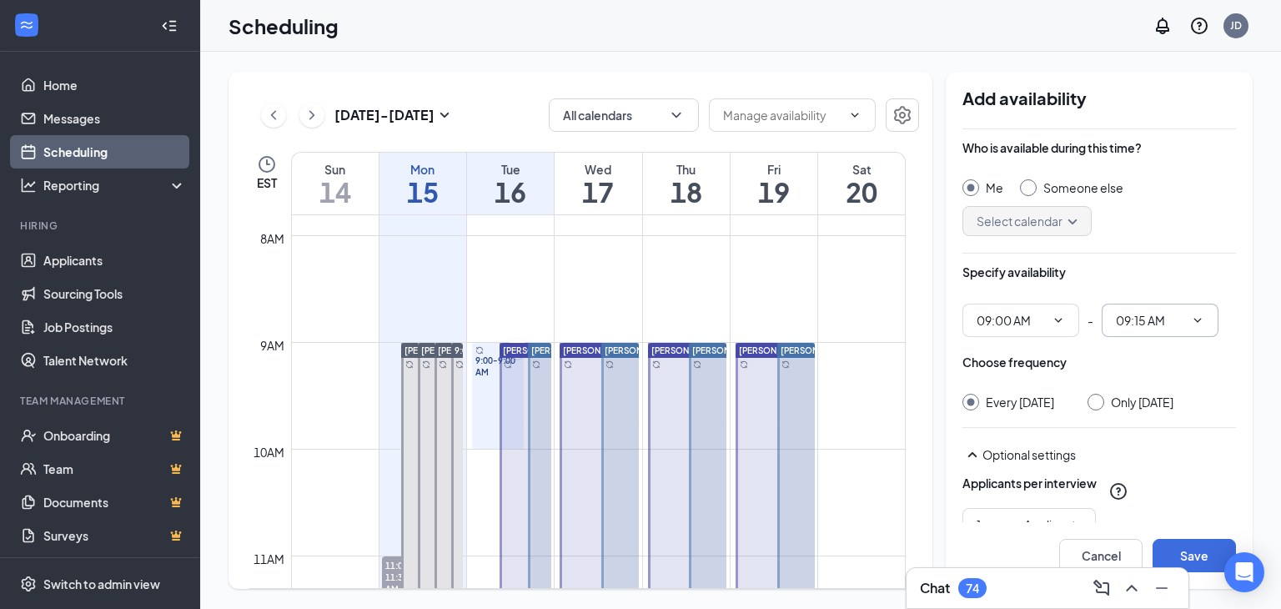
click at [1168, 315] on input "09:15 AM" at bounding box center [1150, 320] width 68 height 18
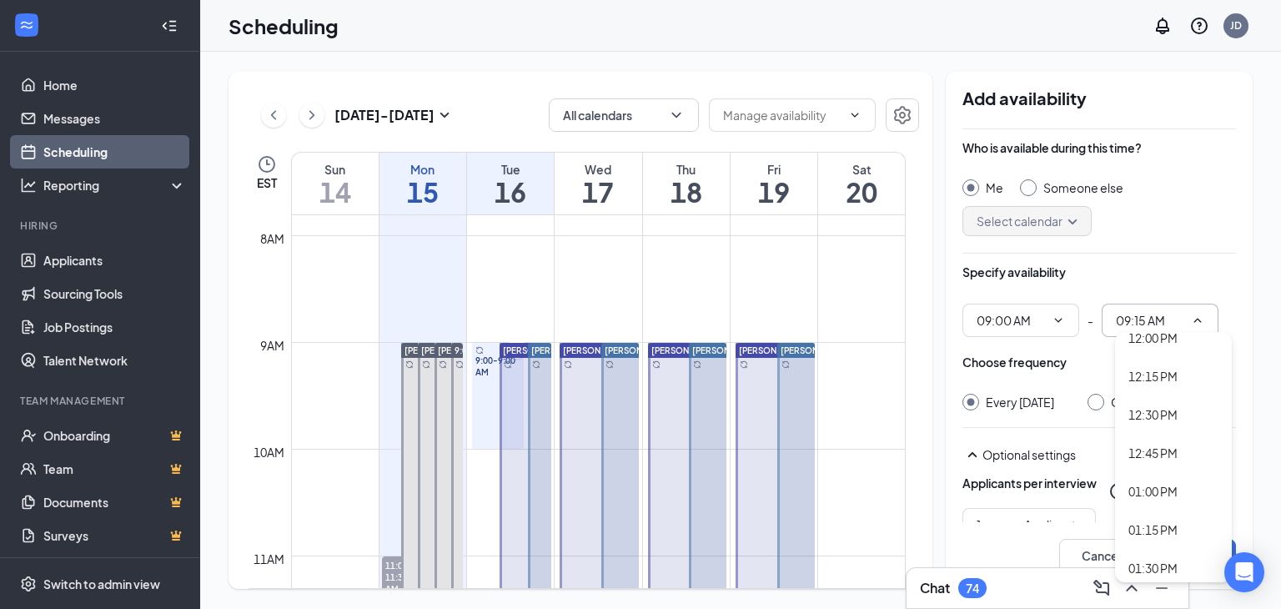
scroll to position [1872, 0]
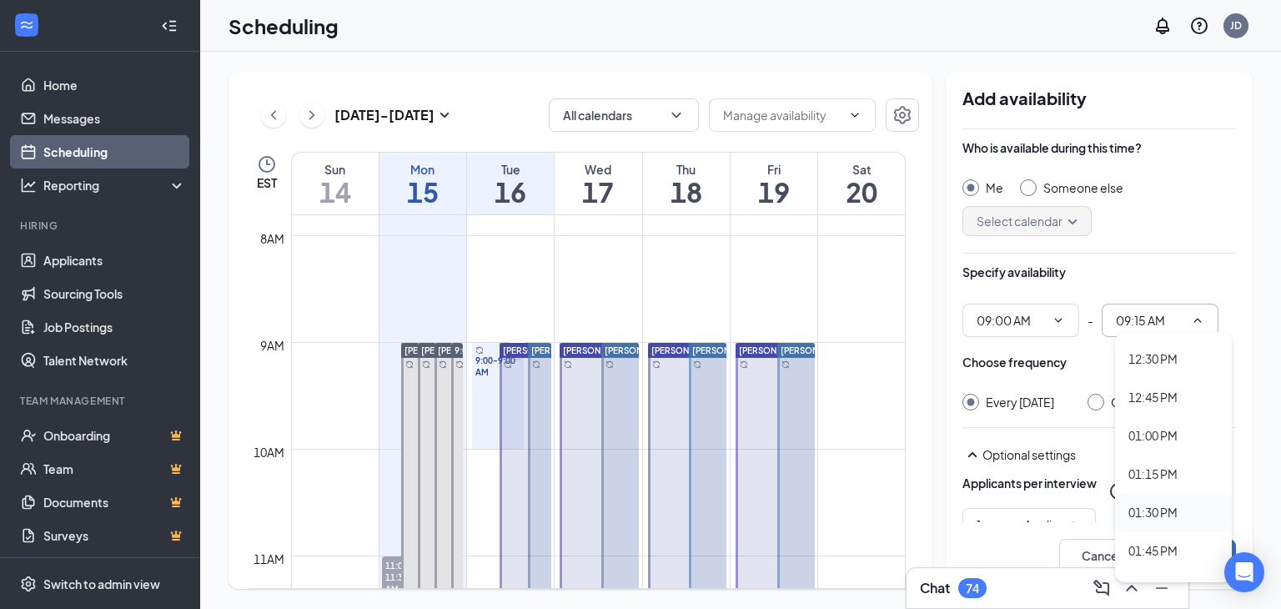
click at [1151, 510] on div "01:30 PM" at bounding box center [1152, 512] width 49 height 18
type input "01:30 PM"
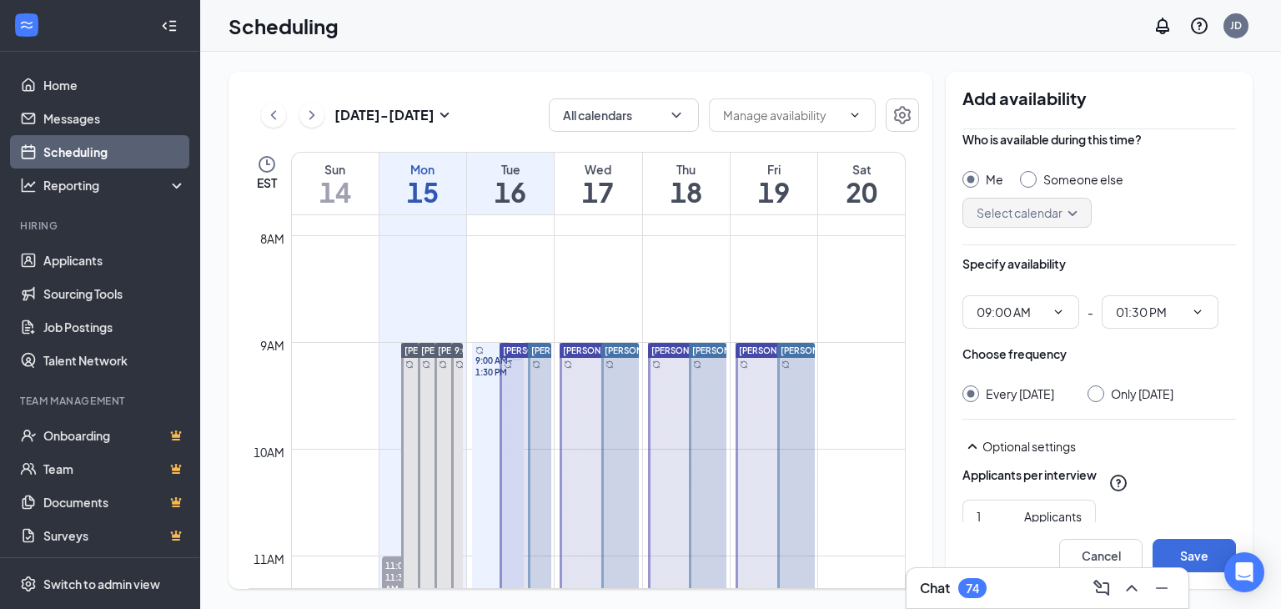
scroll to position [0, 0]
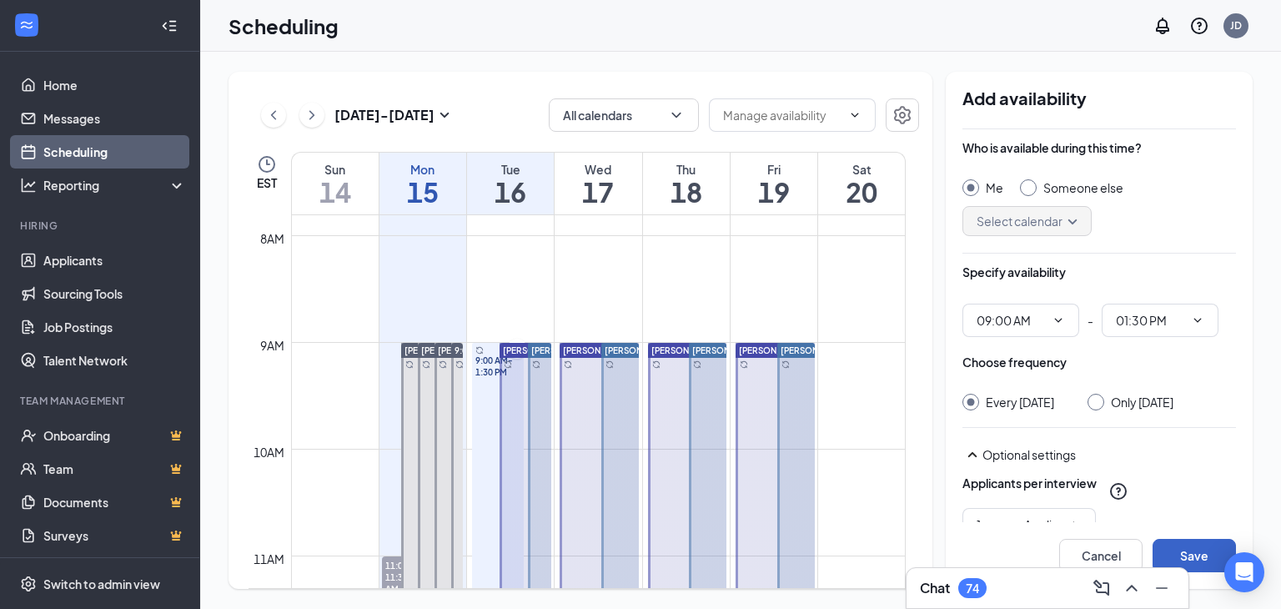
click at [1191, 556] on button "Save" at bounding box center [1194, 555] width 83 height 33
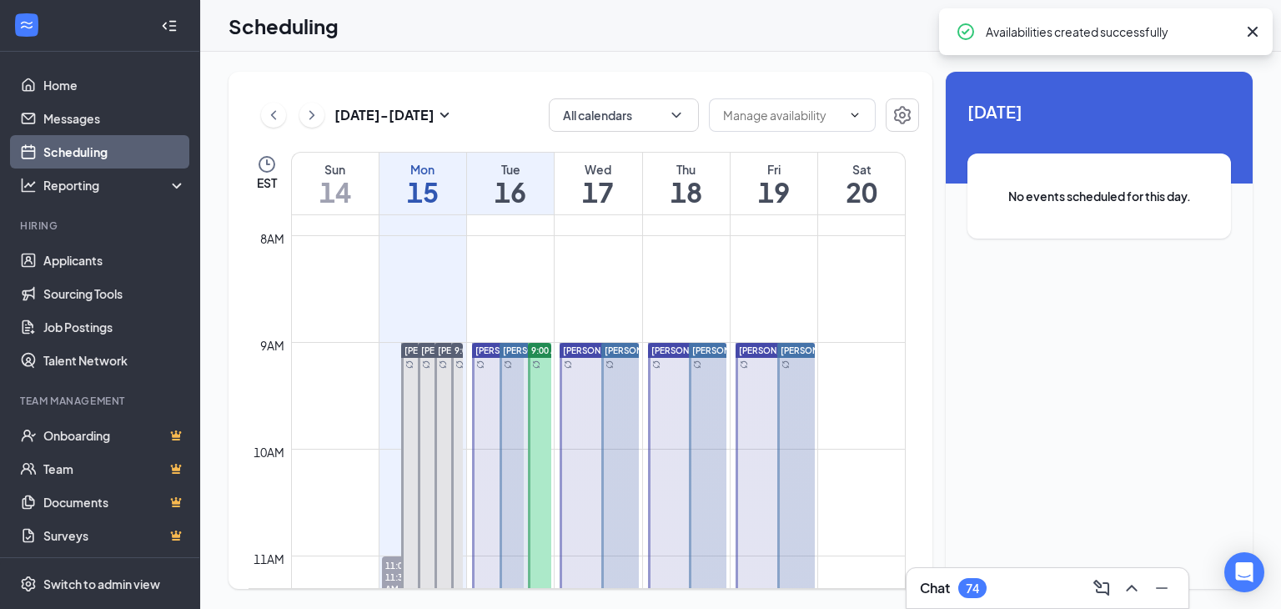
click at [534, 350] on span "9:00 AM-1:30 PM" at bounding box center [565, 350] width 69 height 12
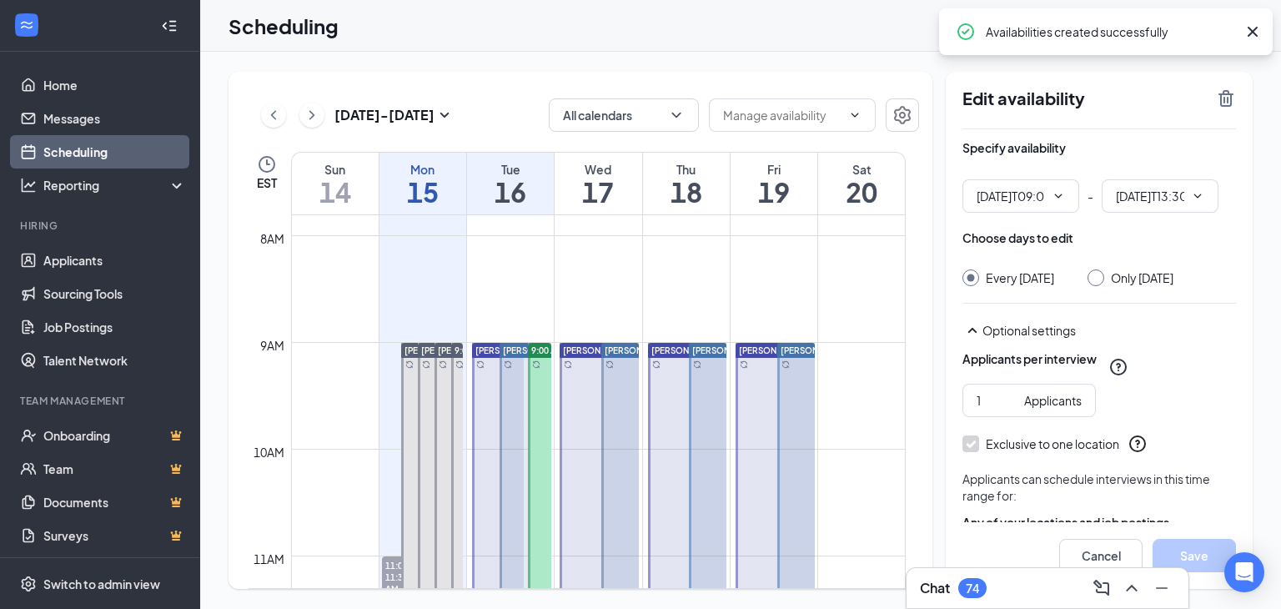
type input "09:00 AM"
type input "01:30 PM"
click at [991, 98] on h2 "Edit availability" at bounding box center [1084, 98] width 244 height 20
click at [1013, 141] on div "Specify availability" at bounding box center [1013, 147] width 103 height 17
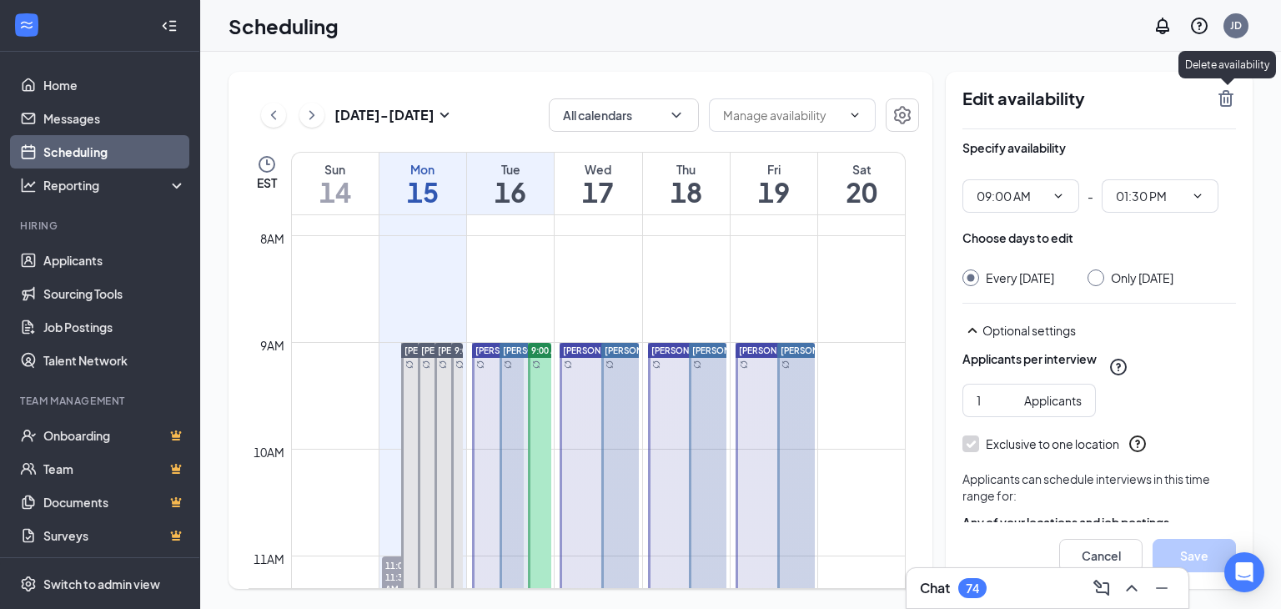
click at [1216, 97] on icon "TrashOutline" at bounding box center [1226, 98] width 20 height 20
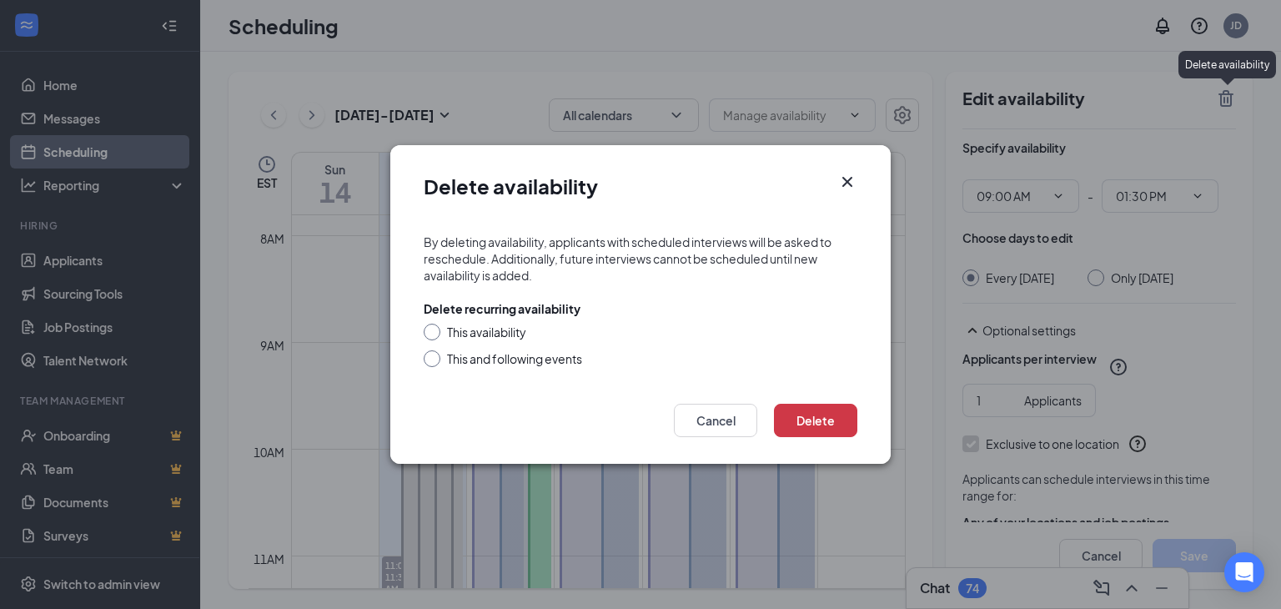
click at [477, 321] on div "Delete recurring availability This availability This and following events" at bounding box center [641, 333] width 434 height 67
click at [477, 329] on div "This availability" at bounding box center [486, 332] width 79 height 17
click at [435, 329] on input "This availability" at bounding box center [430, 330] width 12 height 12
radio input "true"
click at [788, 417] on button "Delete" at bounding box center [815, 420] width 83 height 33
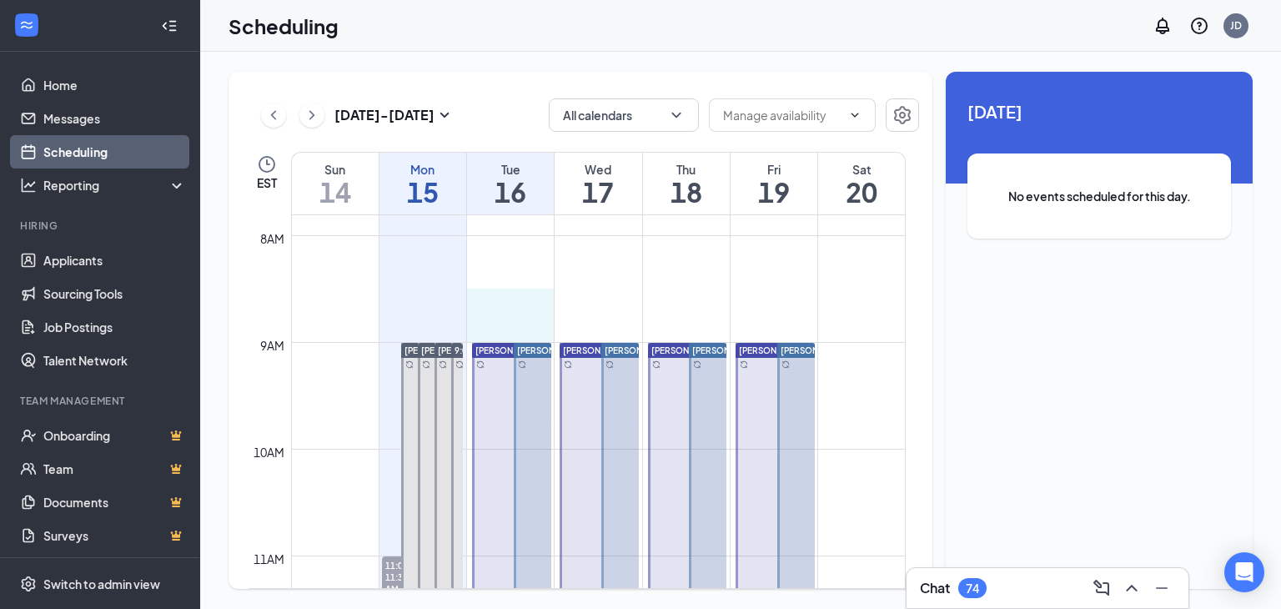
drag, startPoint x: 530, startPoint y: 299, endPoint x: 530, endPoint y: 323, distance: 24.2
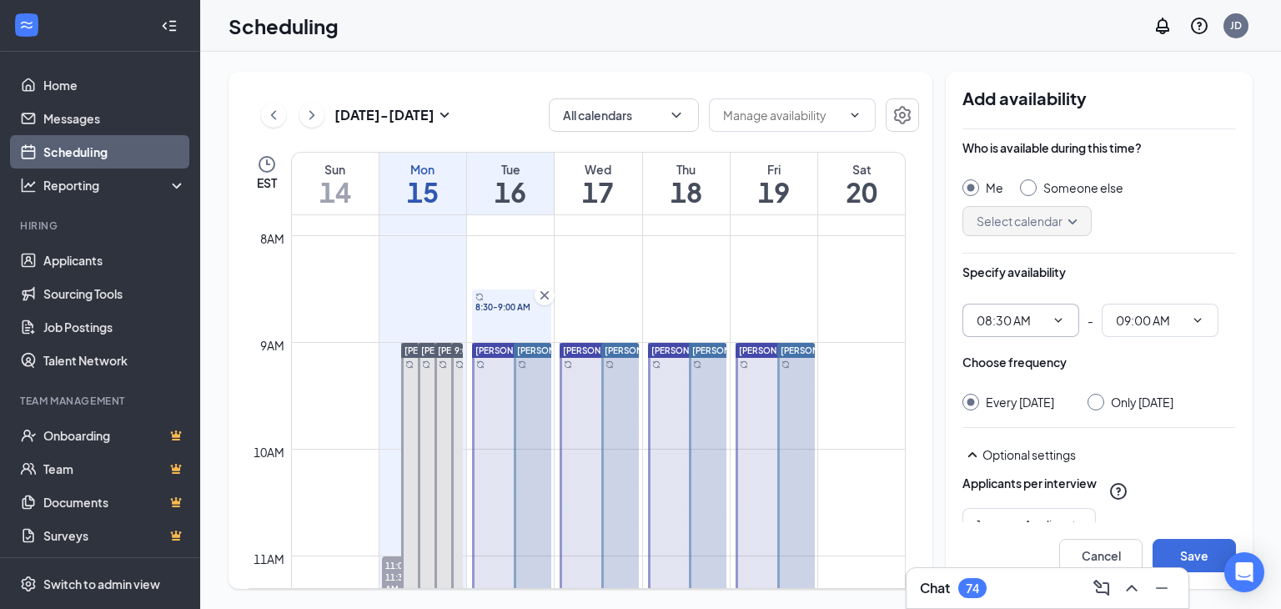
click at [1054, 321] on icon "ChevronDown" at bounding box center [1058, 320] width 13 height 13
click at [1061, 318] on icon "ChevronDown" at bounding box center [1058, 320] width 13 height 13
click at [1049, 319] on span at bounding box center [1056, 320] width 17 height 13
click at [1065, 315] on span "08:30 AM" at bounding box center [1020, 320] width 117 height 33
drag, startPoint x: 1065, startPoint y: 315, endPoint x: 1063, endPoint y: 328, distance: 12.8
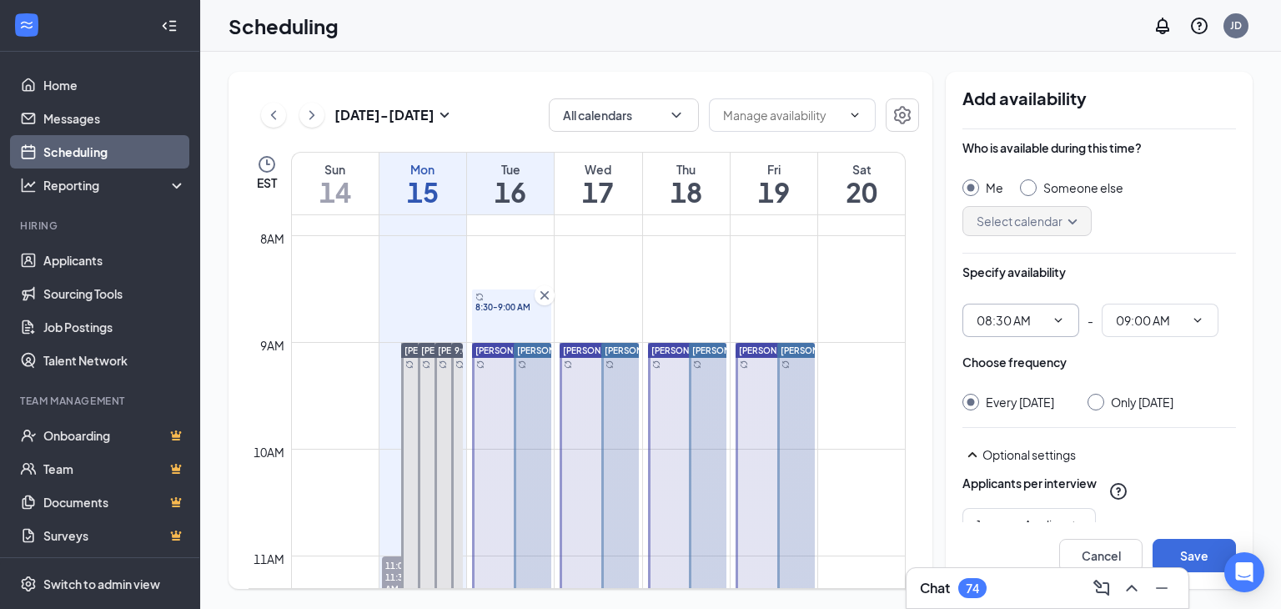
click at [1063, 328] on span "08:30 AM" at bounding box center [1020, 320] width 117 height 33
click at [1057, 322] on icon "ChevronDown" at bounding box center [1058, 320] width 13 height 13
click at [1054, 319] on icon "ChevronDown" at bounding box center [1058, 320] width 13 height 13
click at [1033, 327] on input "08:30 AM" at bounding box center [1011, 320] width 68 height 18
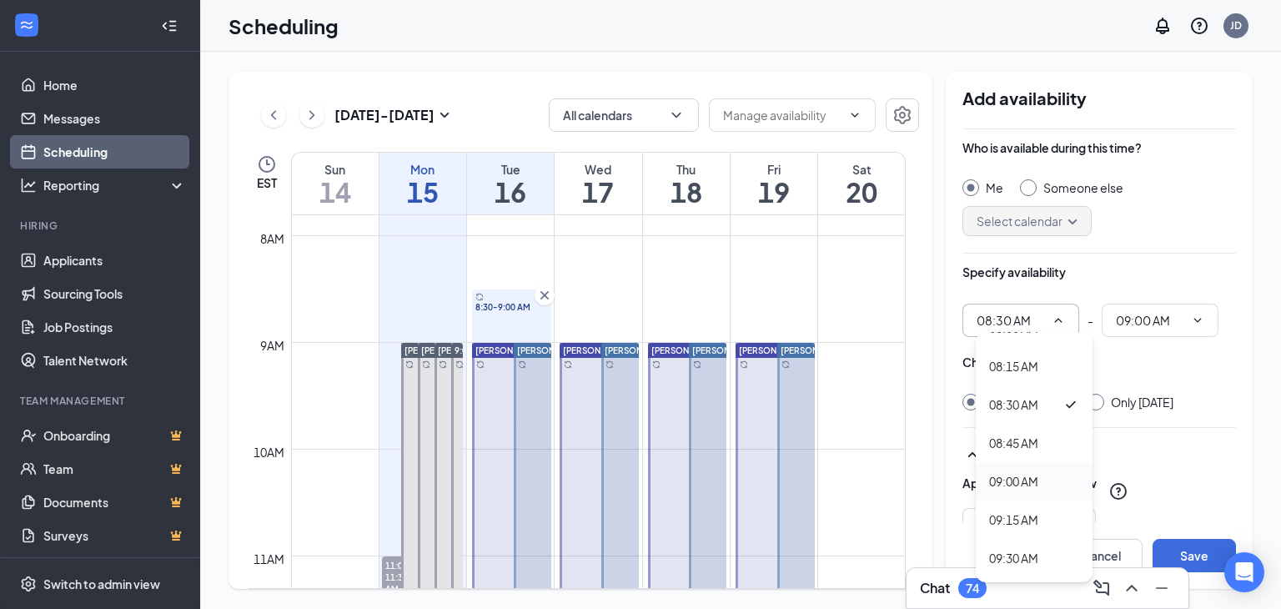
click at [1020, 477] on div "09:00 AM" at bounding box center [1013, 481] width 49 height 18
type input "09:00 AM"
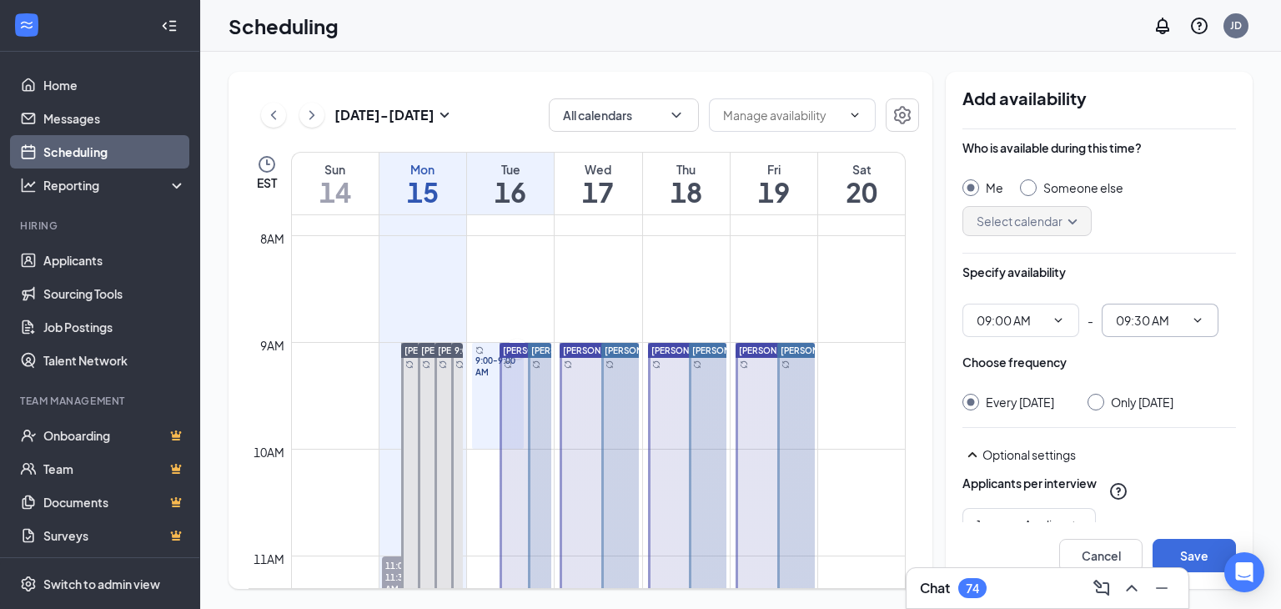
click at [1153, 316] on input "09:30 AM" at bounding box center [1150, 320] width 68 height 18
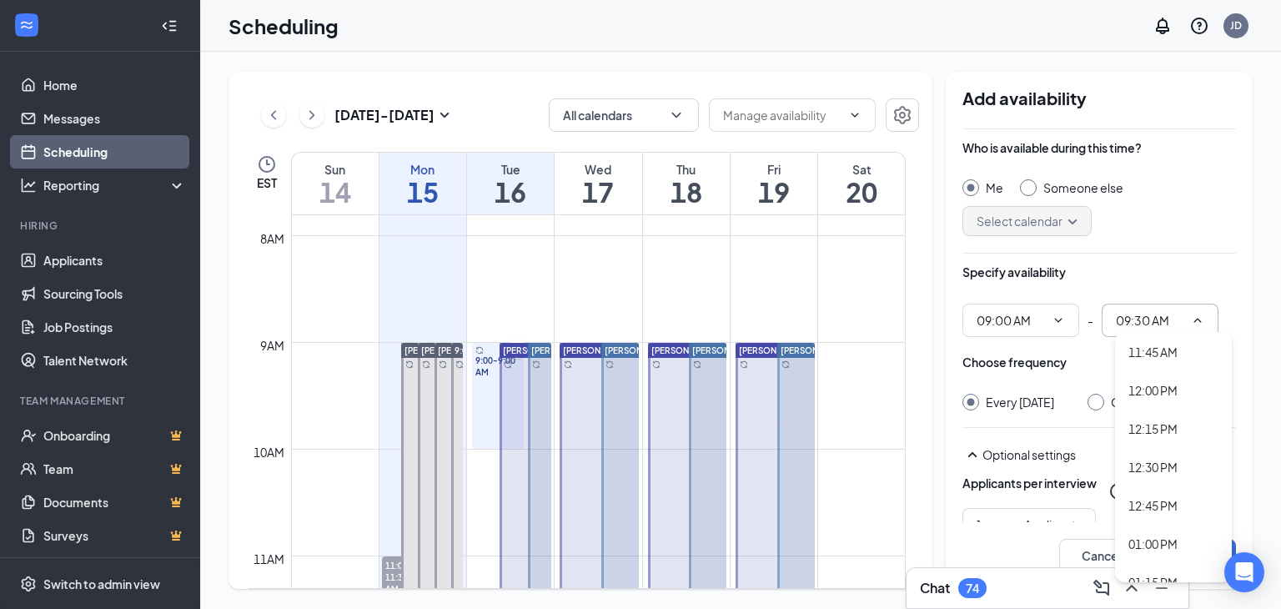
scroll to position [1820, 0]
click at [1165, 558] on div "01:30 PM" at bounding box center [1173, 564] width 117 height 38
type input "01:30 PM"
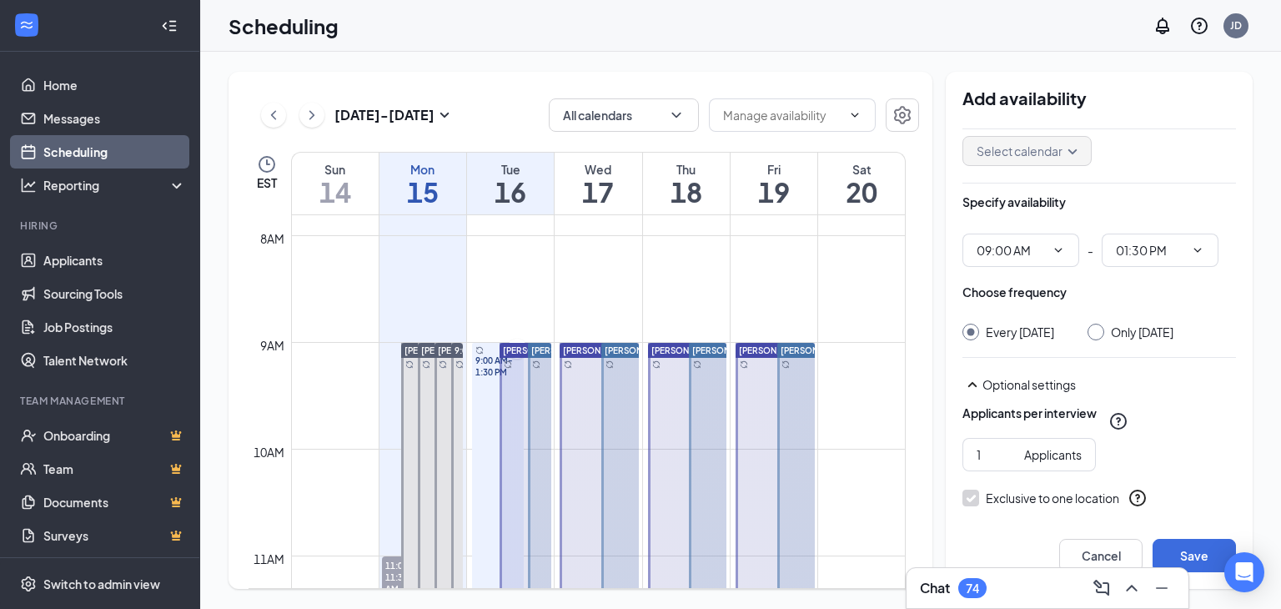
scroll to position [208, 0]
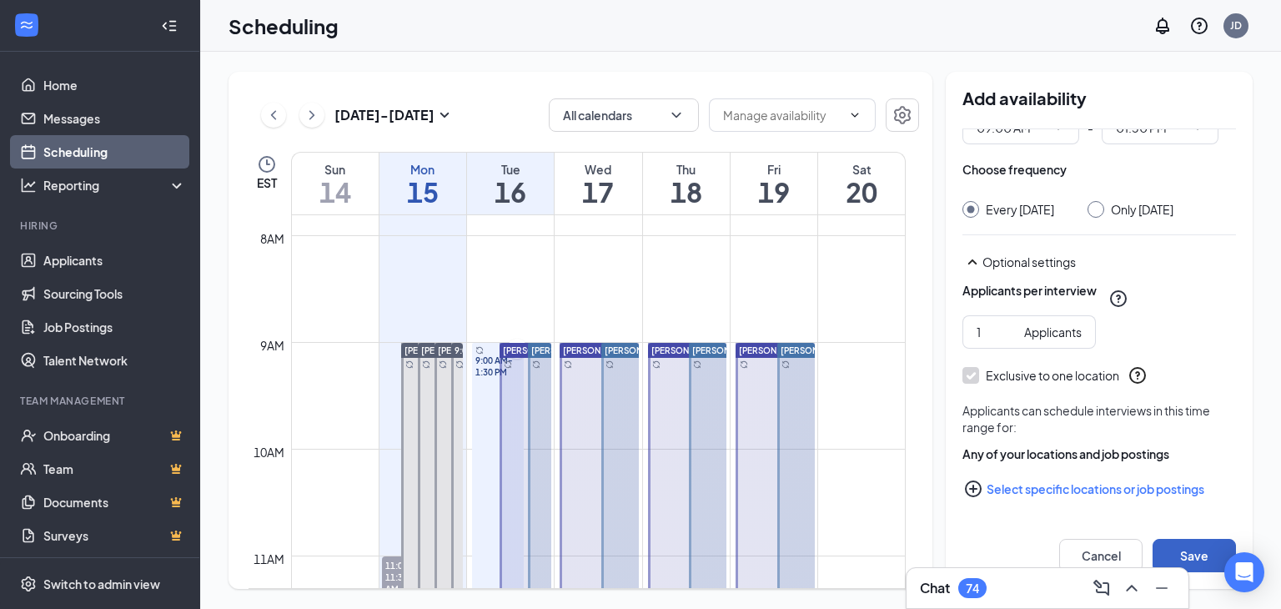
click at [1181, 552] on button "Save" at bounding box center [1194, 555] width 83 height 33
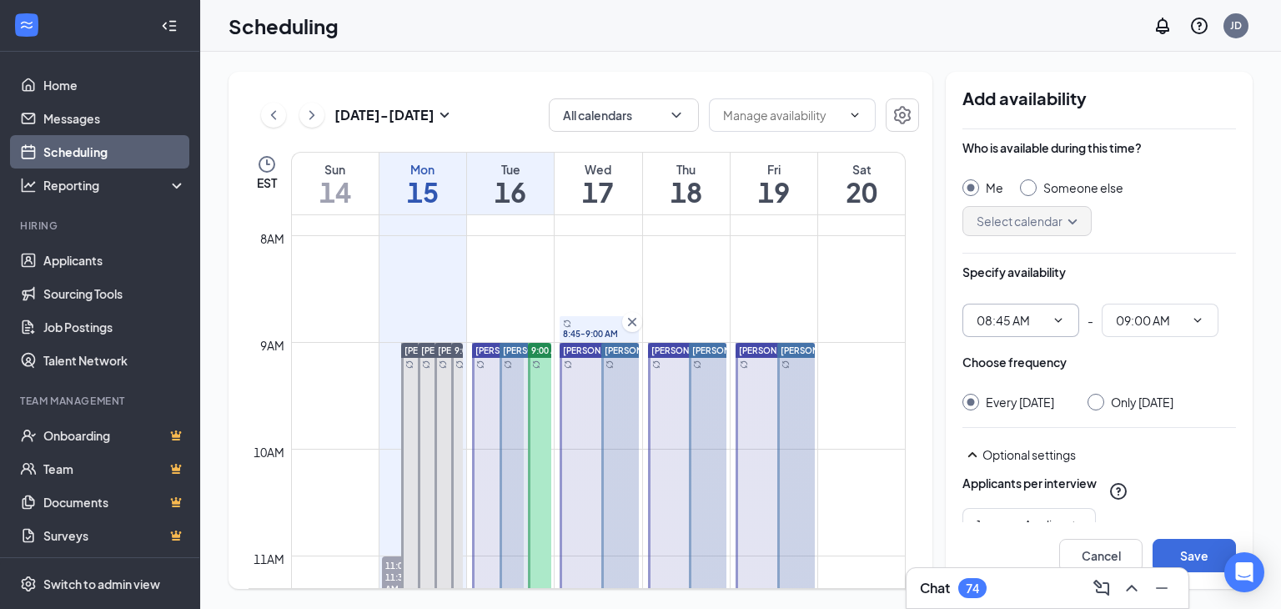
click at [1060, 319] on icon "ChevronDown" at bounding box center [1059, 320] width 8 height 4
click at [1057, 322] on icon "ChevronDown" at bounding box center [1058, 320] width 13 height 13
click at [1056, 314] on icon "ChevronDown" at bounding box center [1058, 320] width 13 height 13
click at [1054, 315] on icon "ChevronDown" at bounding box center [1058, 320] width 13 height 13
click at [1060, 314] on icon "ChevronDown" at bounding box center [1058, 320] width 13 height 13
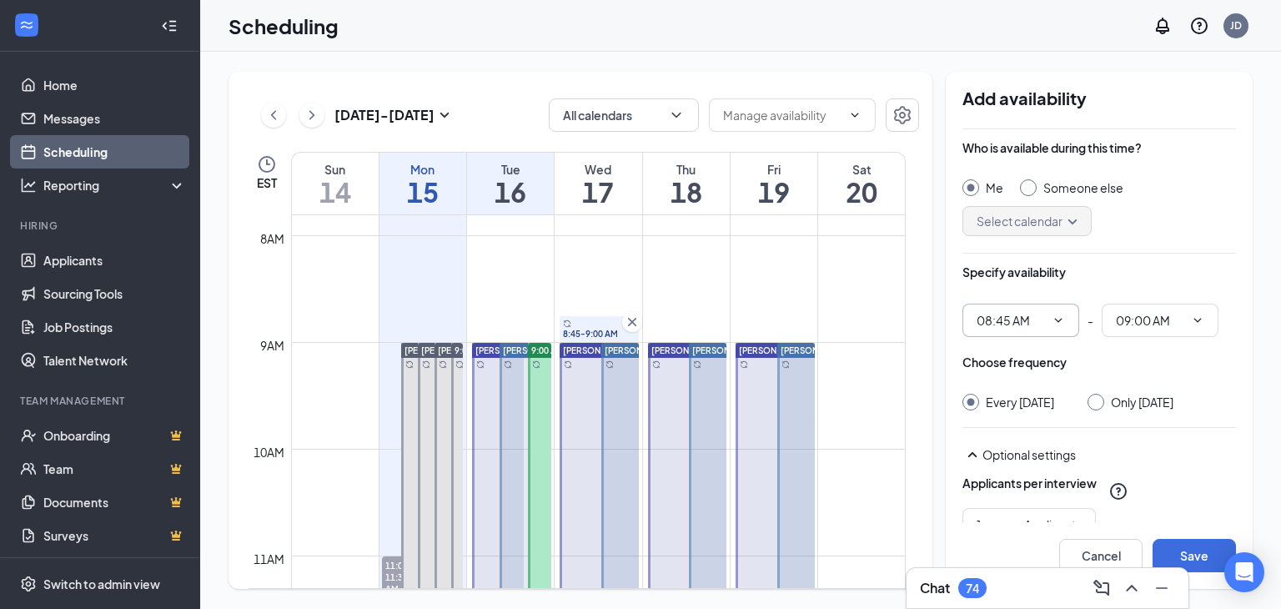
click at [1059, 331] on span "08:45 AM" at bounding box center [1020, 320] width 117 height 33
click at [1057, 324] on icon "ChevronDown" at bounding box center [1058, 320] width 13 height 13
click at [1141, 325] on input "09:00 AM" at bounding box center [1150, 320] width 68 height 18
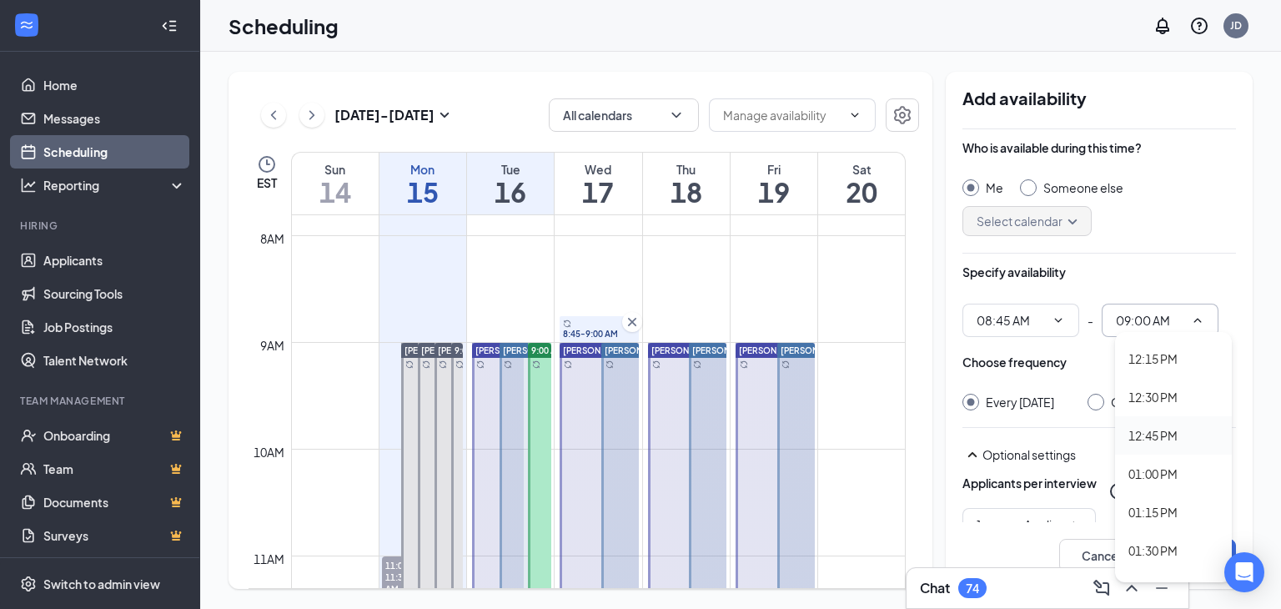
scroll to position [1835, 0]
click at [1173, 548] on div "01:30 PM" at bounding box center [1152, 549] width 49 height 18
type input "01:30 PM"
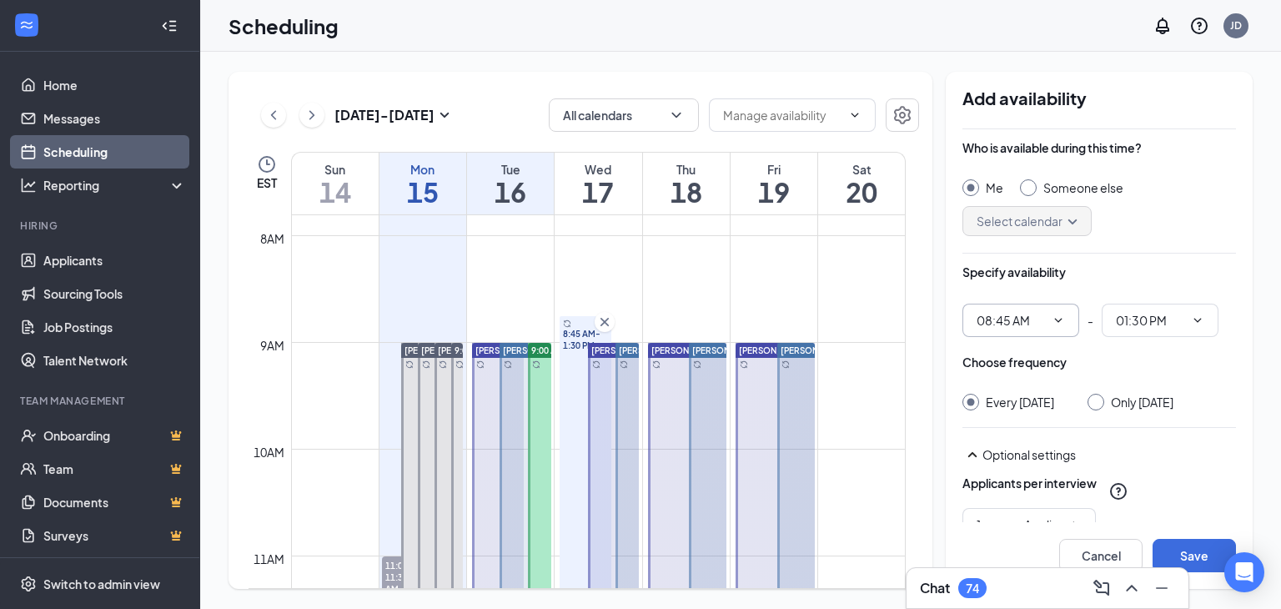
click at [1057, 326] on span "08:45 AM" at bounding box center [1020, 320] width 117 height 33
click at [1060, 318] on icon "ChevronDown" at bounding box center [1058, 320] width 13 height 13
click at [1057, 314] on icon "ChevronDown" at bounding box center [1058, 320] width 13 height 13
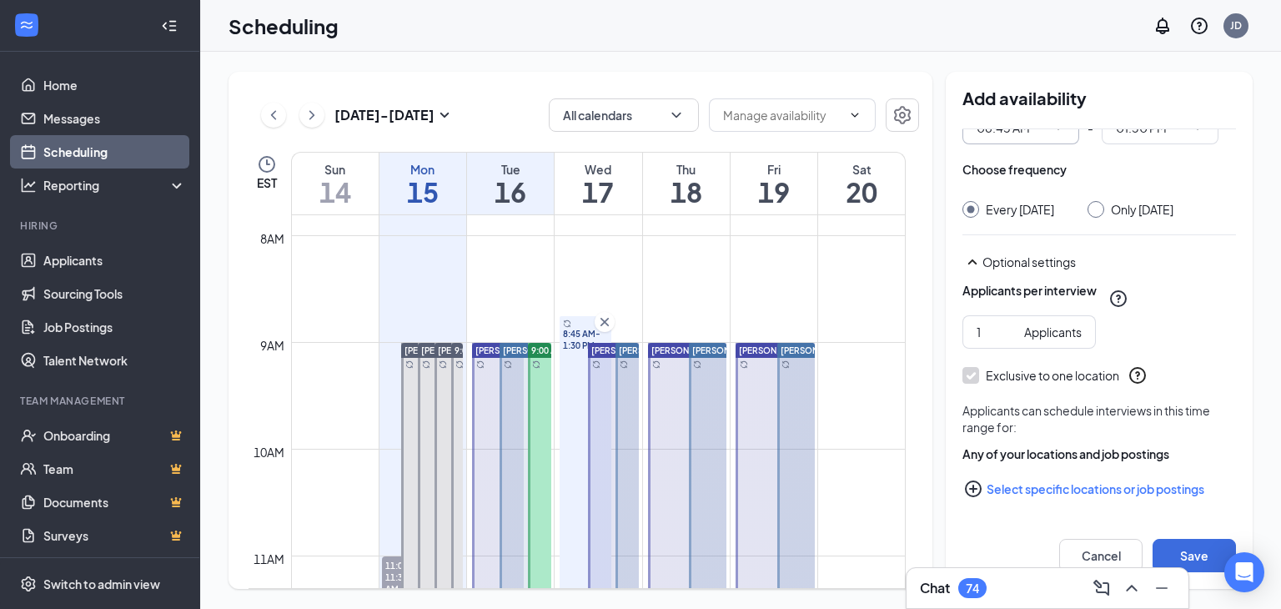
scroll to position [0, 0]
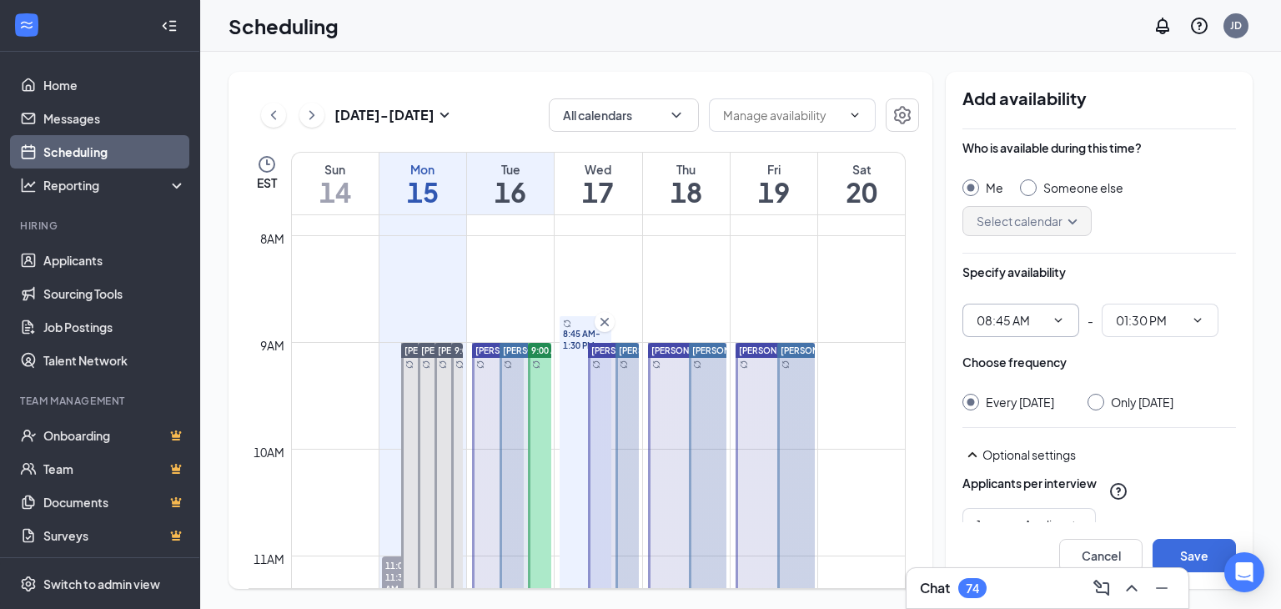
click at [1059, 324] on icon "ChevronDown" at bounding box center [1058, 320] width 13 height 13
click at [1058, 314] on icon "ChevronDown" at bounding box center [1058, 320] width 13 height 13
click at [995, 314] on input "08:45 AM" at bounding box center [1011, 320] width 68 height 18
click at [1024, 480] on div "09:00 AM" at bounding box center [1013, 481] width 49 height 18
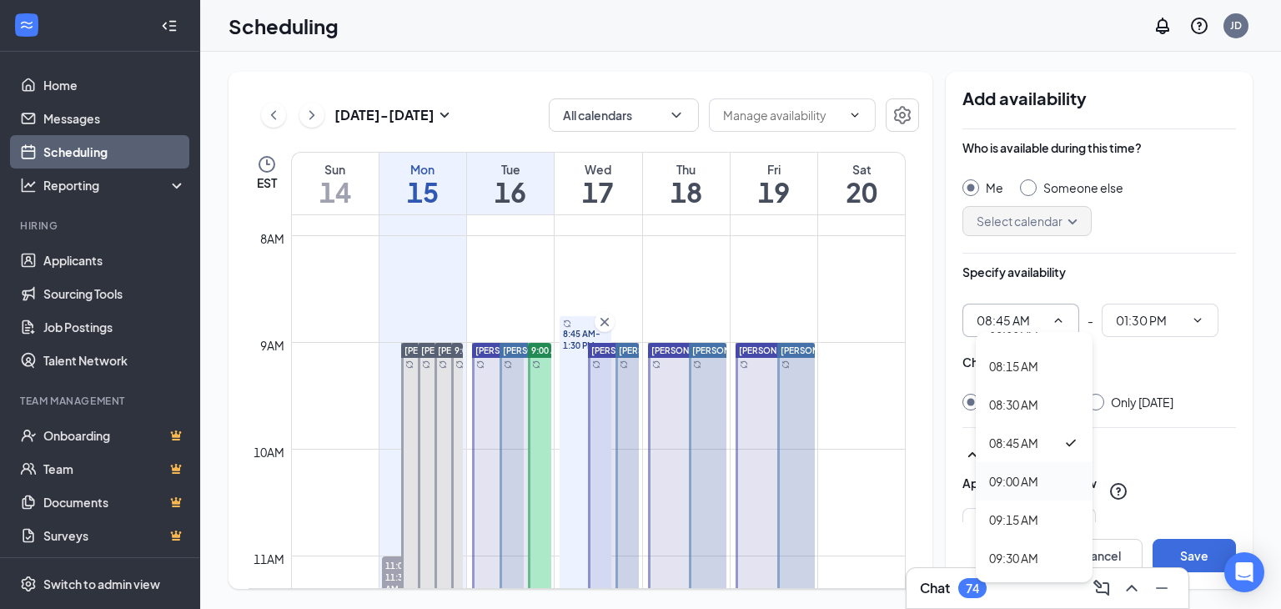
type input "09:00 AM"
type input "01:45 PM"
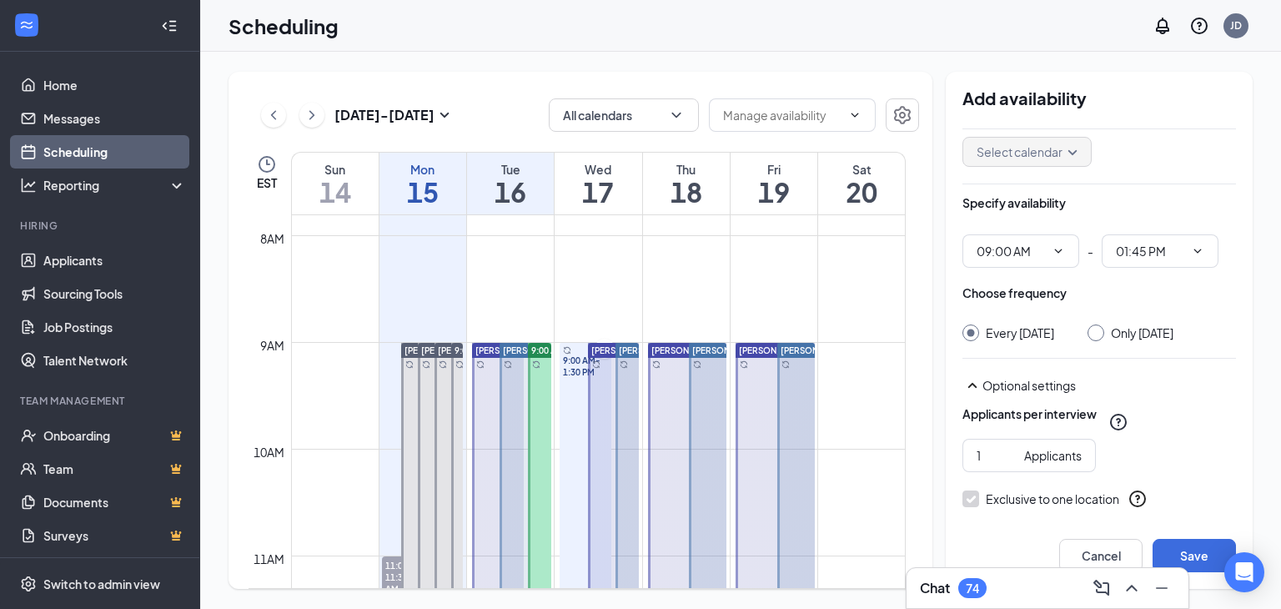
scroll to position [208, 0]
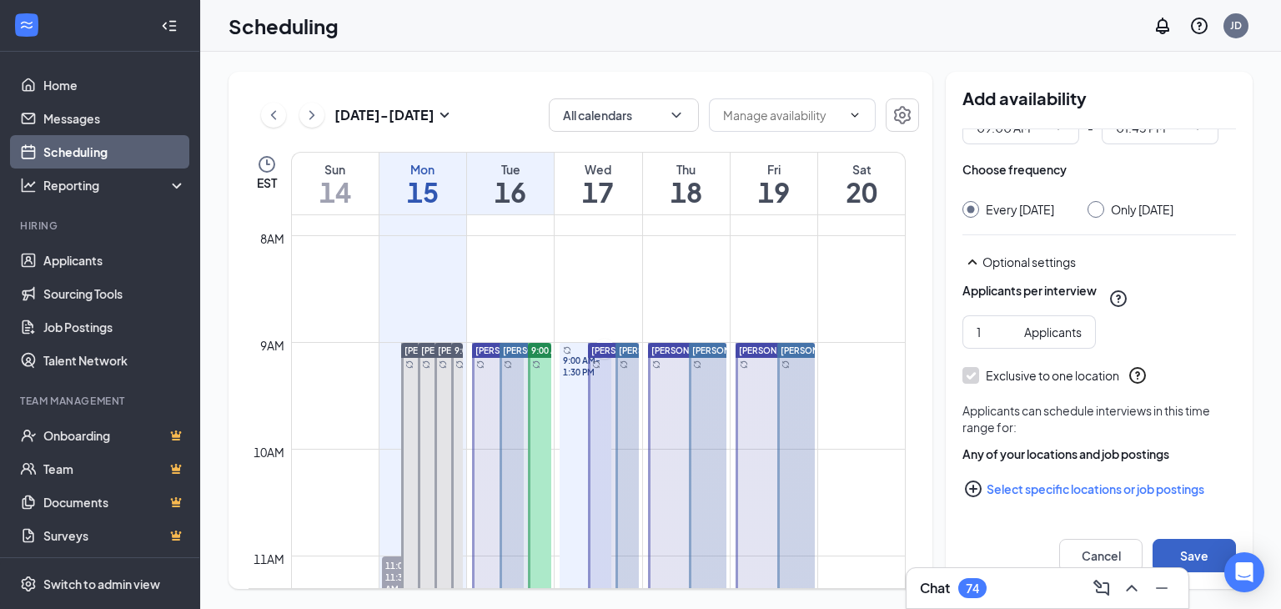
click at [1173, 545] on button "Save" at bounding box center [1194, 555] width 83 height 33
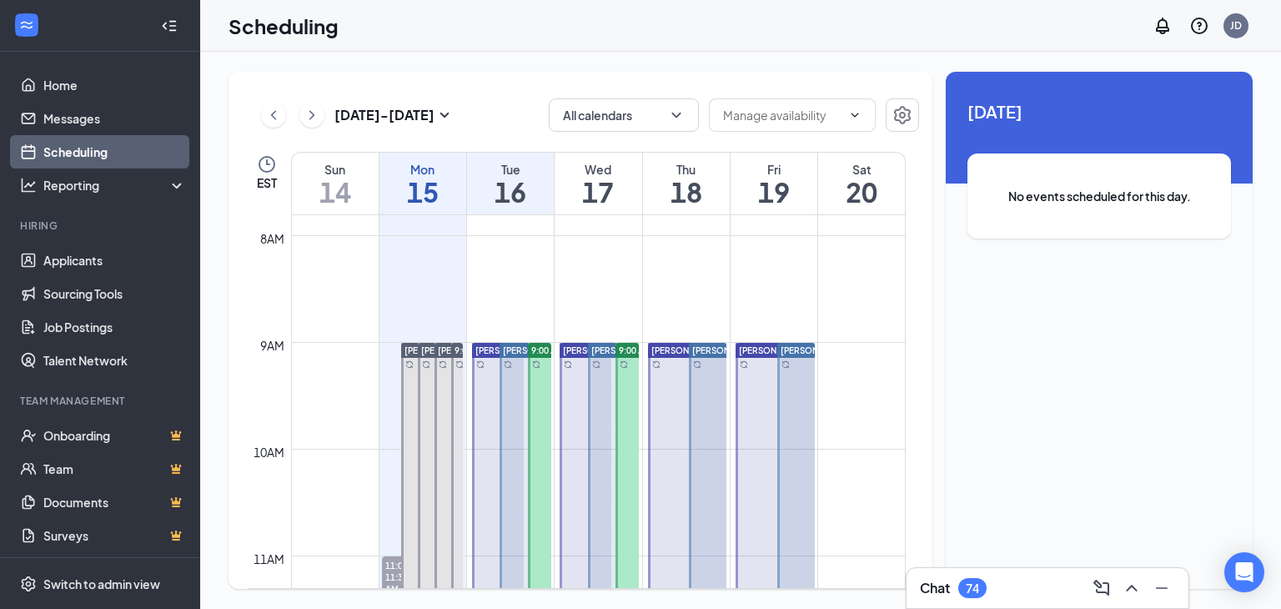
scroll to position [917, 0]
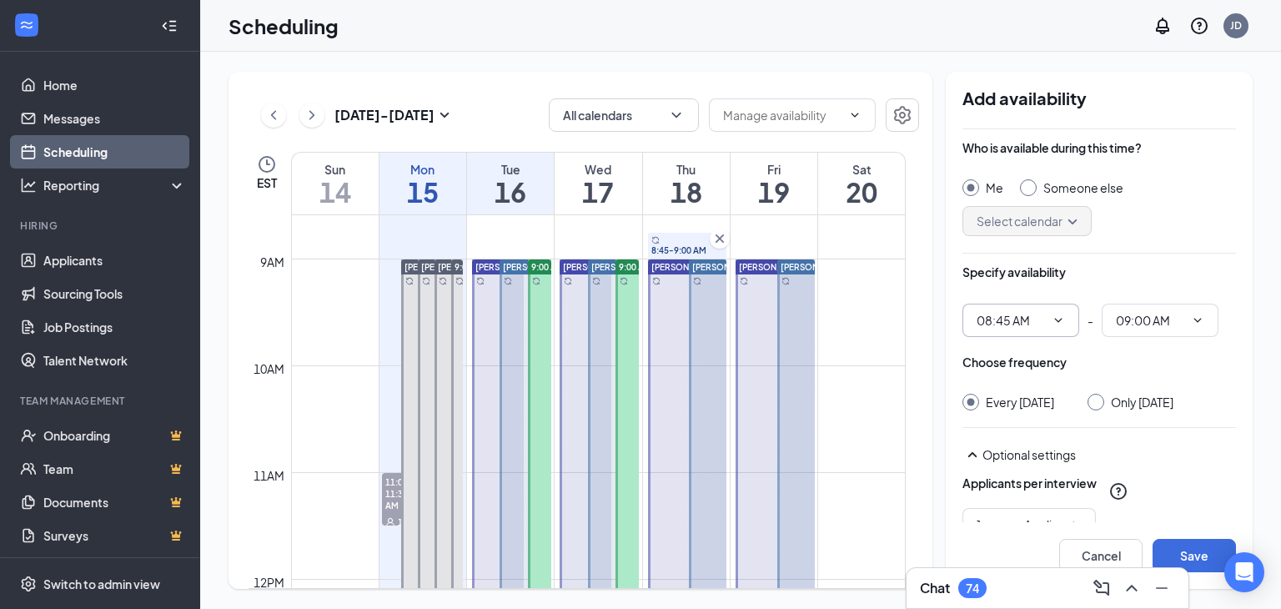
click at [1008, 321] on input "08:45 AM" at bounding box center [1011, 320] width 68 height 18
click at [1038, 475] on div "09:00 AM" at bounding box center [1013, 481] width 49 height 18
type input "09:00 AM"
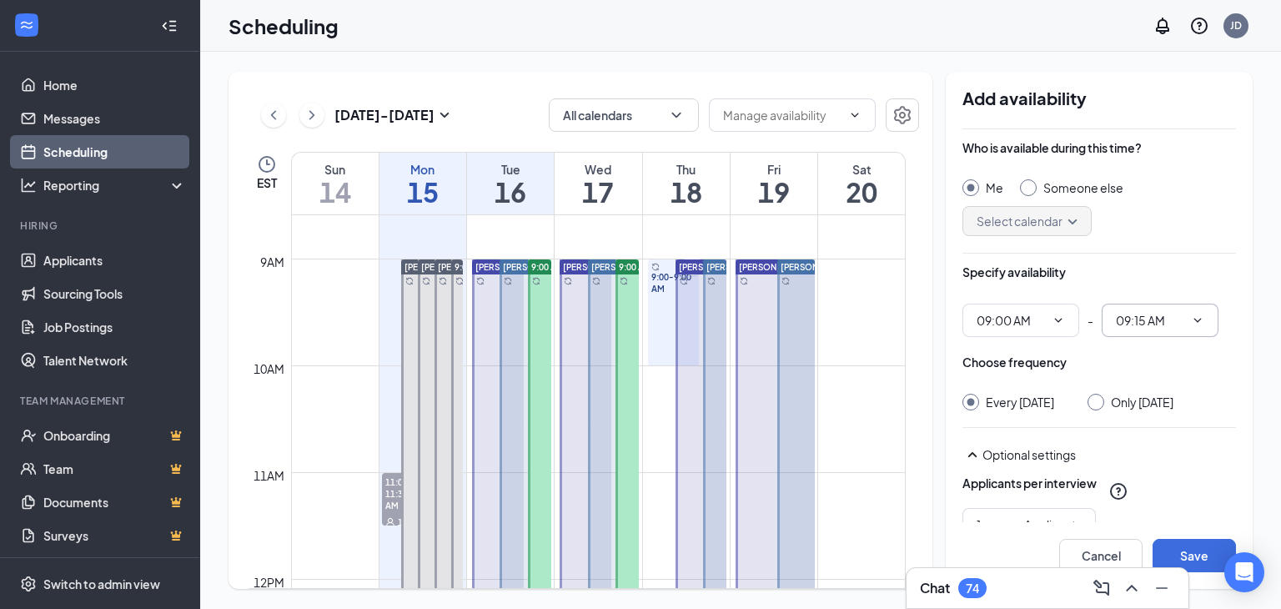
click at [1148, 328] on input "09:15 AM" at bounding box center [1150, 320] width 68 height 18
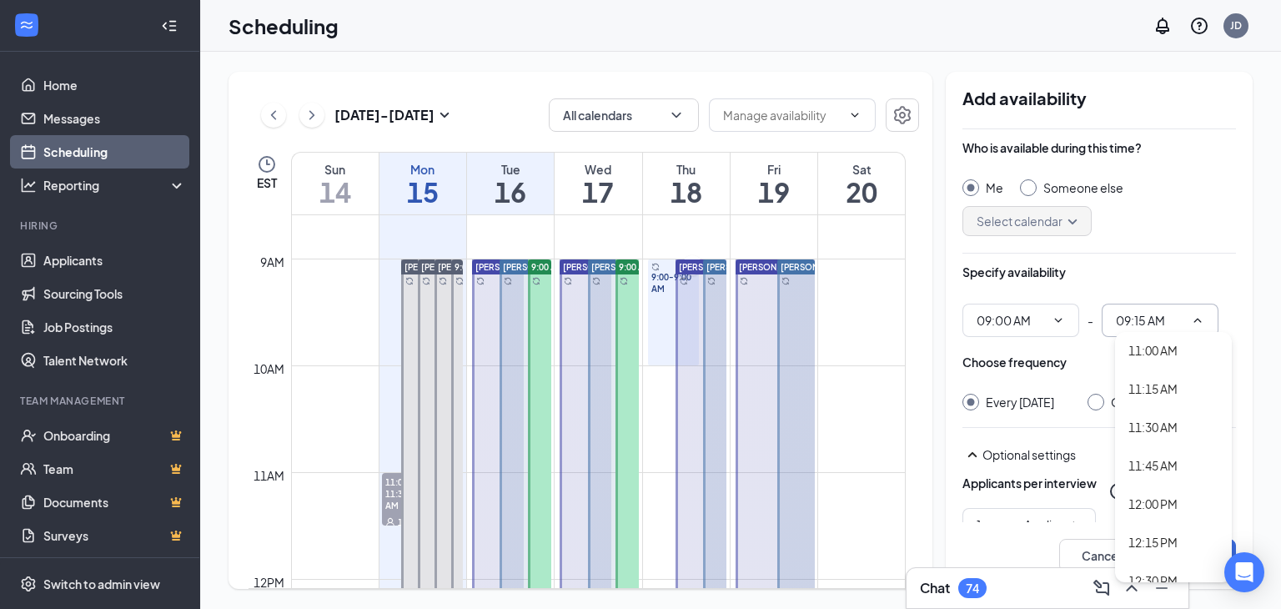
scroll to position [1835, 0]
click at [1151, 551] on div "01:30 PM" at bounding box center [1152, 549] width 49 height 18
type input "01:30 PM"
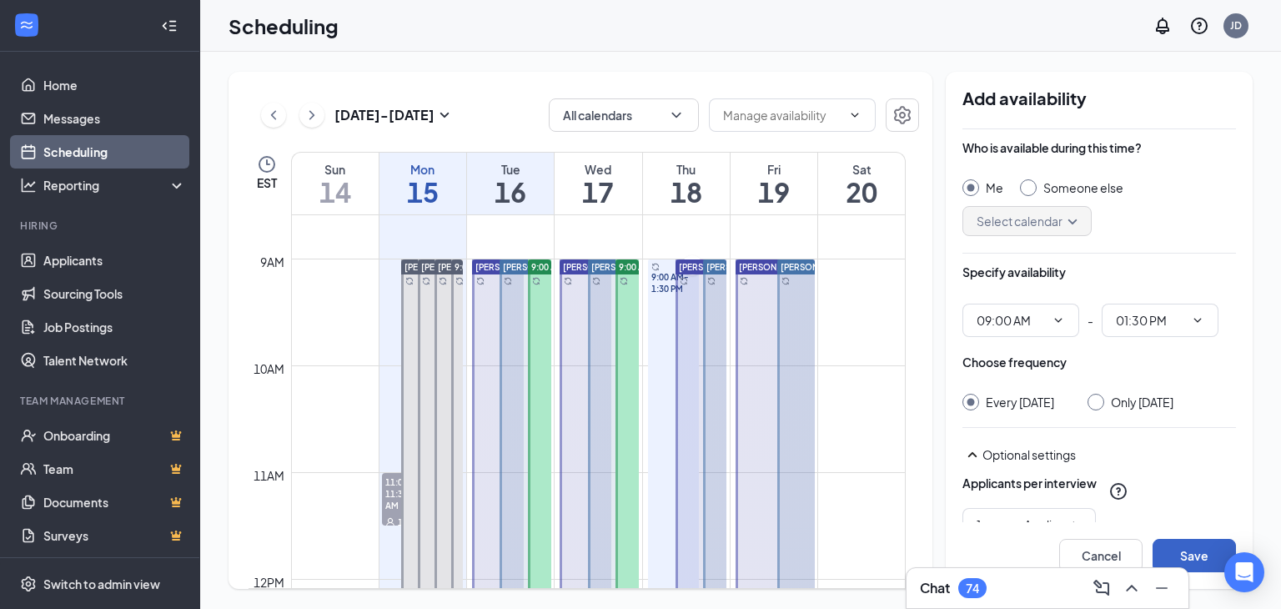
click at [1175, 546] on button "Save" at bounding box center [1194, 555] width 83 height 33
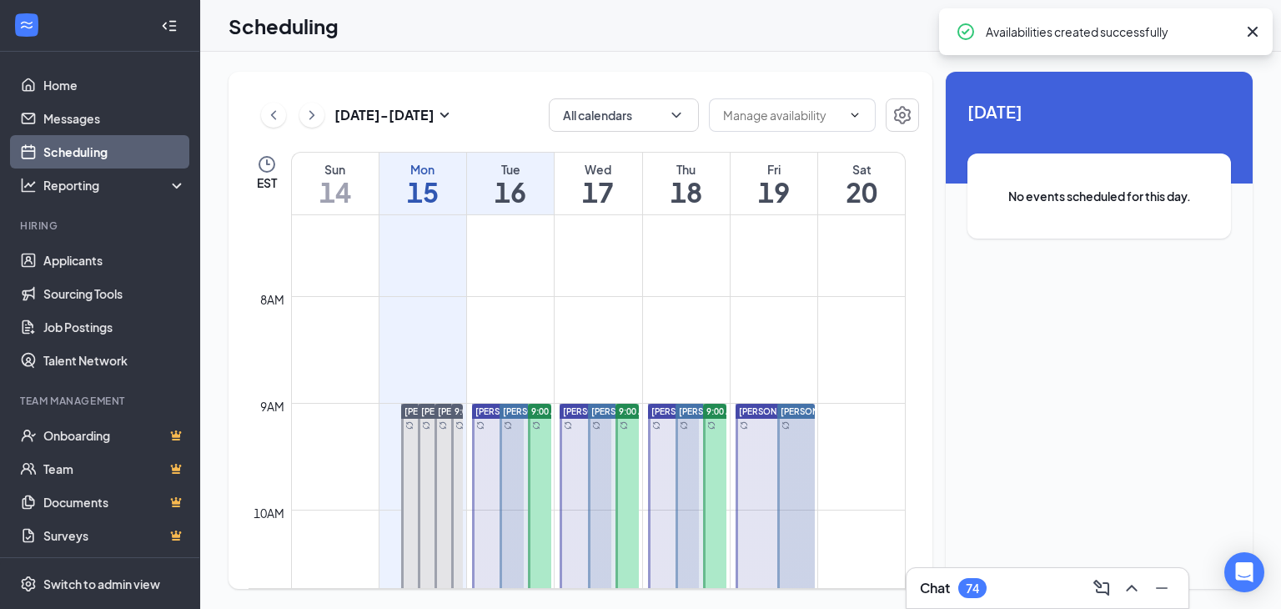
scroll to position [751, 0]
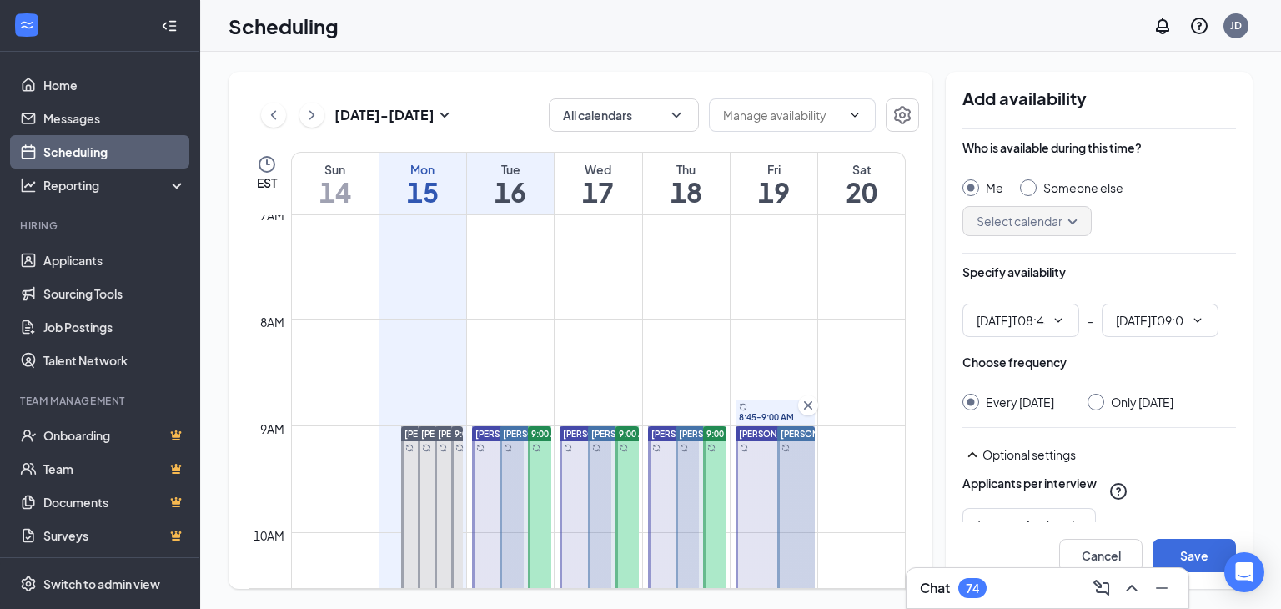
type input "08:45 AM"
type input "09:00 AM"
click at [1032, 311] on input "08:45 AM" at bounding box center [1011, 320] width 68 height 18
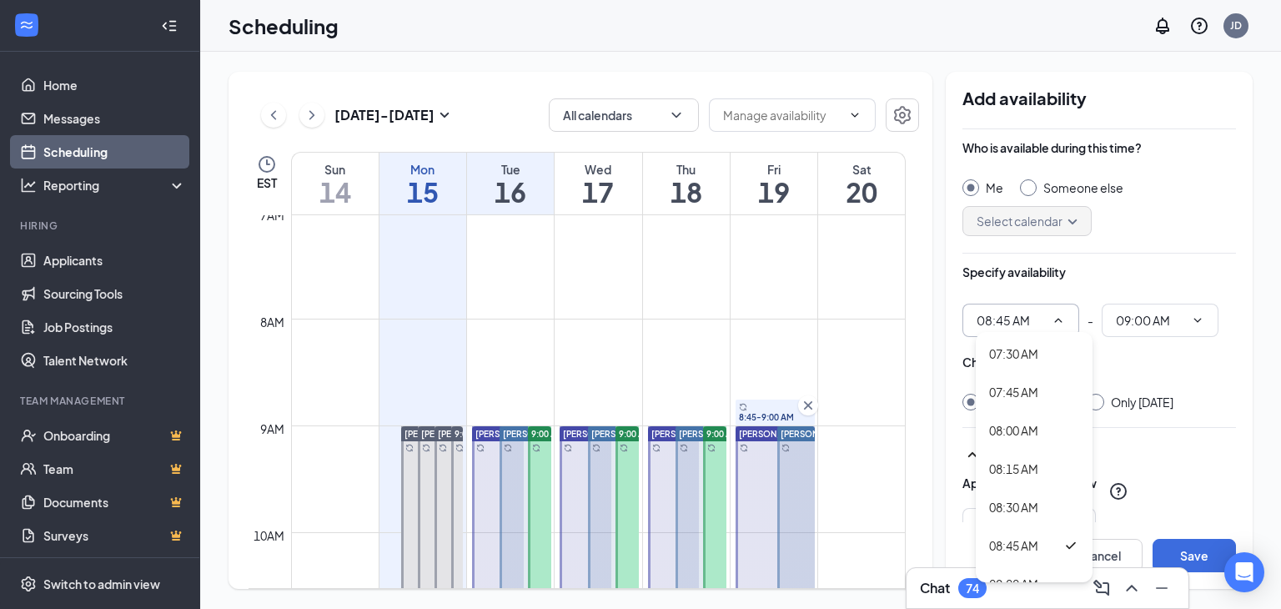
scroll to position [1238, 0]
click at [1021, 493] on div "09:00 AM" at bounding box center [1013, 494] width 49 height 18
type input "09:00 AM"
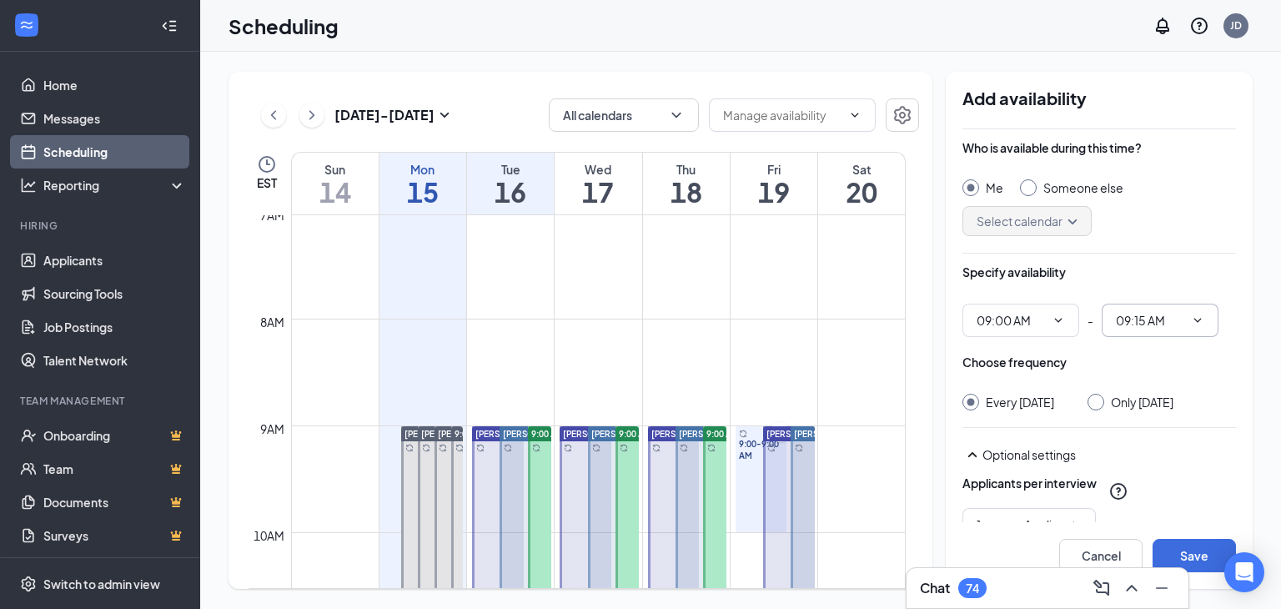
click at [1186, 321] on span "09:15 AM" at bounding box center [1160, 320] width 117 height 33
click at [1139, 314] on input "09:15 AM" at bounding box center [1150, 320] width 68 height 18
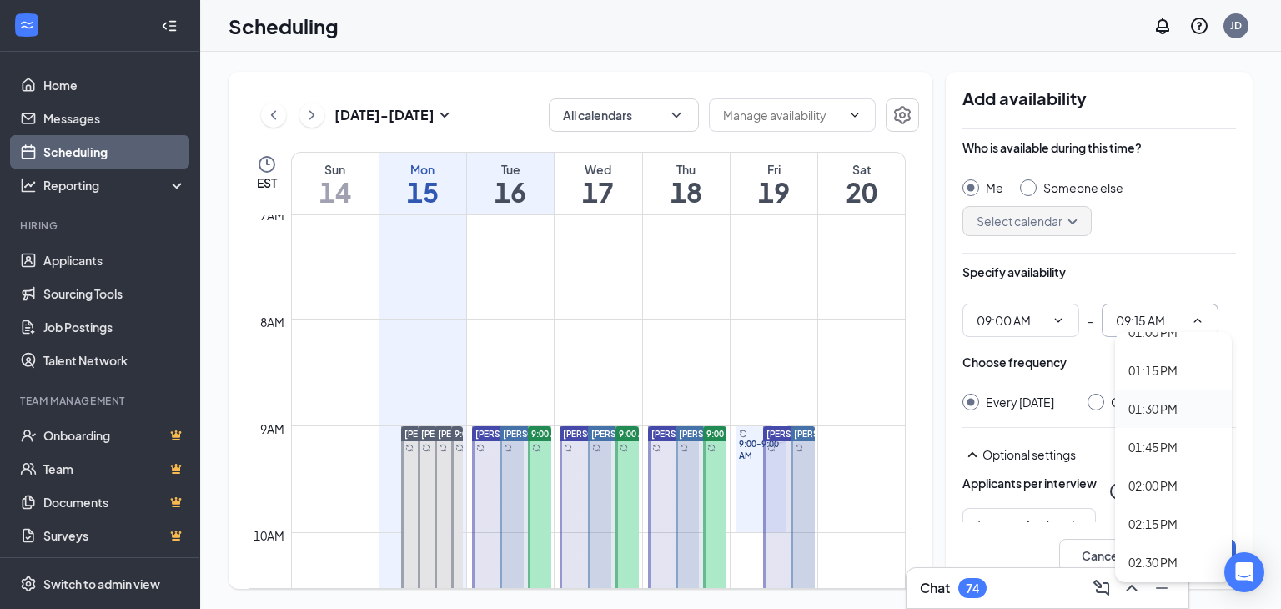
click at [1129, 401] on div "01:30 PM" at bounding box center [1152, 408] width 49 height 18
type input "01:30 PM"
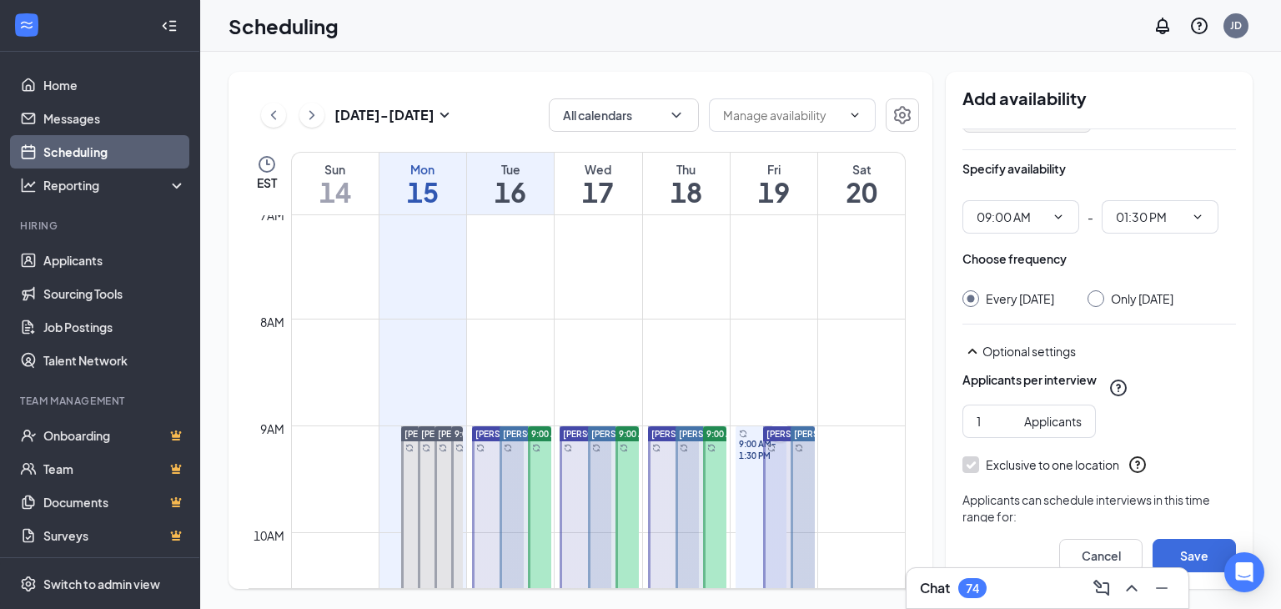
scroll to position [191, 0]
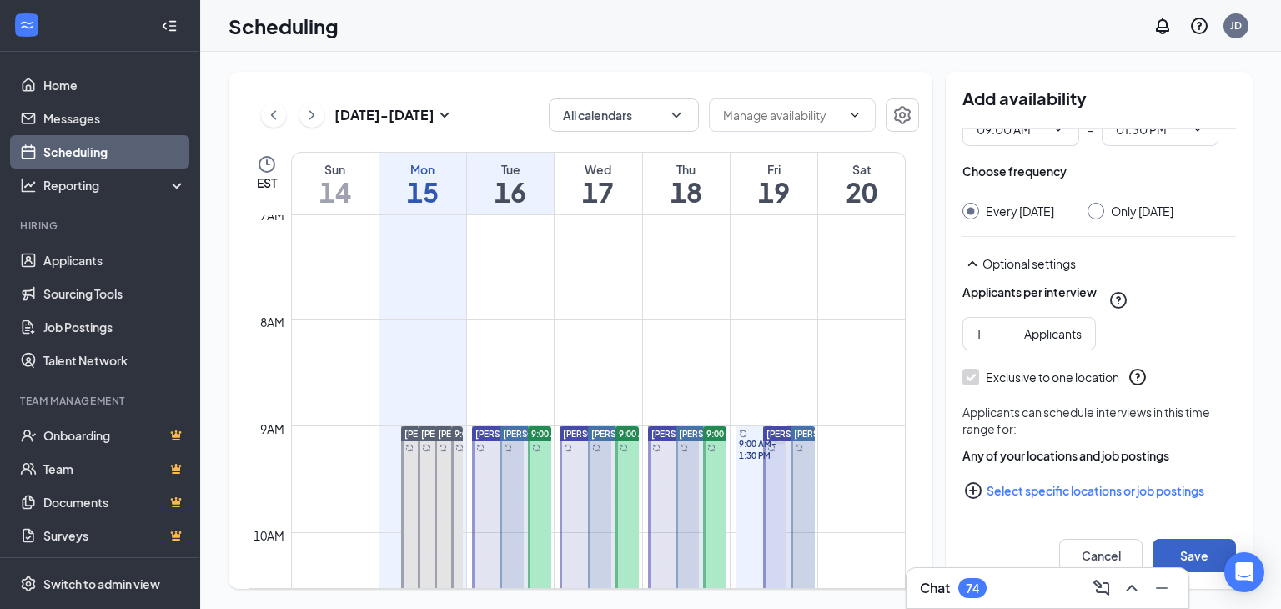
click at [1171, 545] on button "Save" at bounding box center [1194, 555] width 83 height 33
